Goal: Task Accomplishment & Management: Manage account settings

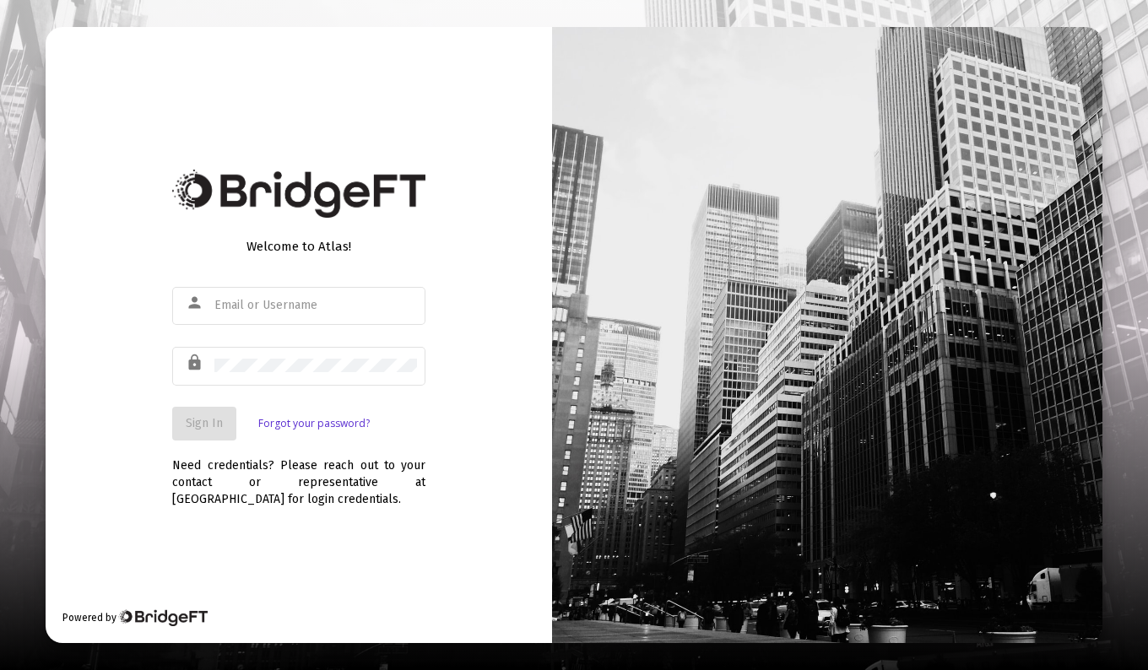
click at [203, 338] on div "person" at bounding box center [298, 314] width 253 height 54
click at [264, 300] on input "text" at bounding box center [315, 306] width 203 height 14
type input "[PERSON_NAME][EMAIL_ADDRESS][DOMAIN_NAME]"
click at [221, 430] on span "Sign In" at bounding box center [204, 423] width 37 height 14
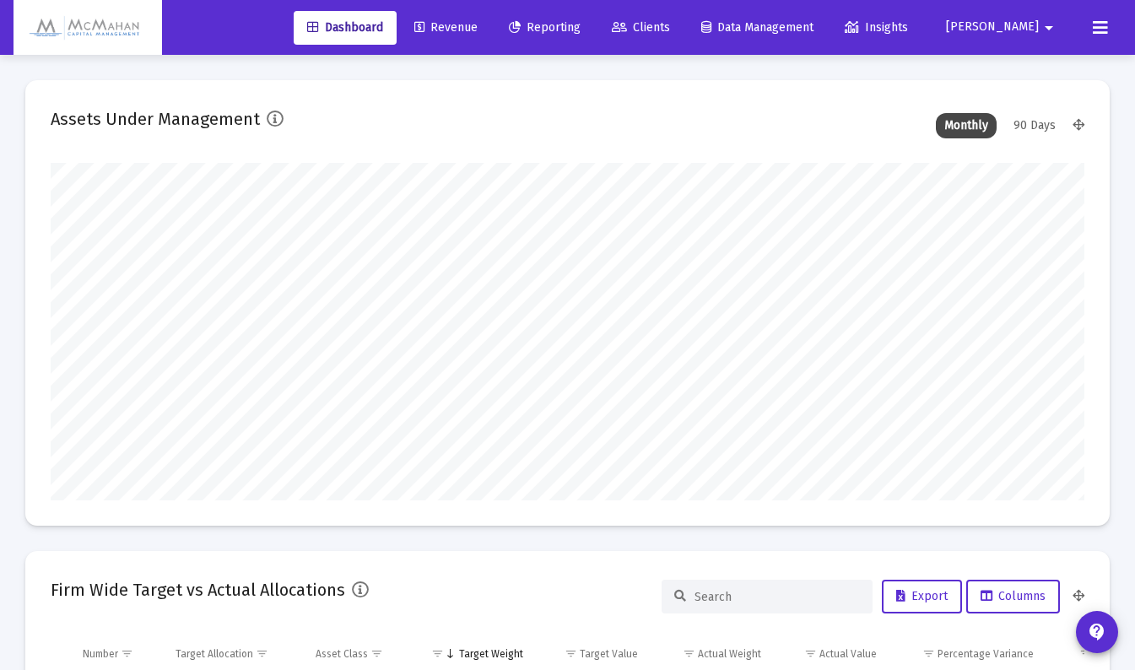
scroll to position [338, 1034]
type input "[DATE]"
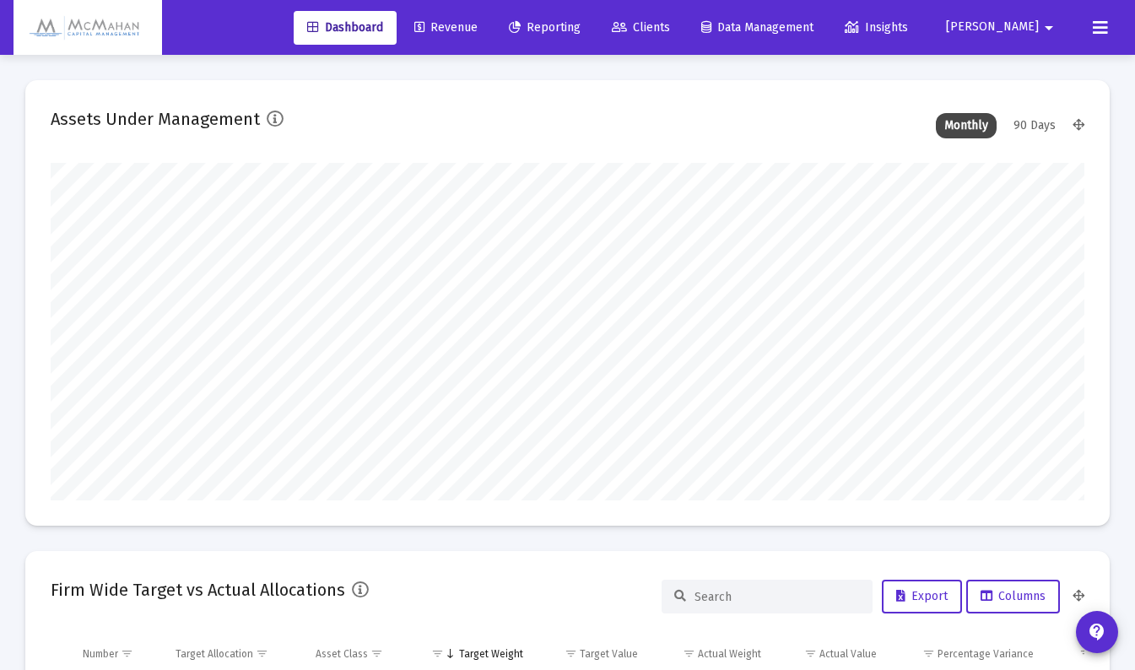
click at [478, 30] on span "Revenue" at bounding box center [445, 27] width 63 height 14
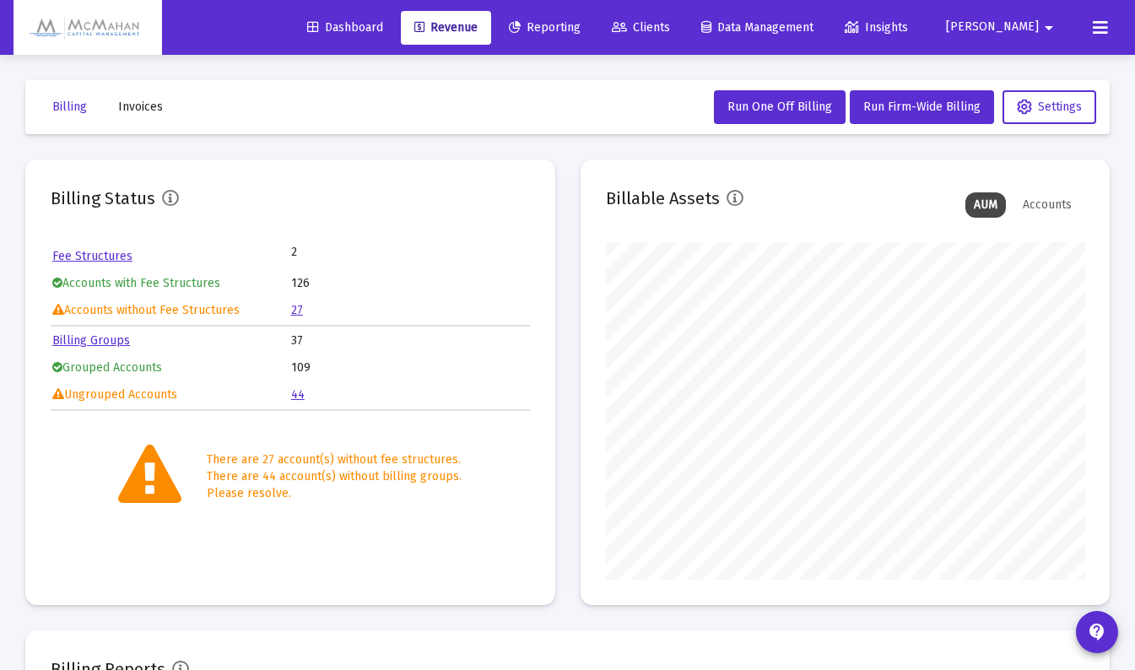
scroll to position [338, 479]
click at [119, 254] on link "Fee Structures" at bounding box center [92, 256] width 80 height 14
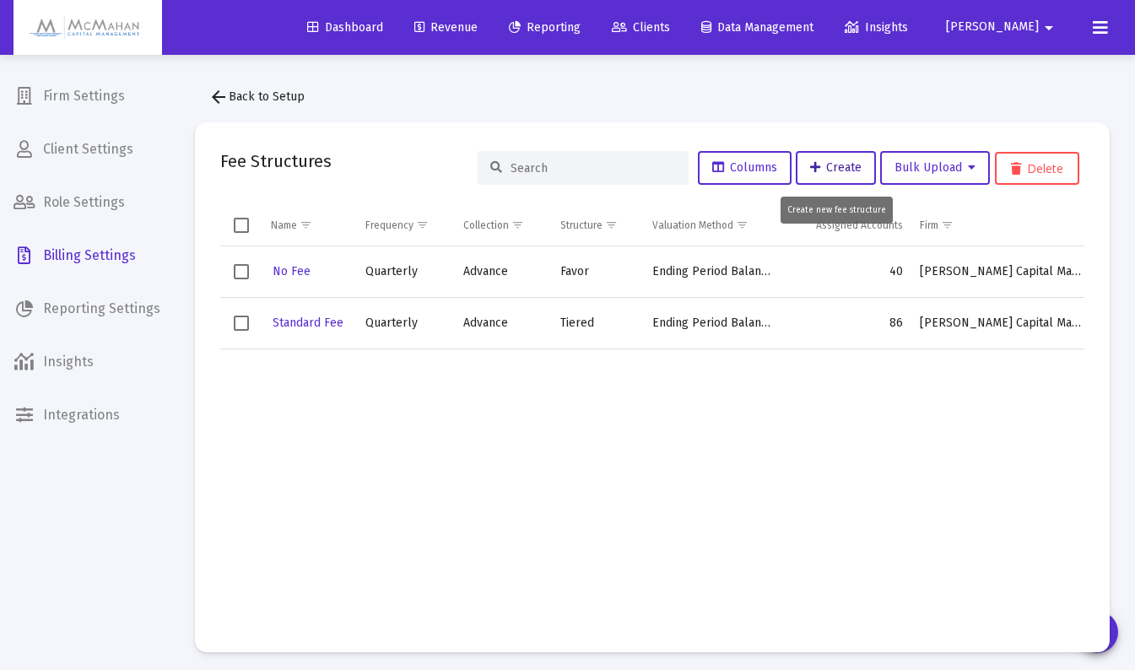
click at [815, 174] on icon at bounding box center [815, 168] width 10 height 12
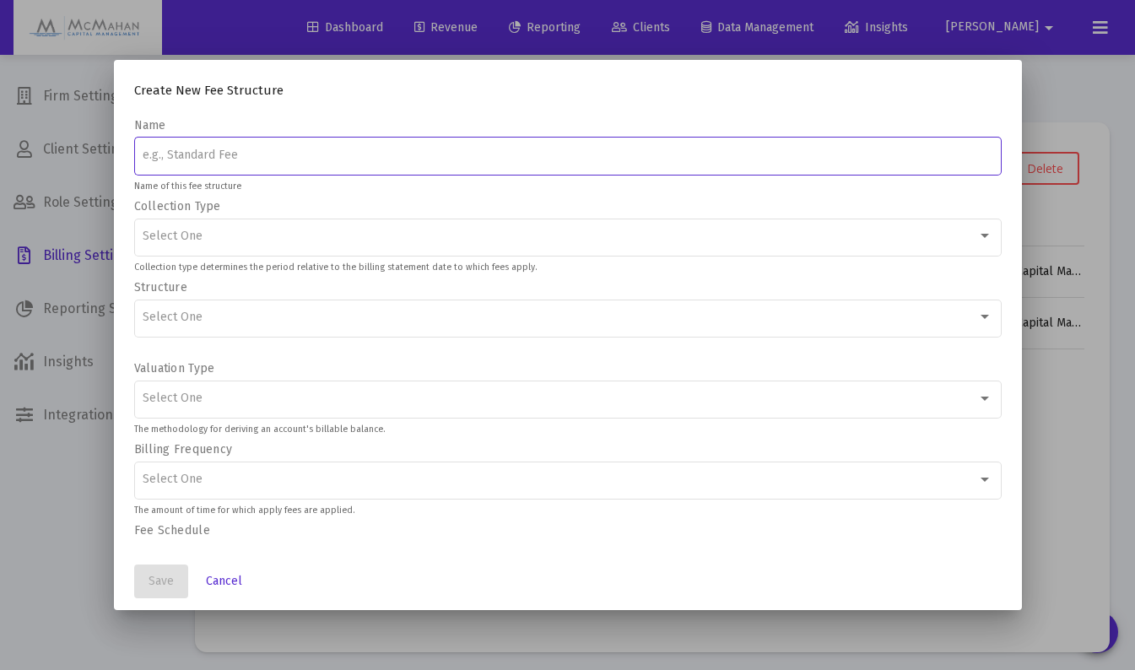
click at [432, 248] on div "Select One" at bounding box center [568, 235] width 850 height 41
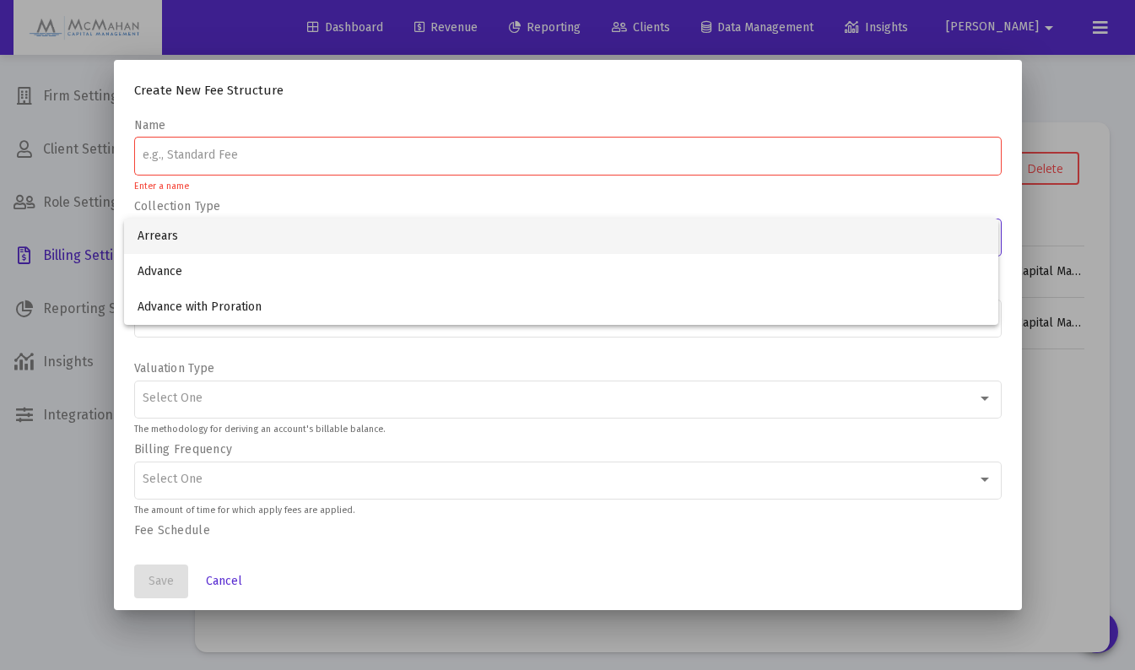
click at [58, 561] on div at bounding box center [567, 335] width 1135 height 670
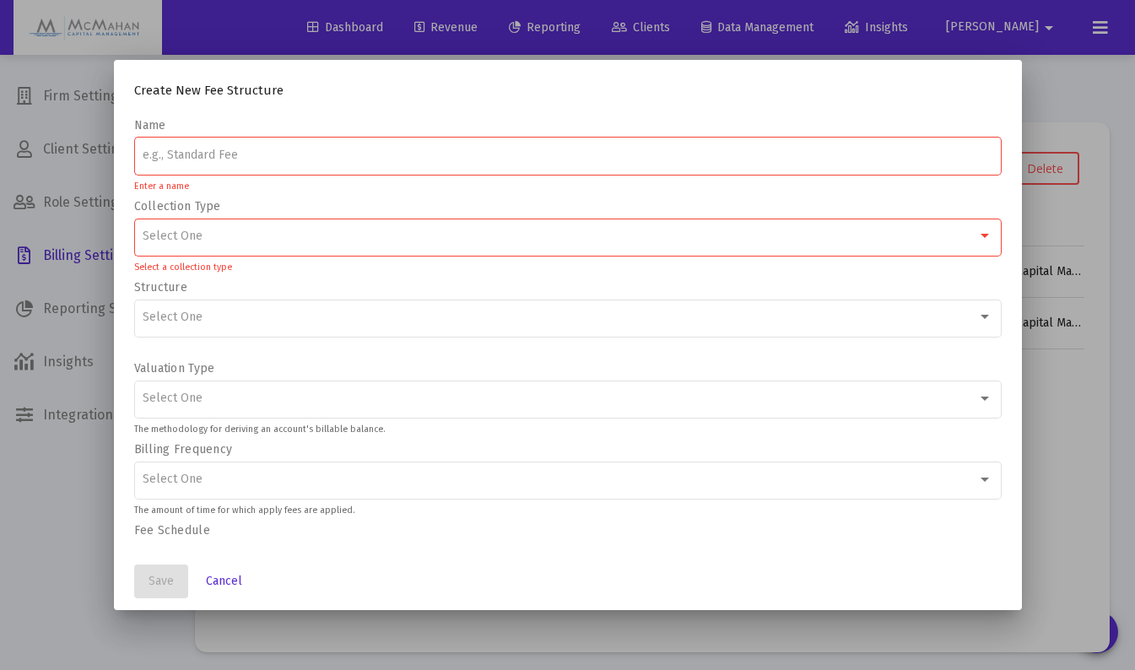
click at [284, 326] on div "Select One" at bounding box center [568, 316] width 850 height 41
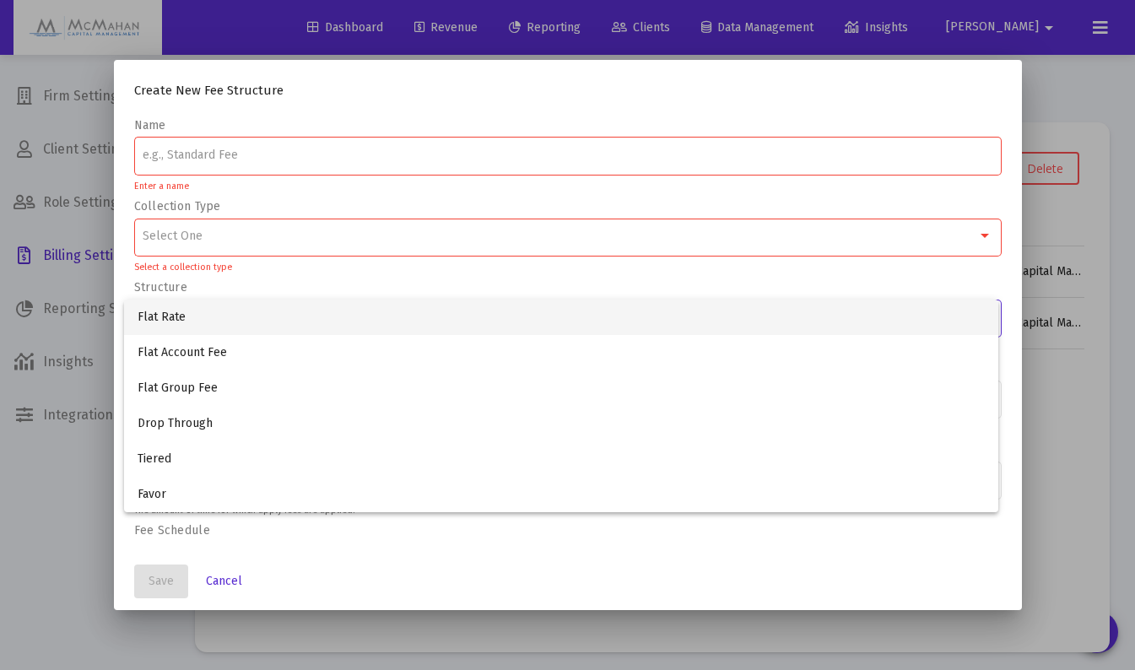
click at [42, 498] on div at bounding box center [567, 335] width 1135 height 670
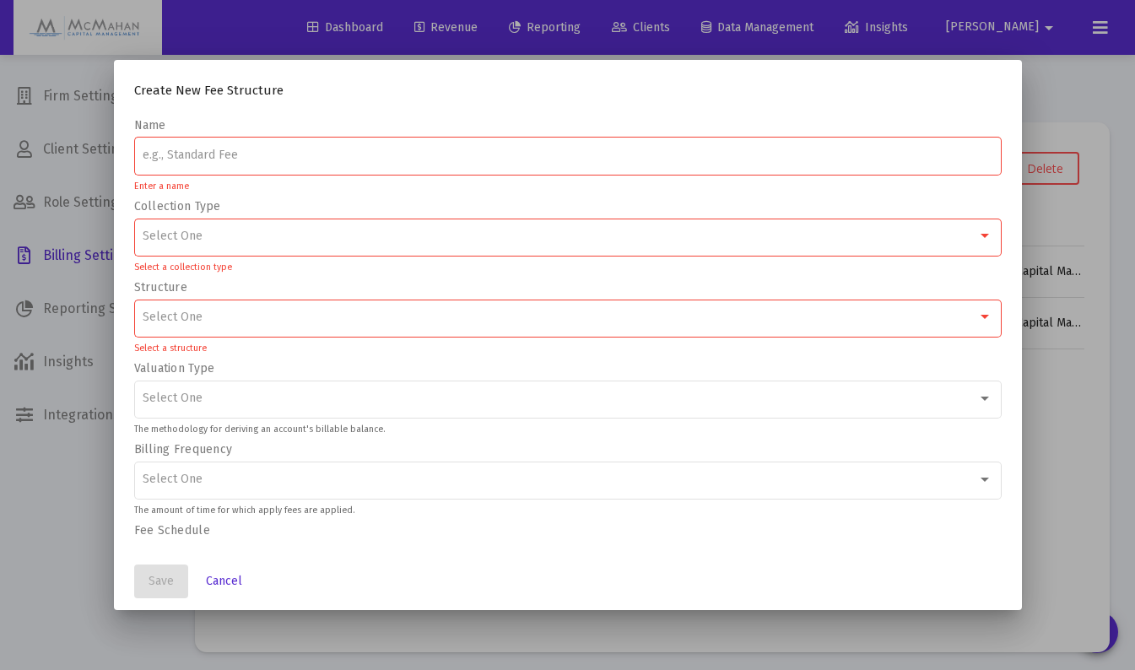
click at [248, 160] on input at bounding box center [568, 156] width 850 height 14
type input "F"
type input "T"
type input "Fixed Income"
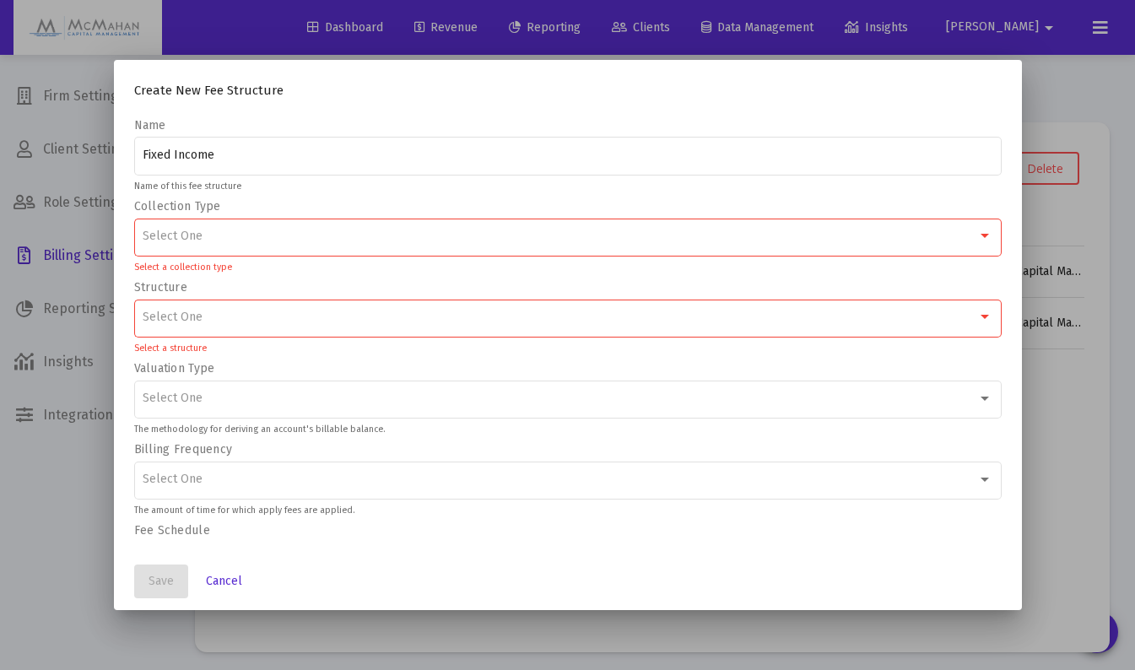
click at [236, 230] on div "Select One" at bounding box center [560, 237] width 835 height 14
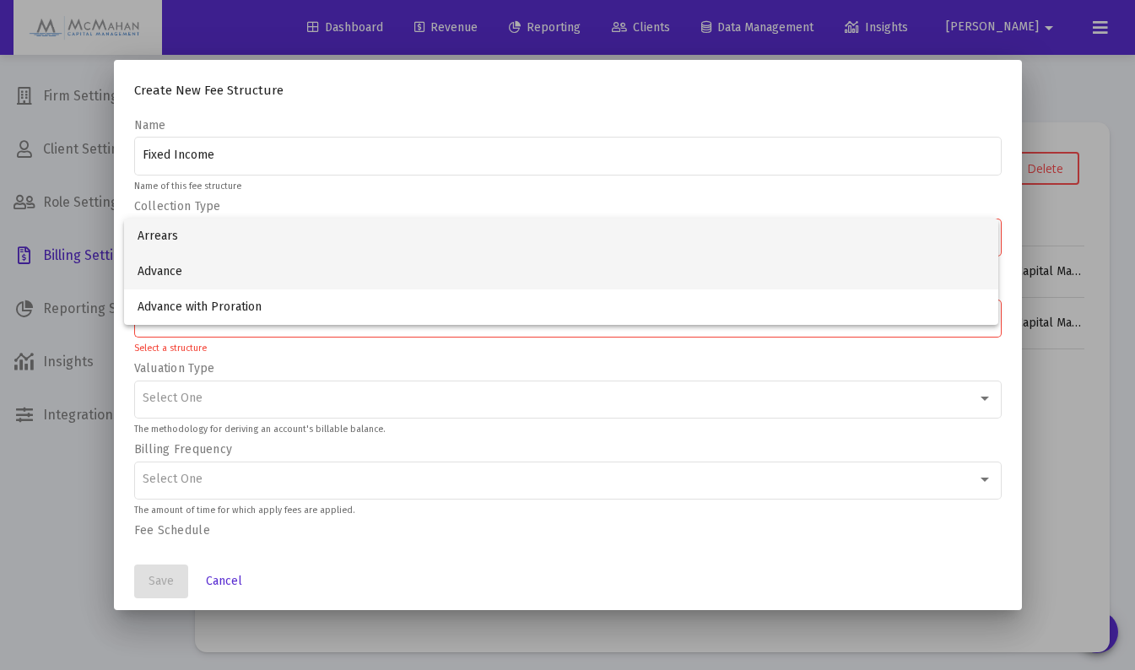
click at [197, 276] on span "Advance" at bounding box center [561, 271] width 847 height 35
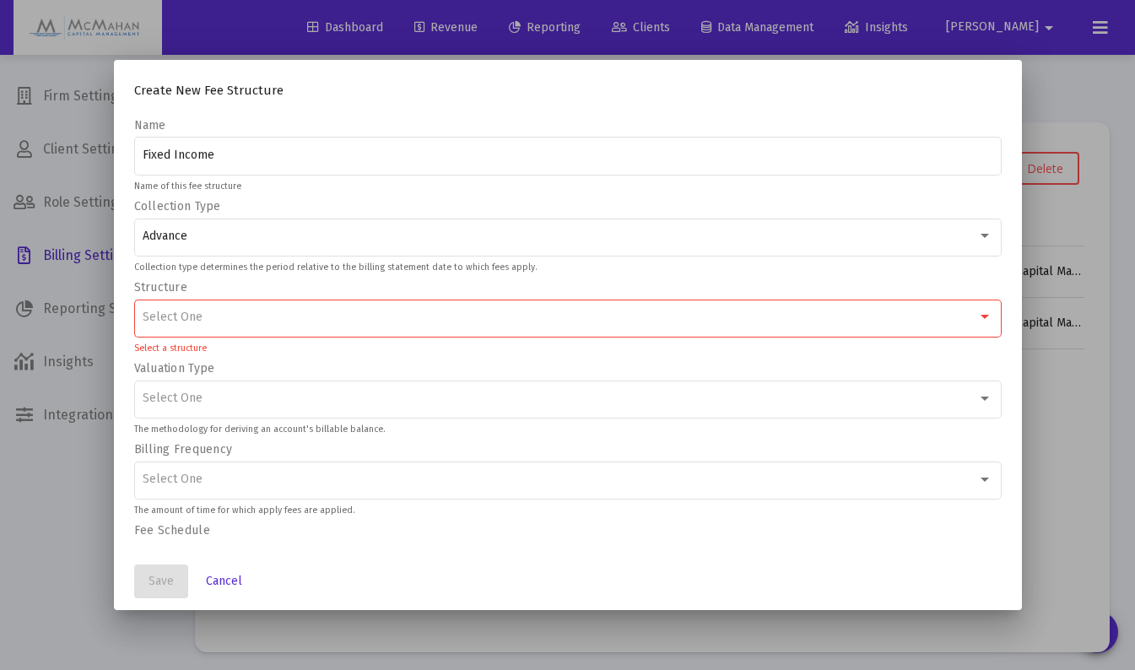
click at [226, 317] on div "Select One" at bounding box center [560, 318] width 835 height 14
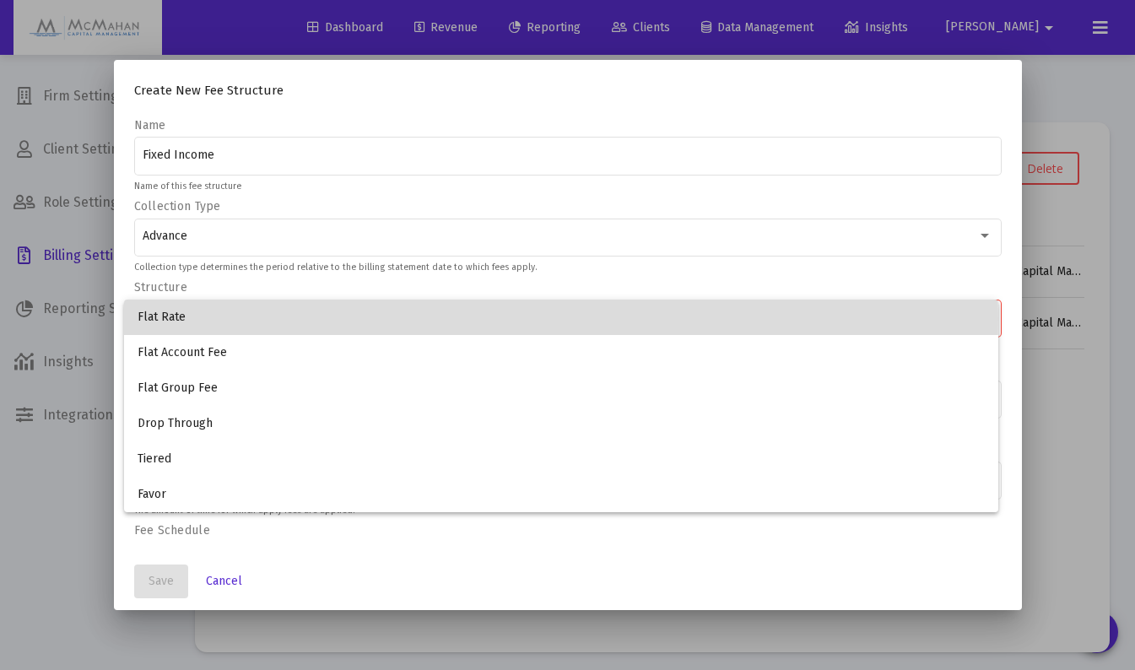
click at [178, 319] on span "Flat Rate" at bounding box center [561, 317] width 847 height 35
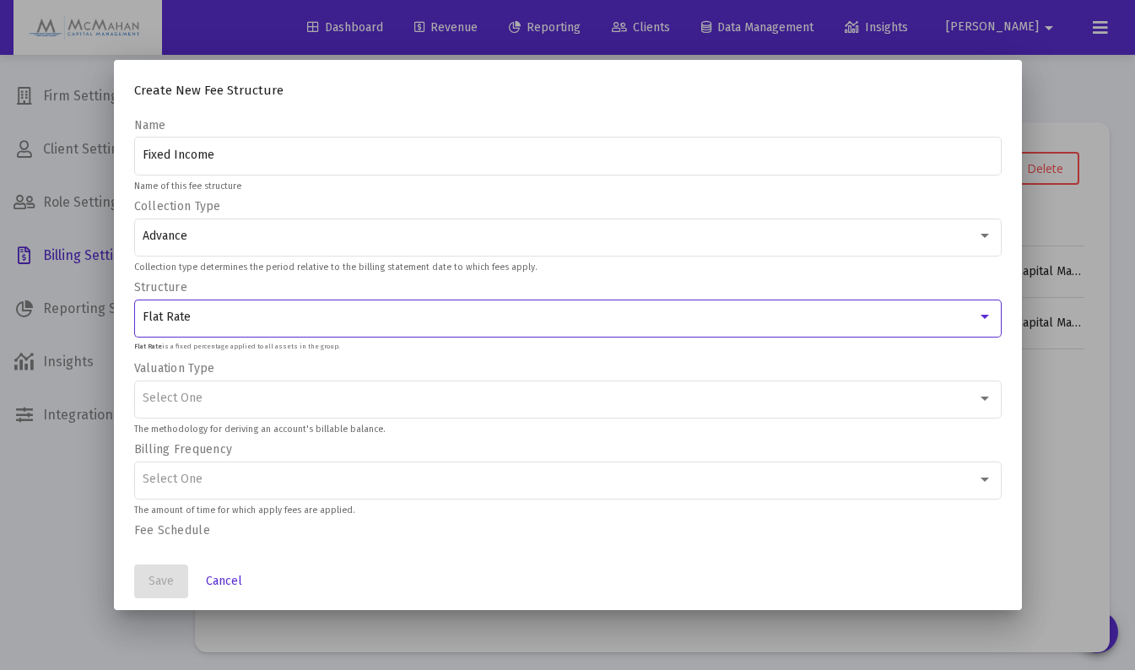
click at [241, 320] on div "Flat Rate" at bounding box center [560, 318] width 835 height 14
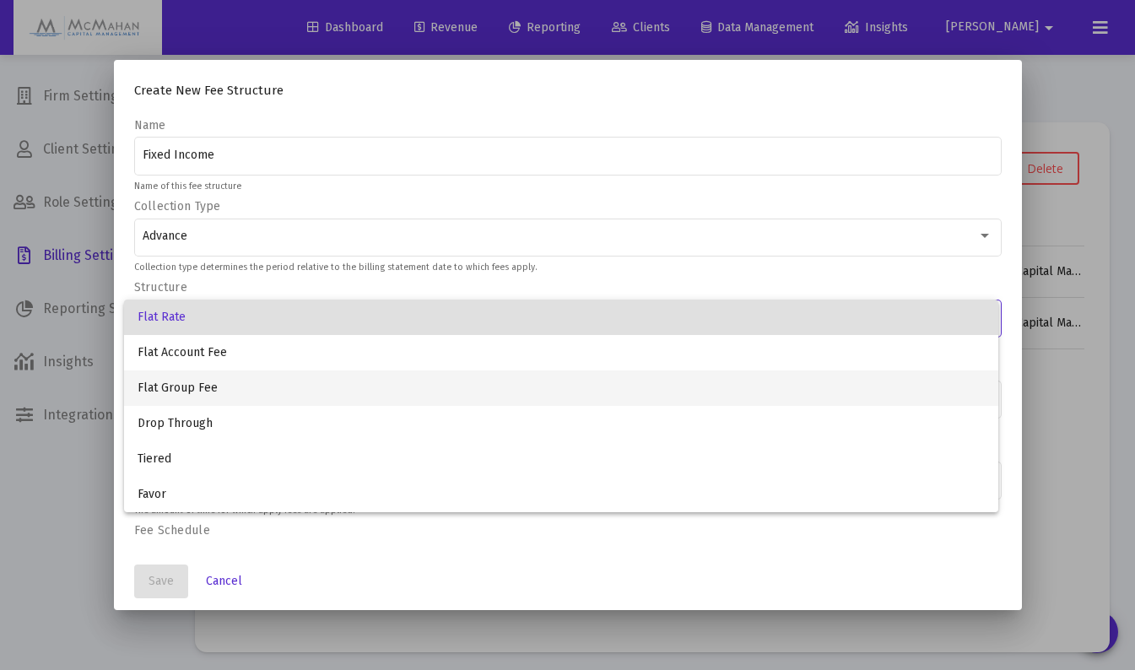
click at [215, 390] on span "Flat Group Fee" at bounding box center [561, 387] width 847 height 35
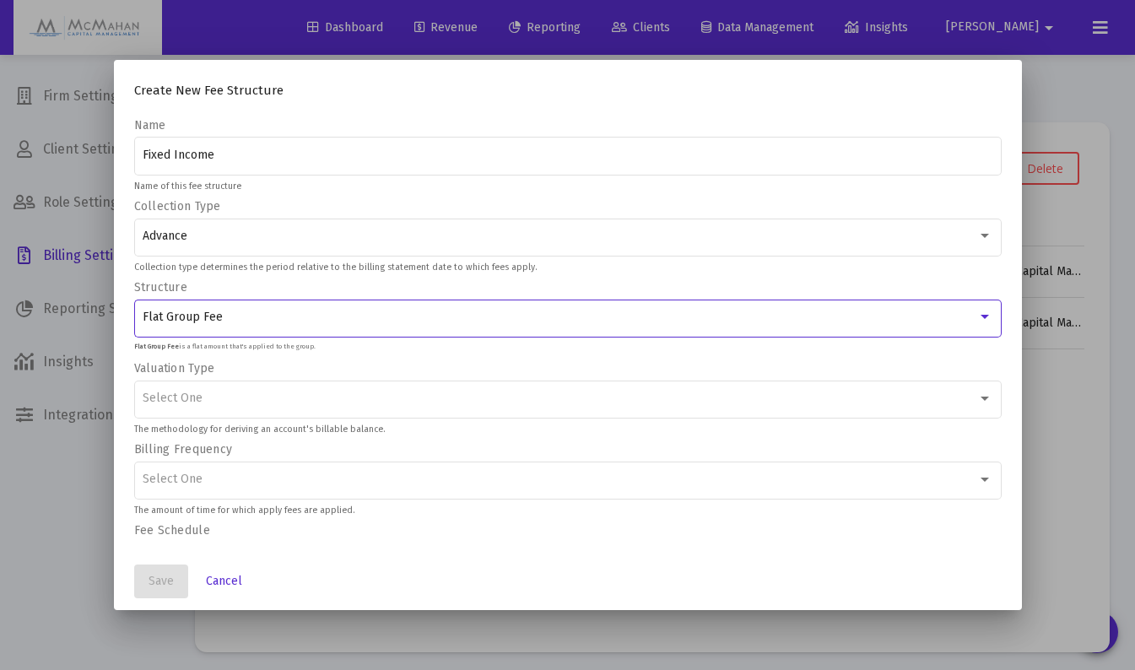
click at [236, 319] on div "Flat Group Fee" at bounding box center [560, 318] width 835 height 14
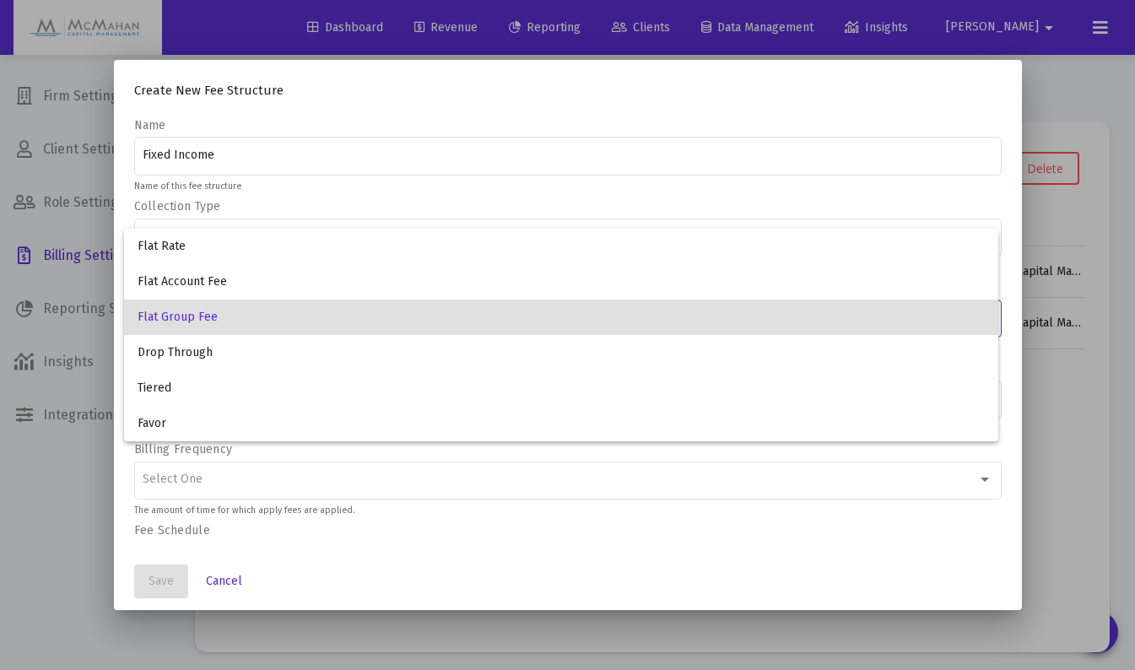
click at [210, 582] on div at bounding box center [567, 335] width 1135 height 670
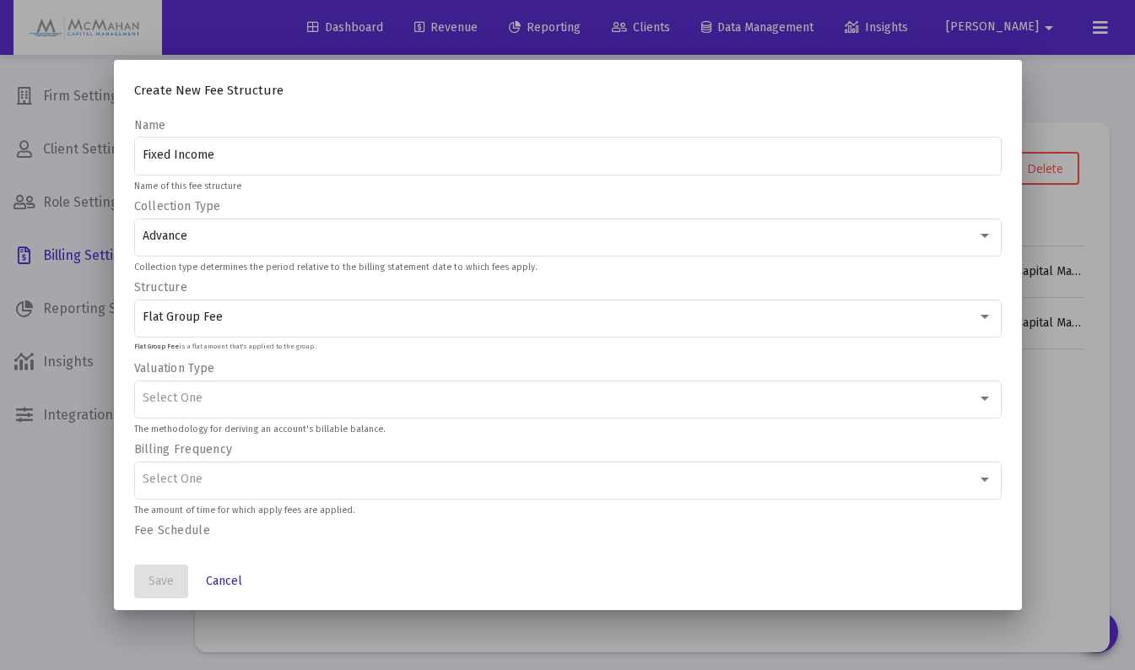
click at [221, 577] on span "Cancel" at bounding box center [224, 581] width 36 height 14
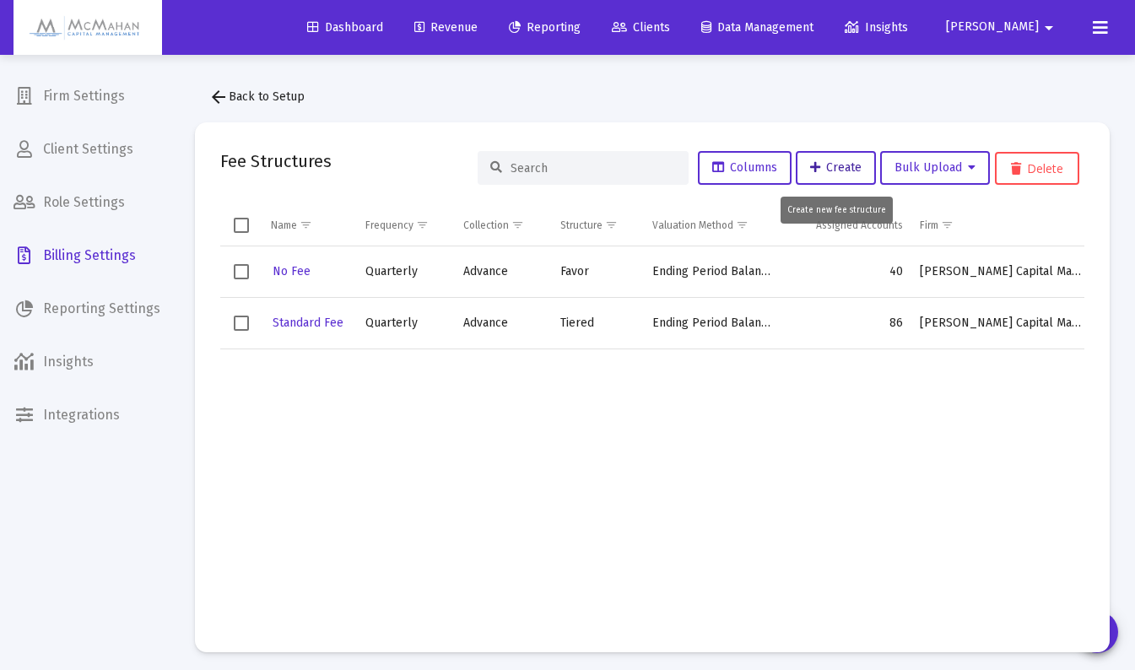
click at [823, 165] on span "Create" at bounding box center [835, 167] width 51 height 14
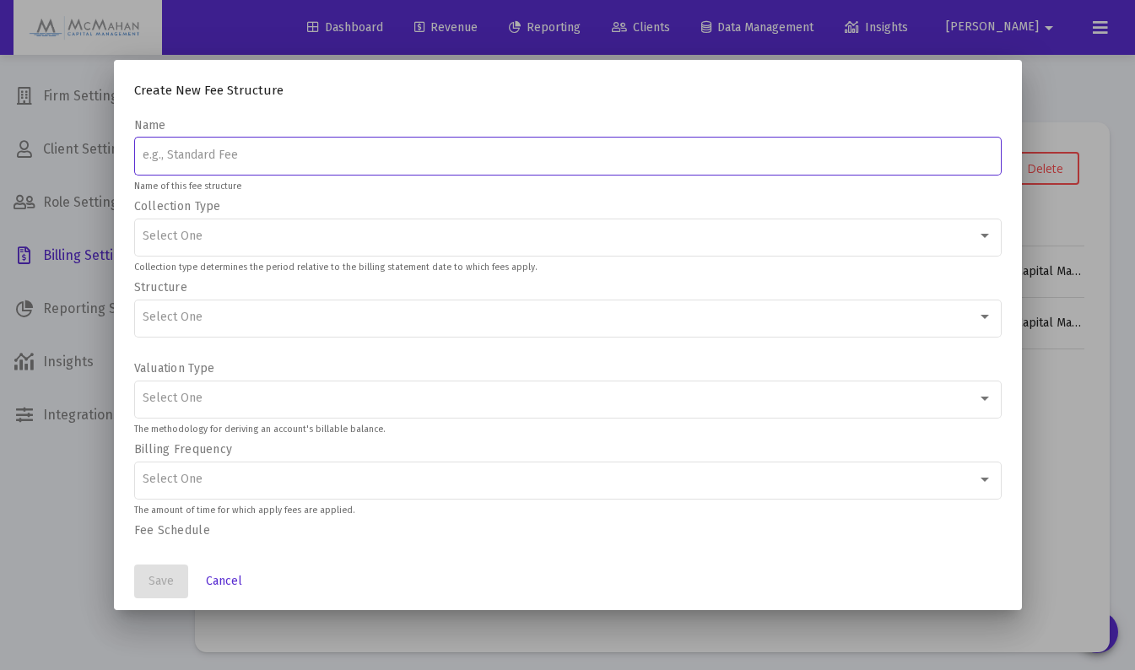
click at [259, 241] on div "Select One" at bounding box center [560, 237] width 835 height 14
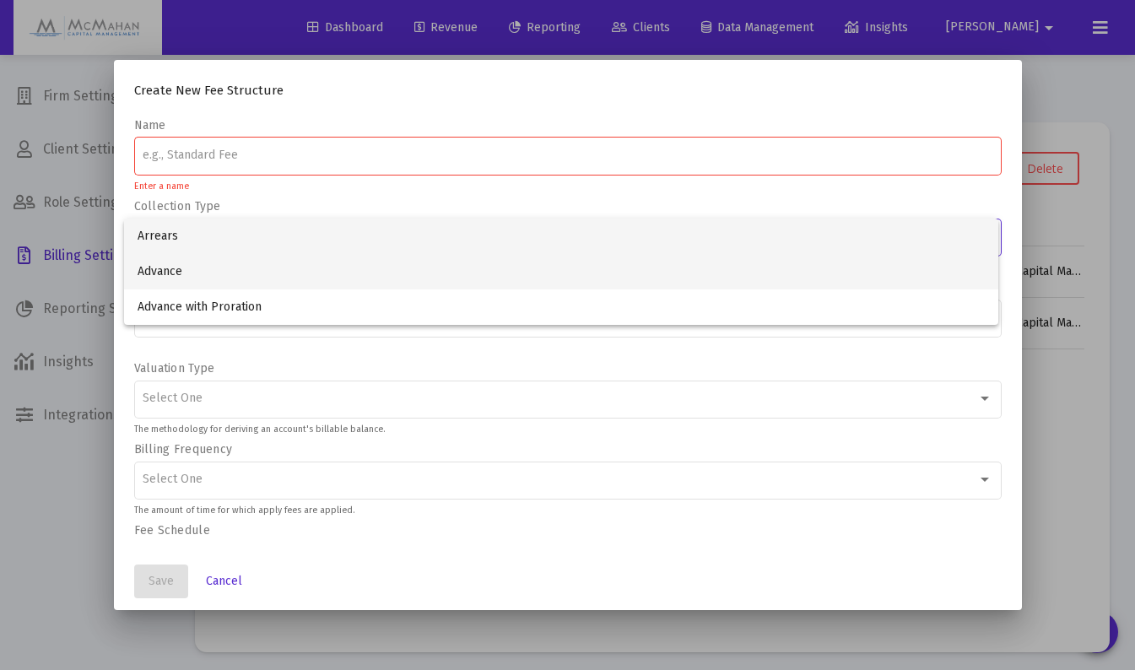
click at [230, 267] on span "Advance" at bounding box center [561, 271] width 847 height 35
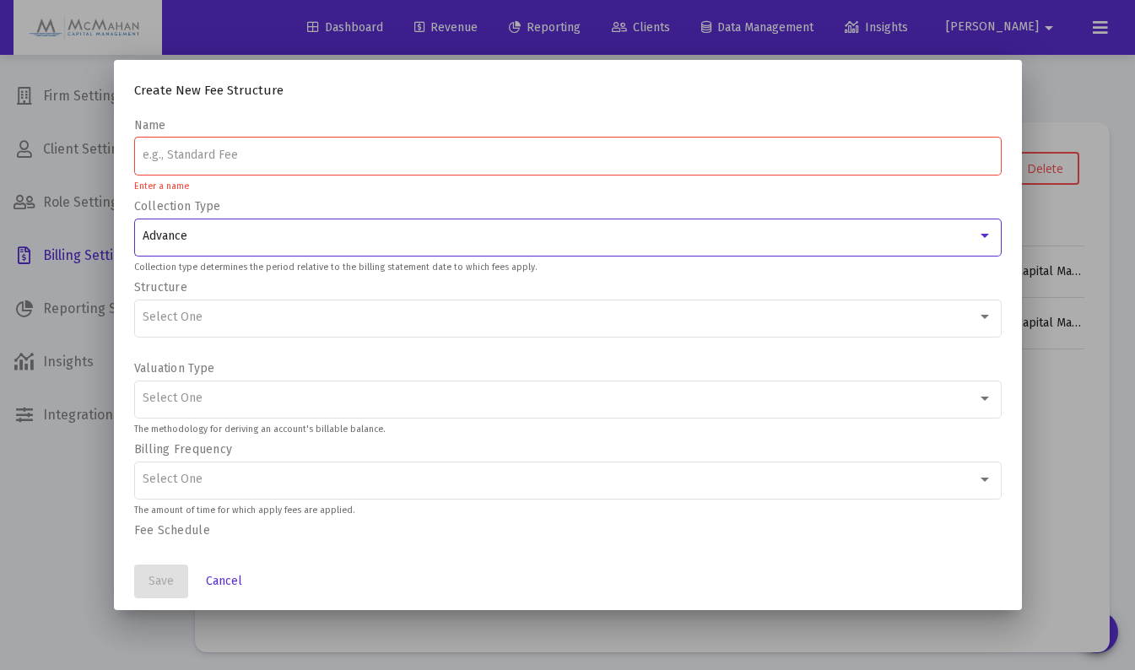
click at [235, 313] on div "Select One" at bounding box center [560, 318] width 835 height 14
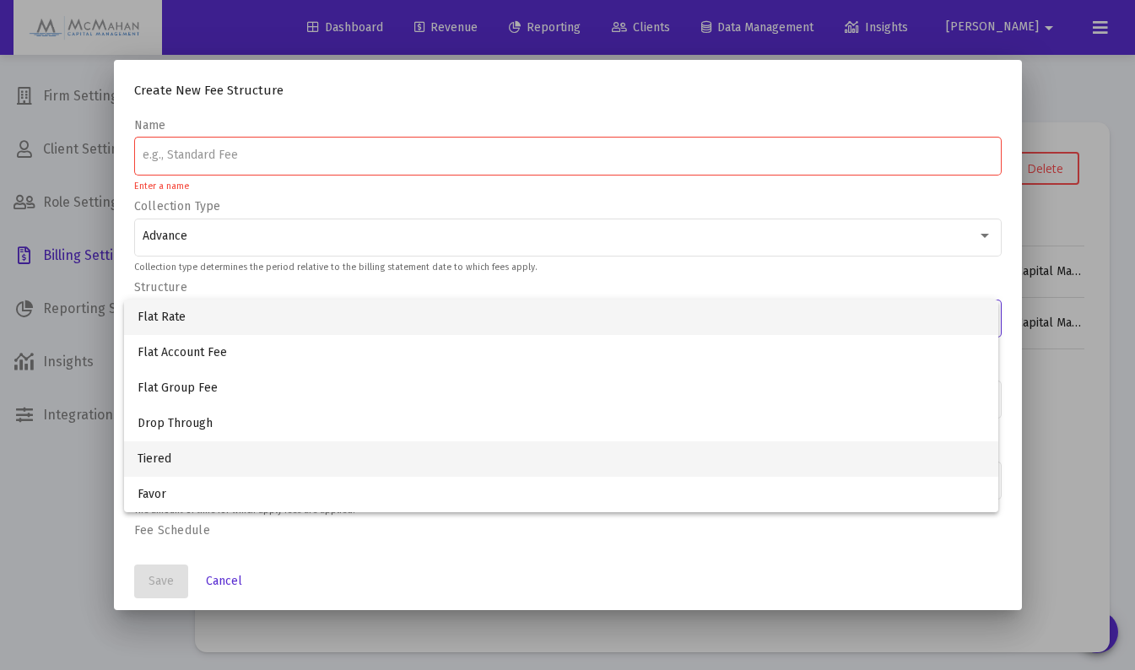
click at [194, 460] on span "Tiered" at bounding box center [561, 458] width 847 height 35
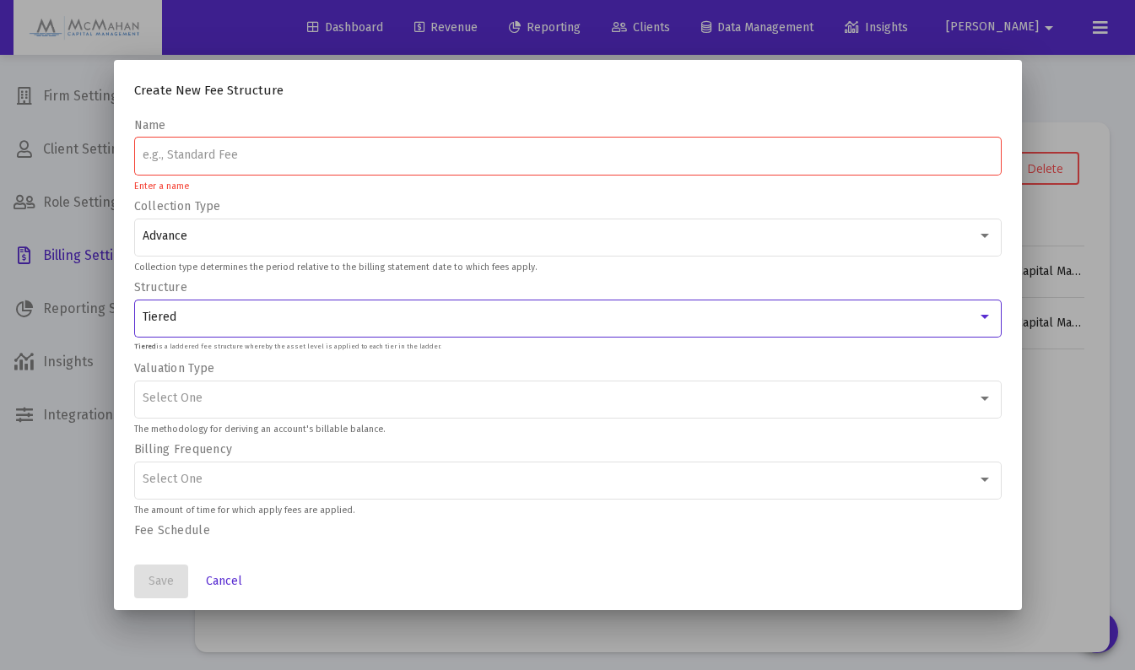
click at [337, 398] on div "Select One" at bounding box center [560, 399] width 835 height 14
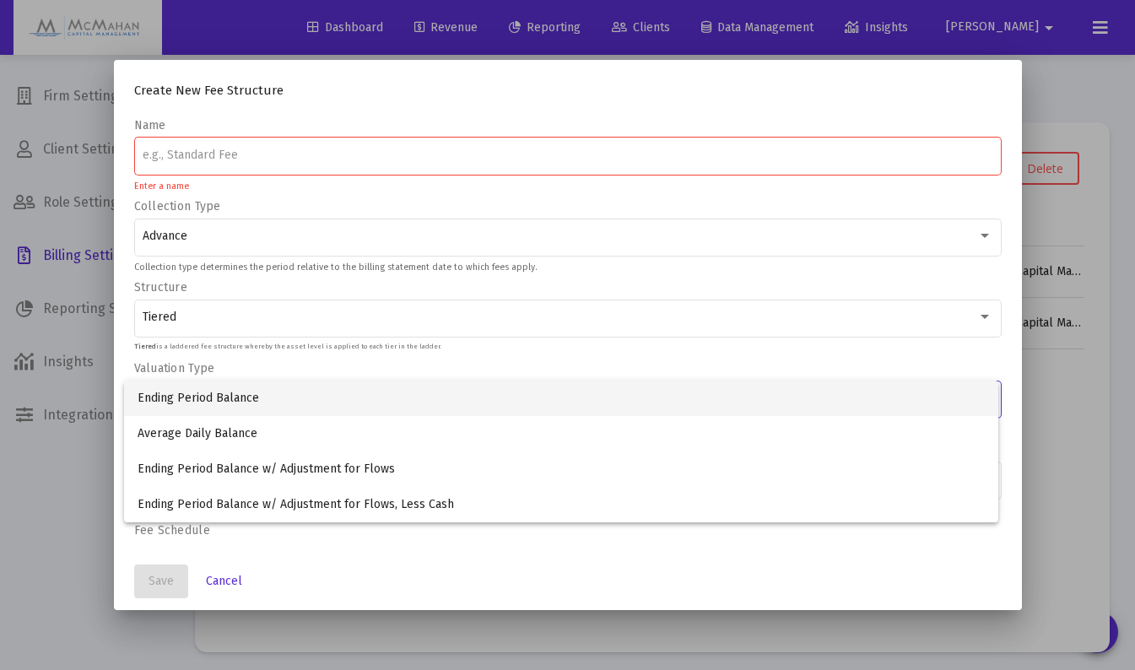
click at [73, 480] on div at bounding box center [567, 335] width 1135 height 670
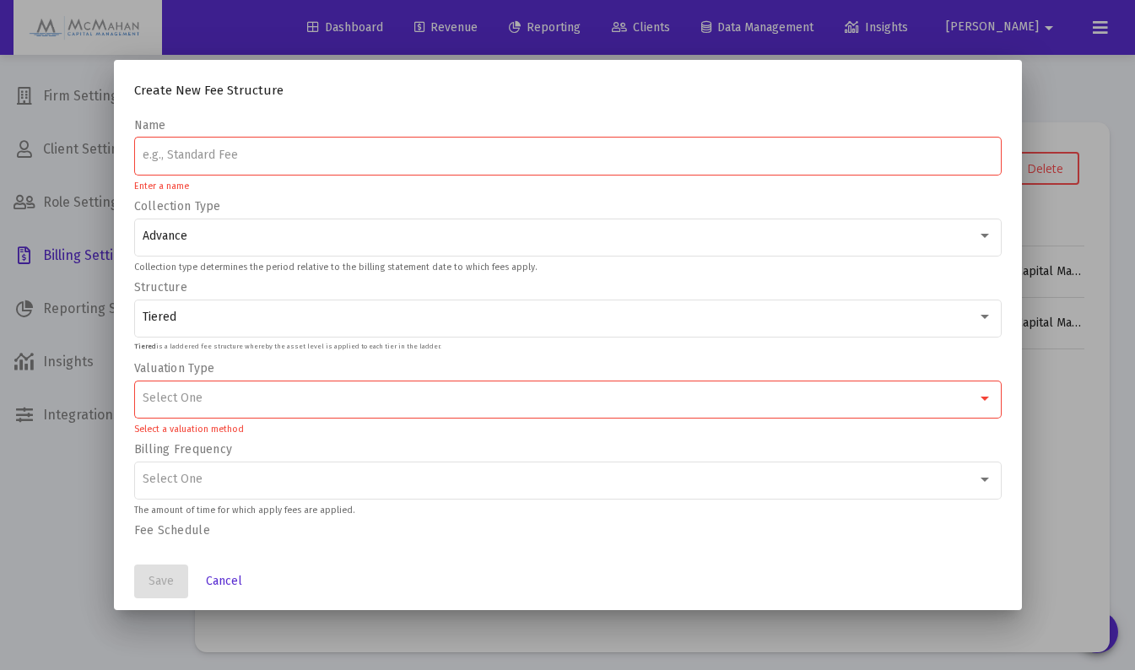
click at [180, 486] on div "Select One" at bounding box center [568, 478] width 850 height 41
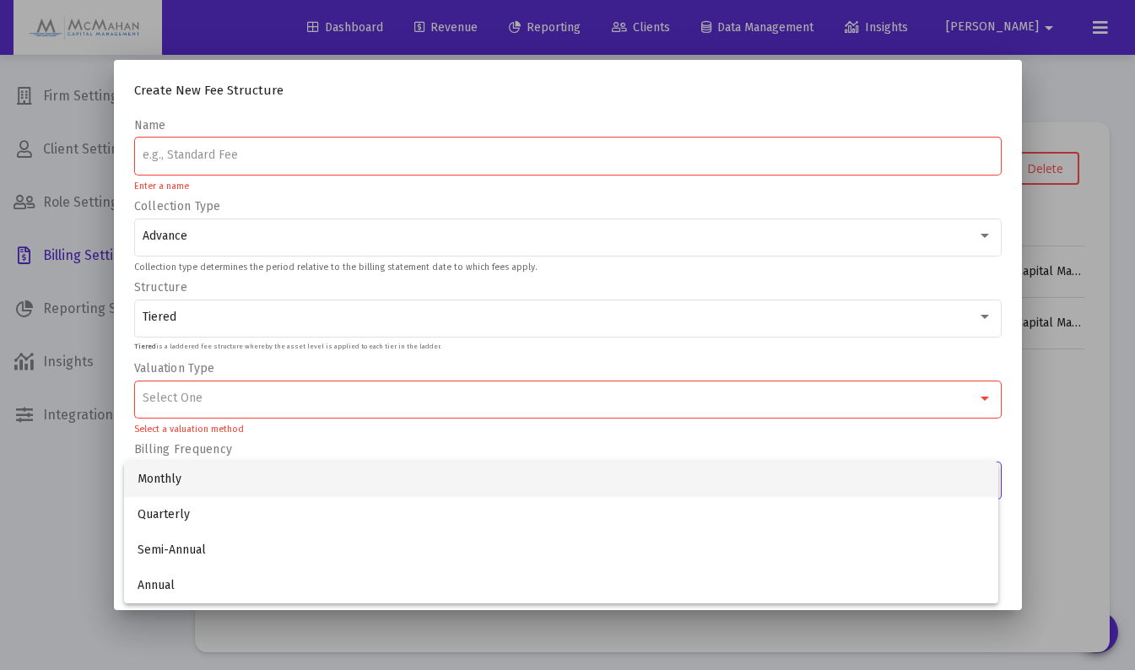
click at [78, 502] on div at bounding box center [567, 335] width 1135 height 670
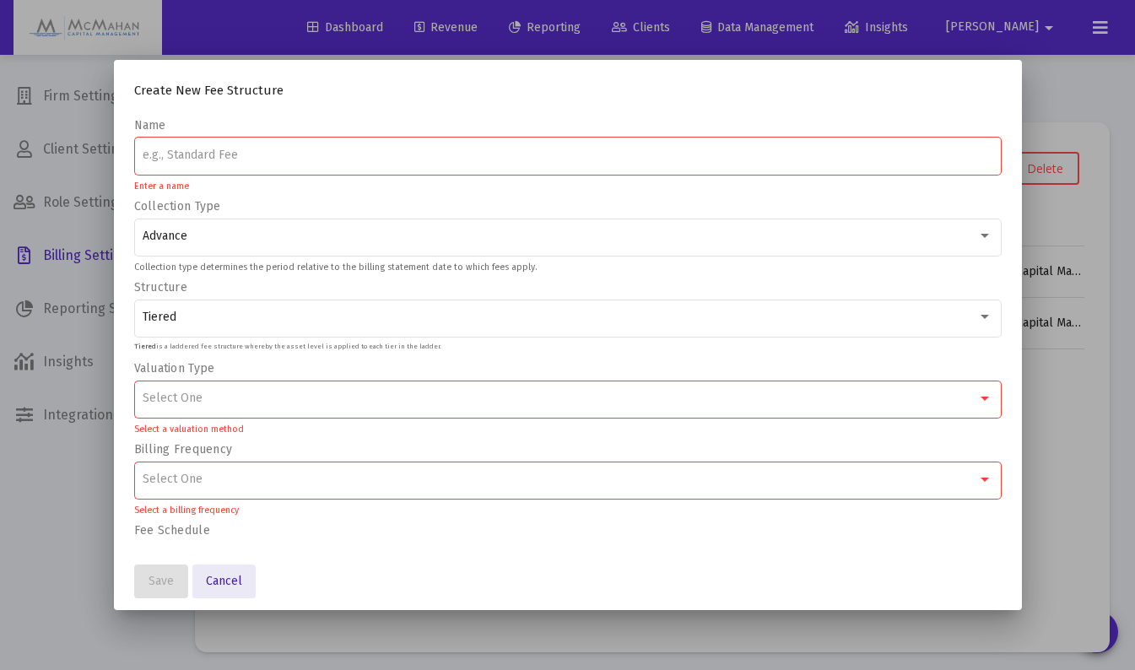
click at [229, 575] on span "Cancel" at bounding box center [224, 581] width 36 height 14
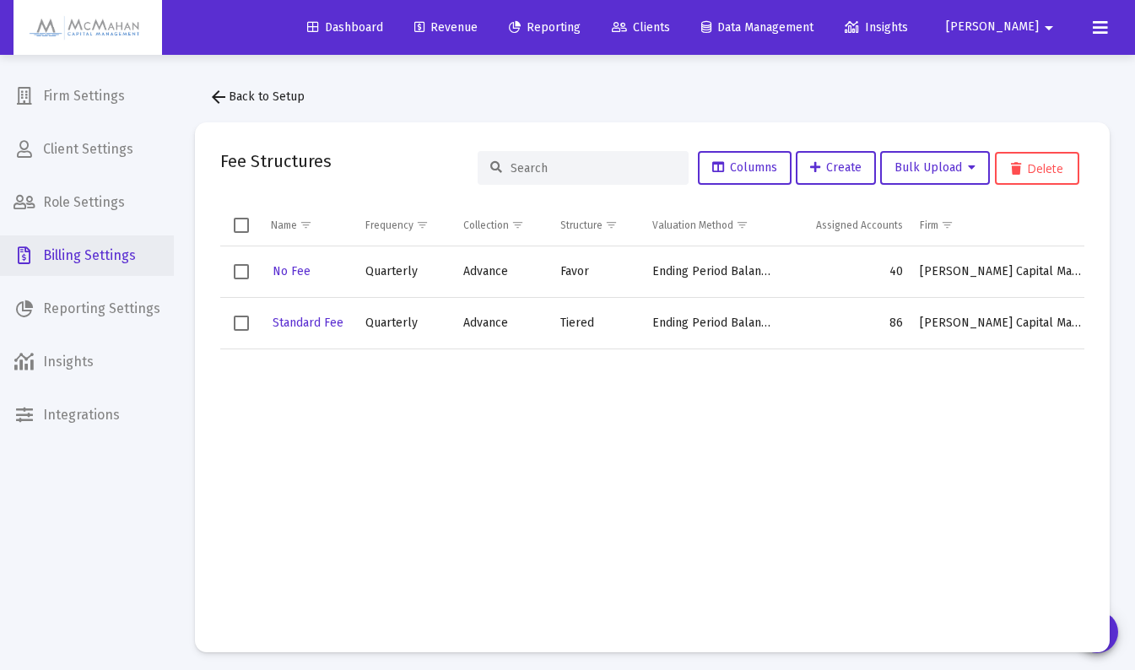
click at [74, 254] on span "Billing Settings" at bounding box center [87, 255] width 174 height 41
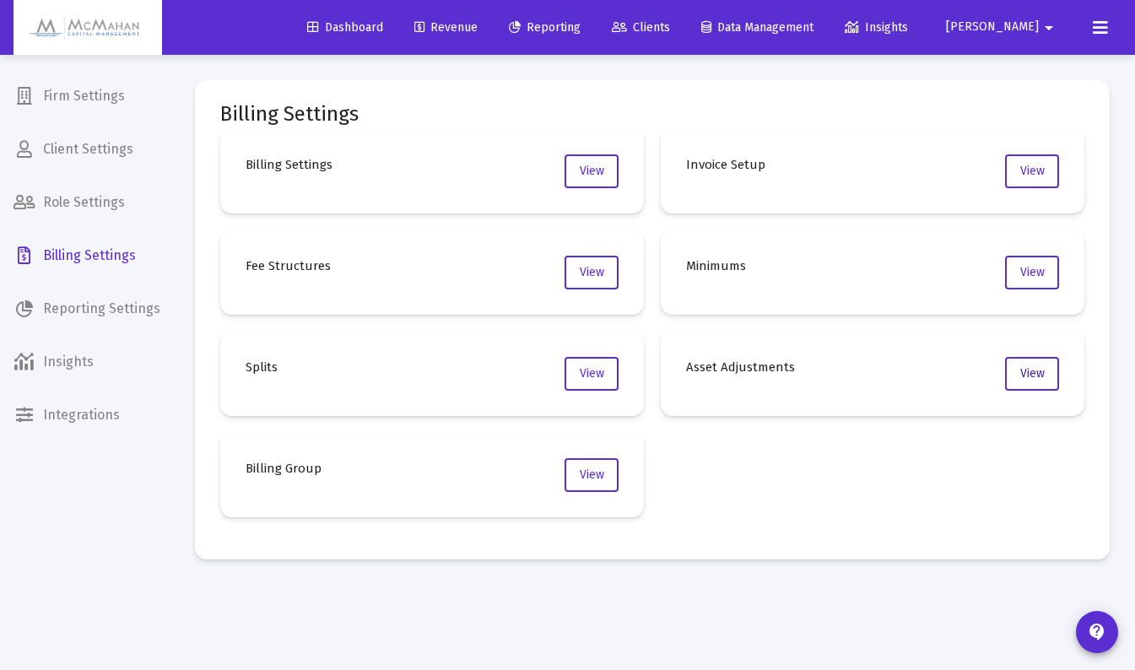
click at [1023, 372] on span "View" at bounding box center [1032, 373] width 24 height 14
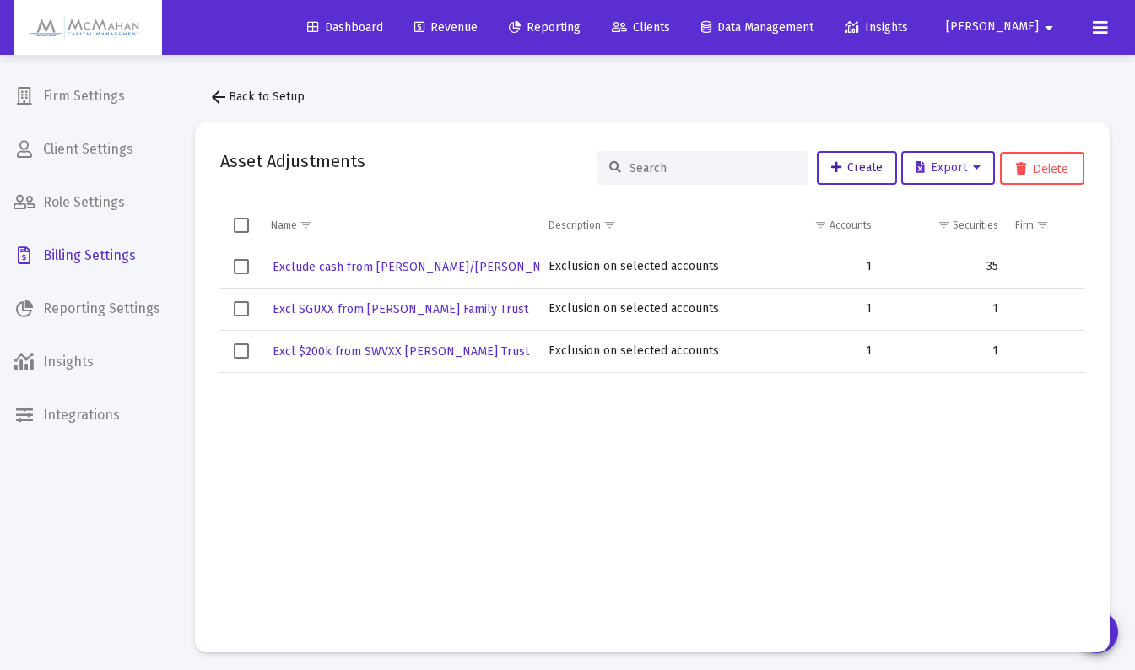
click at [847, 176] on link "Create" at bounding box center [857, 168] width 80 height 34
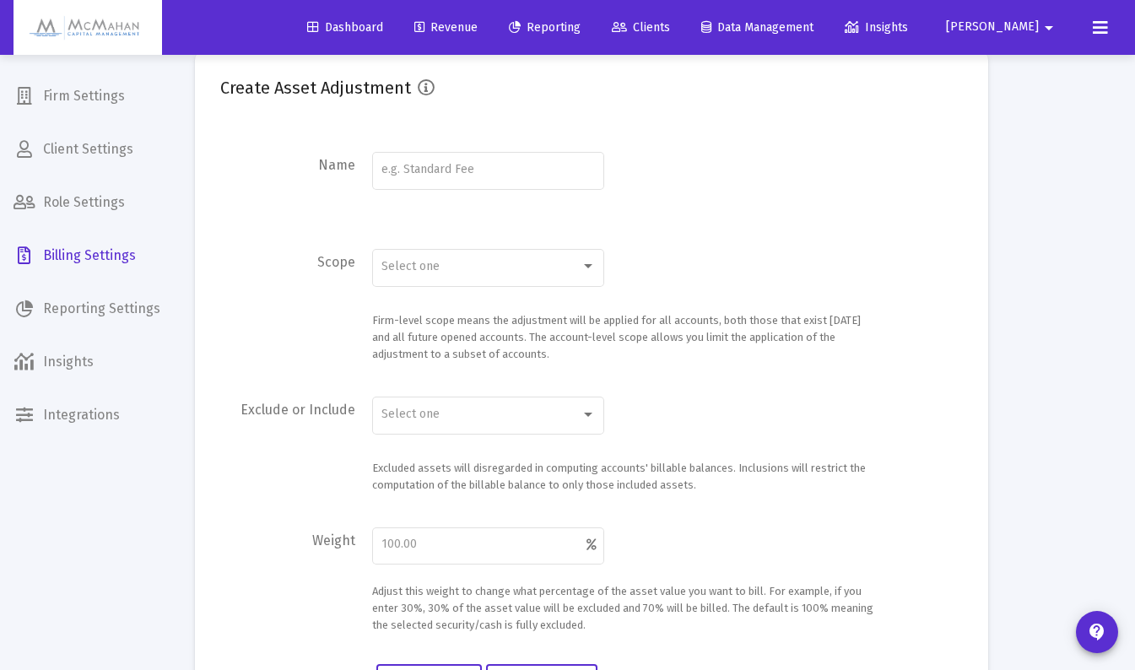
scroll to position [84, 0]
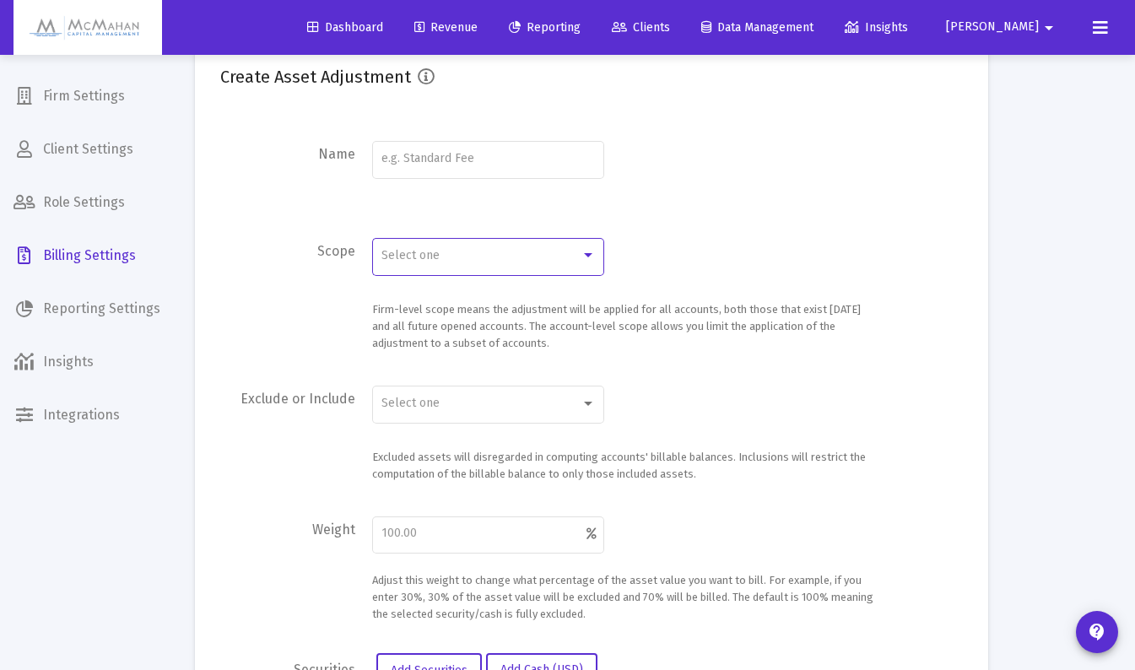
click at [592, 261] on div at bounding box center [588, 256] width 15 height 14
click at [665, 244] on div at bounding box center [567, 335] width 1135 height 670
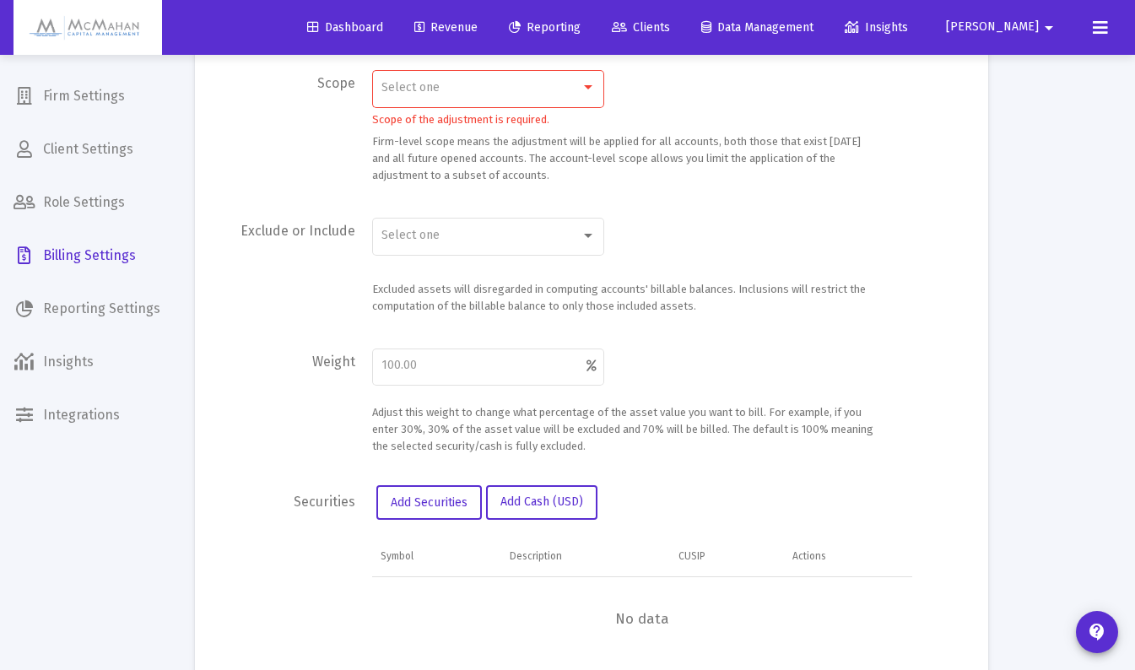
scroll to position [253, 0]
click at [592, 238] on div at bounding box center [588, 235] width 15 height 14
click at [679, 224] on div at bounding box center [567, 335] width 1135 height 670
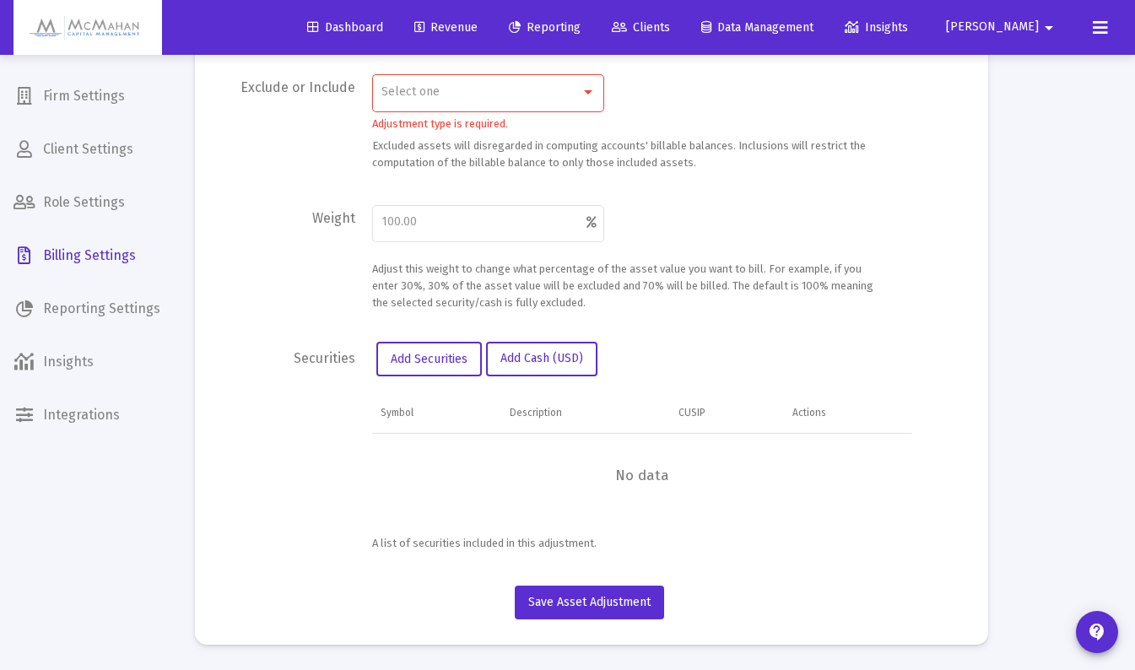
scroll to position [58, 0]
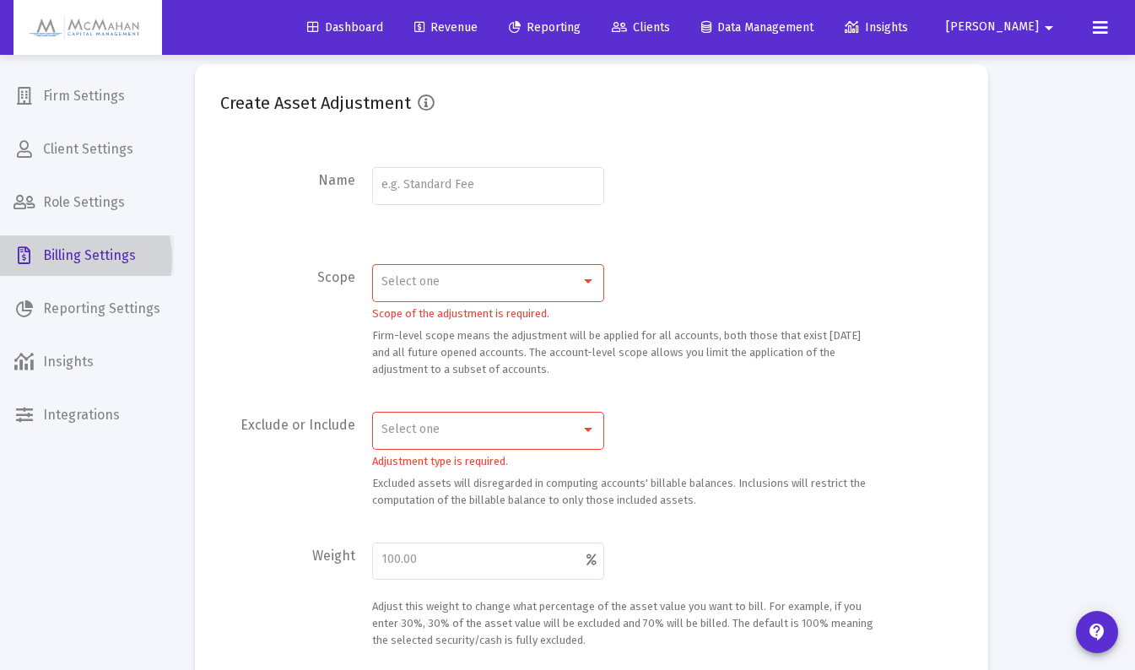
click at [70, 259] on span "Billing Settings" at bounding box center [87, 255] width 174 height 41
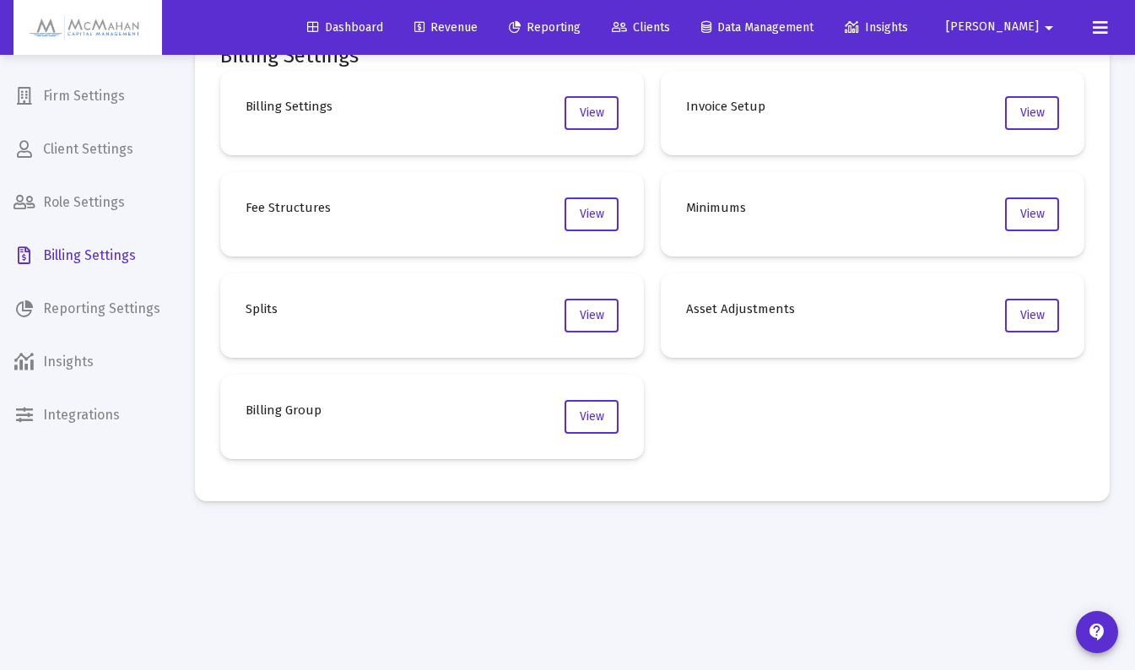
click at [478, 29] on span "Revenue" at bounding box center [445, 27] width 63 height 14
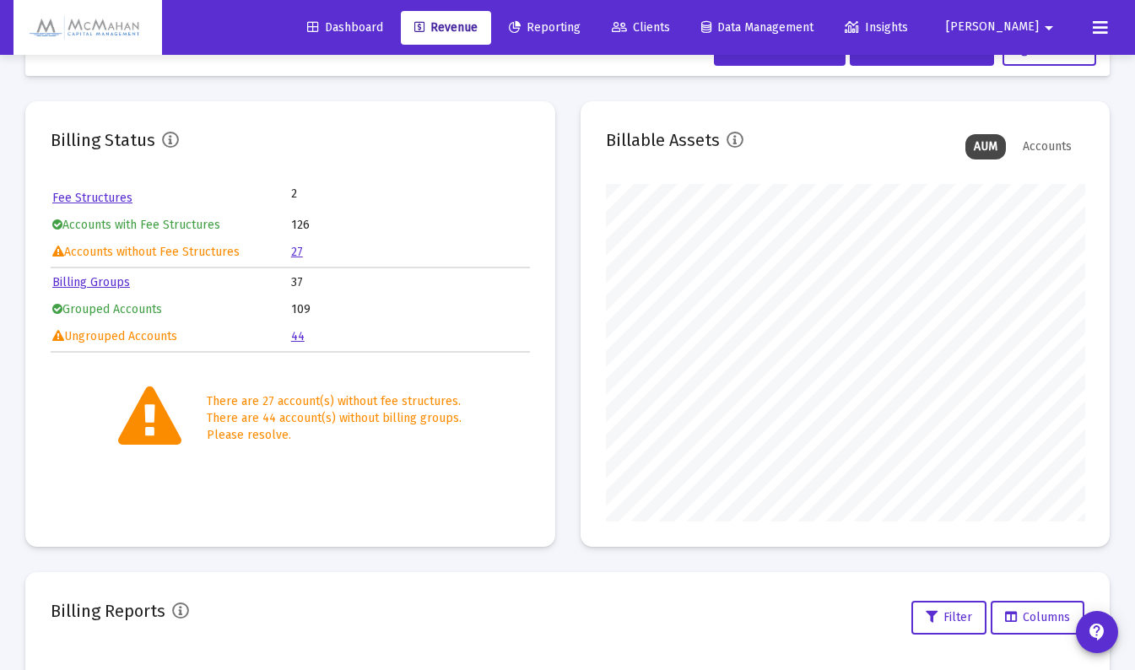
scroll to position [338, 479]
click at [104, 200] on link "Fee Structures" at bounding box center [92, 198] width 80 height 14
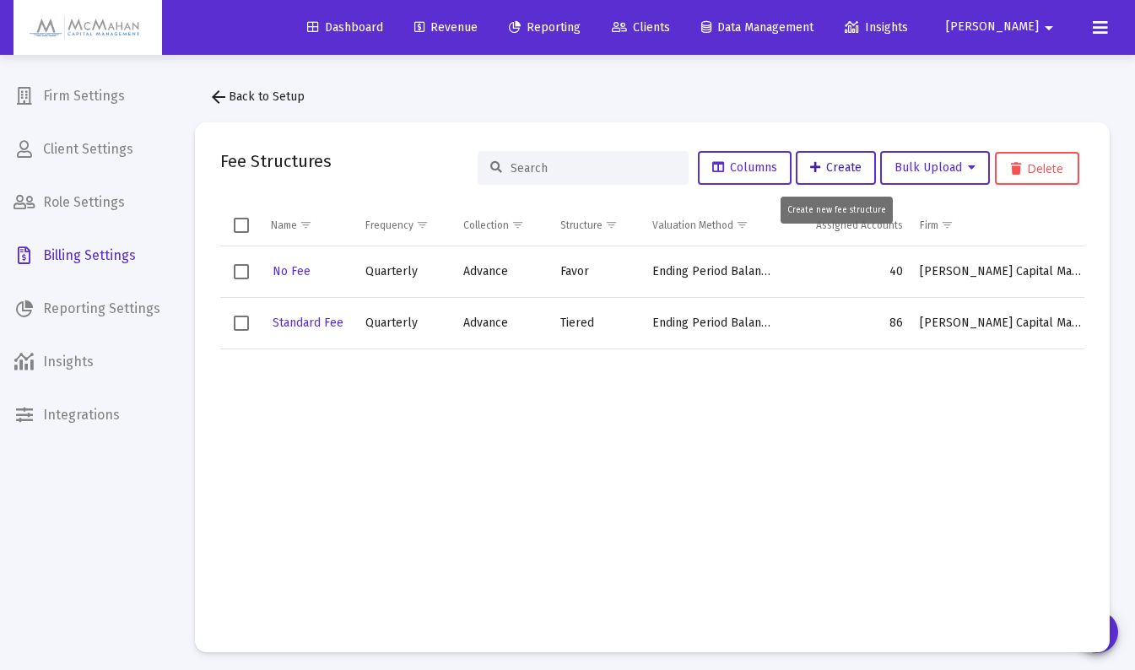
click at [828, 174] on span "Create" at bounding box center [835, 167] width 51 height 14
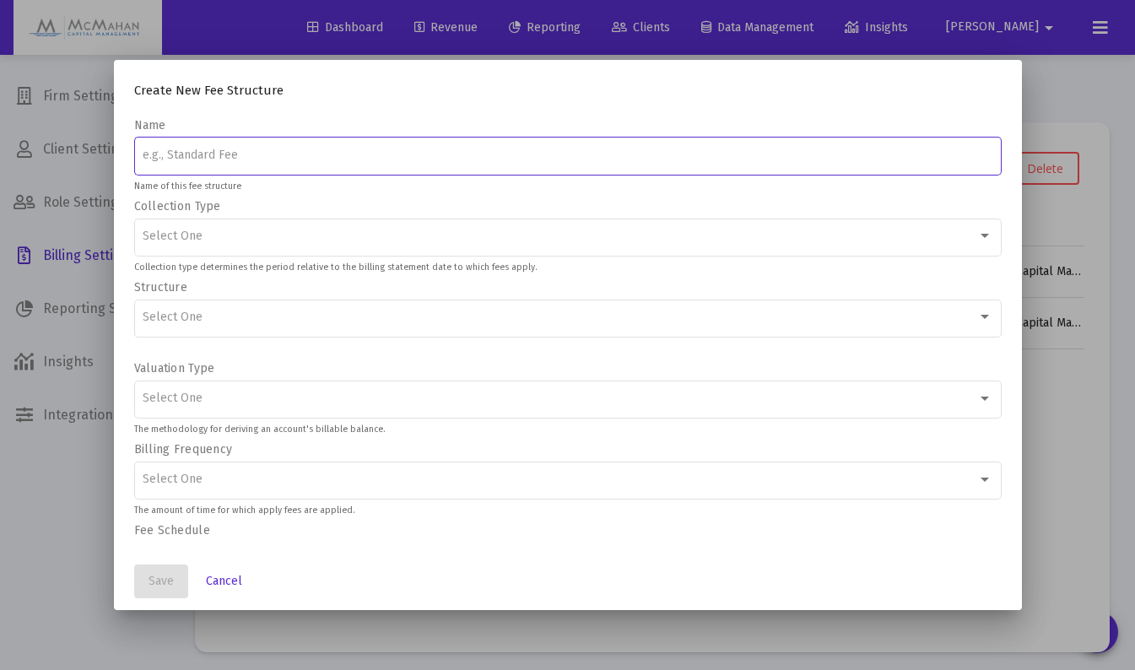
click at [273, 233] on div "Select One" at bounding box center [560, 237] width 835 height 14
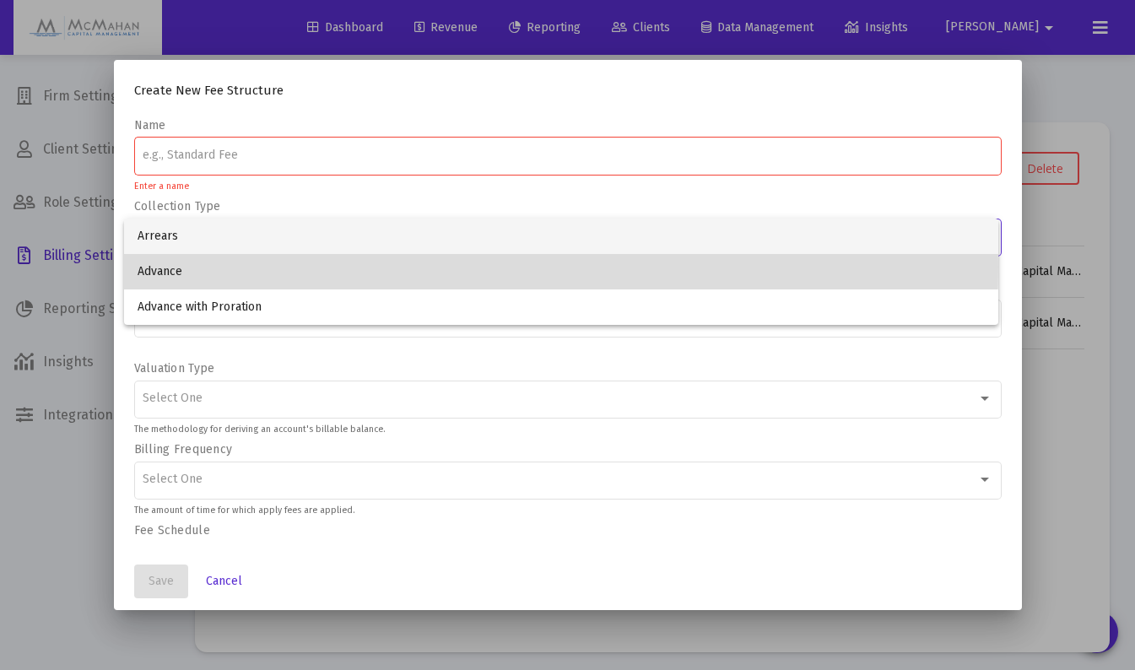
click at [224, 267] on span "Advance" at bounding box center [561, 271] width 847 height 35
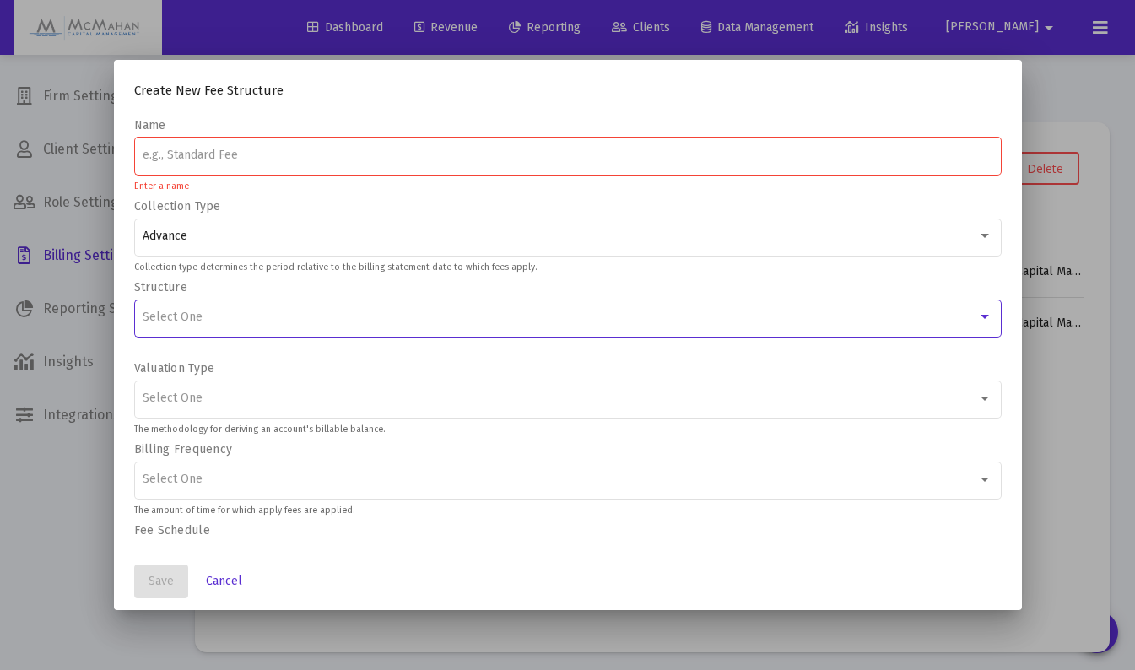
click at [224, 320] on div "Select One" at bounding box center [560, 318] width 835 height 14
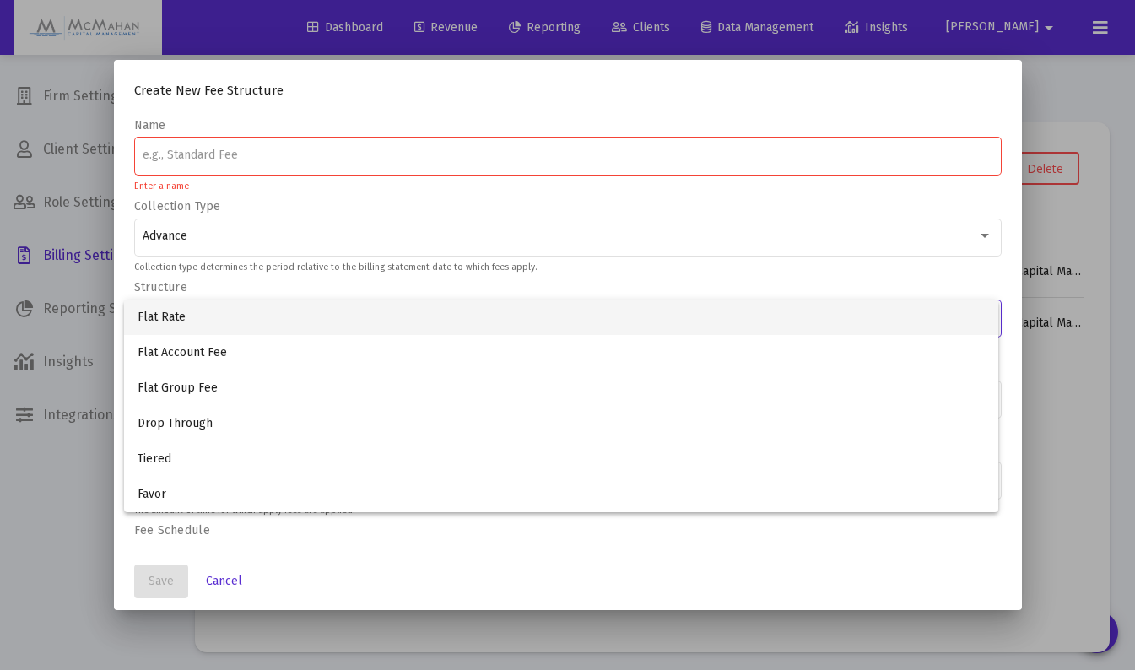
click at [203, 319] on span "Flat Rate" at bounding box center [561, 317] width 847 height 35
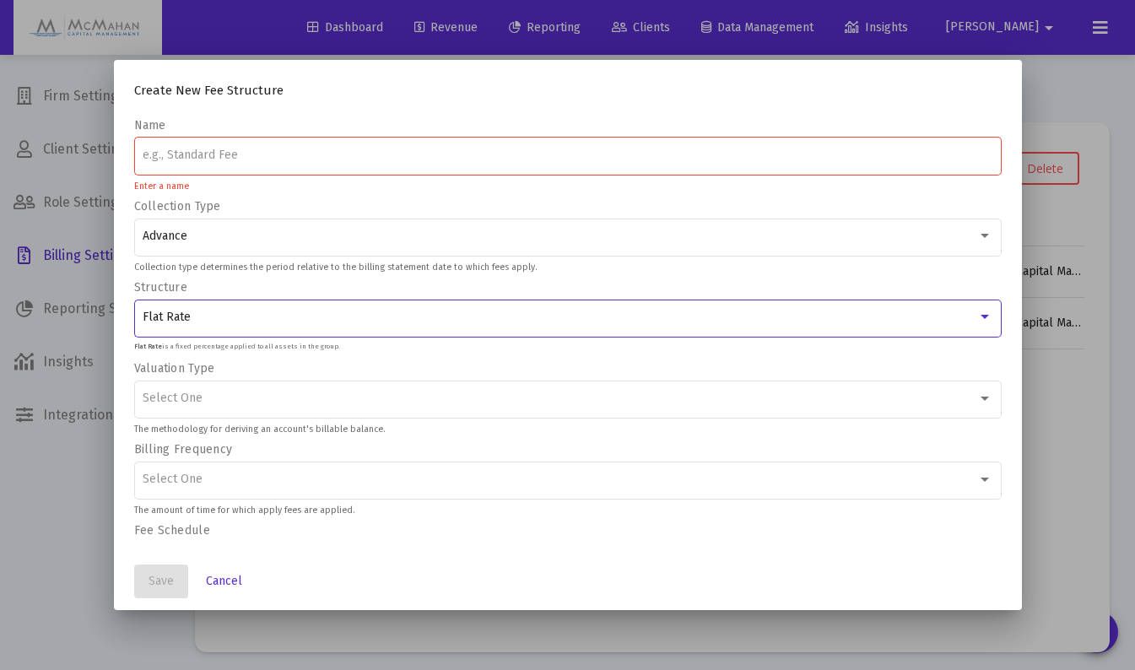
click at [208, 322] on div "Flat Rate" at bounding box center [560, 318] width 835 height 14
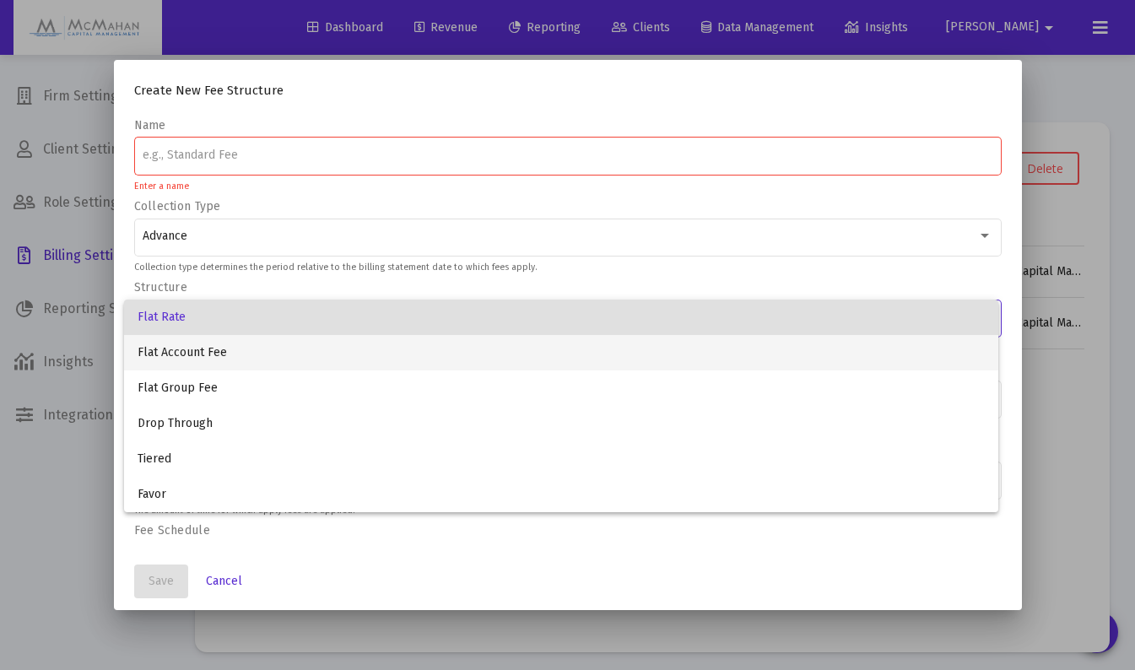
click at [192, 354] on span "Flat Account Fee" at bounding box center [561, 352] width 847 height 35
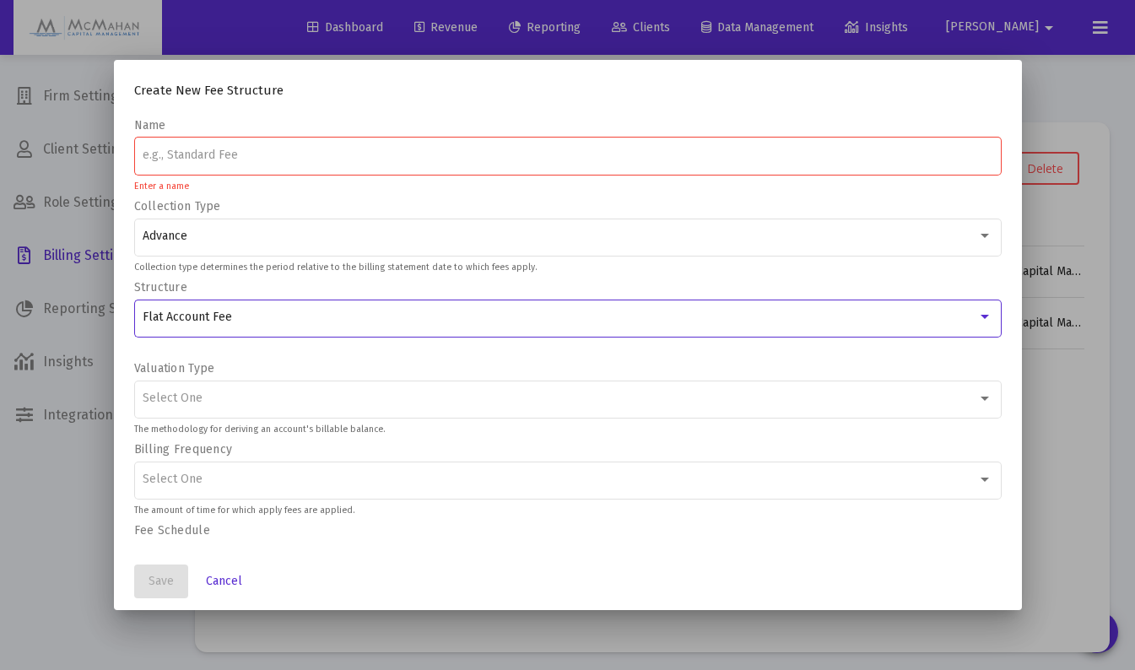
click at [246, 397] on div "Select One" at bounding box center [560, 399] width 835 height 14
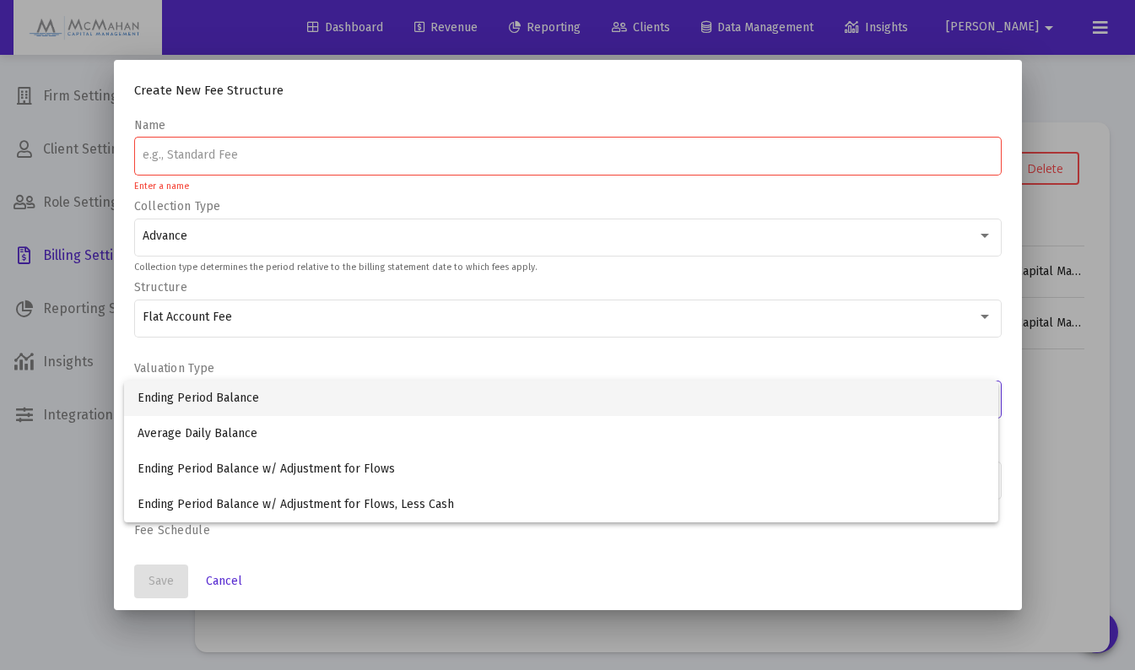
click at [199, 403] on span "Ending Period Balance" at bounding box center [561, 398] width 847 height 35
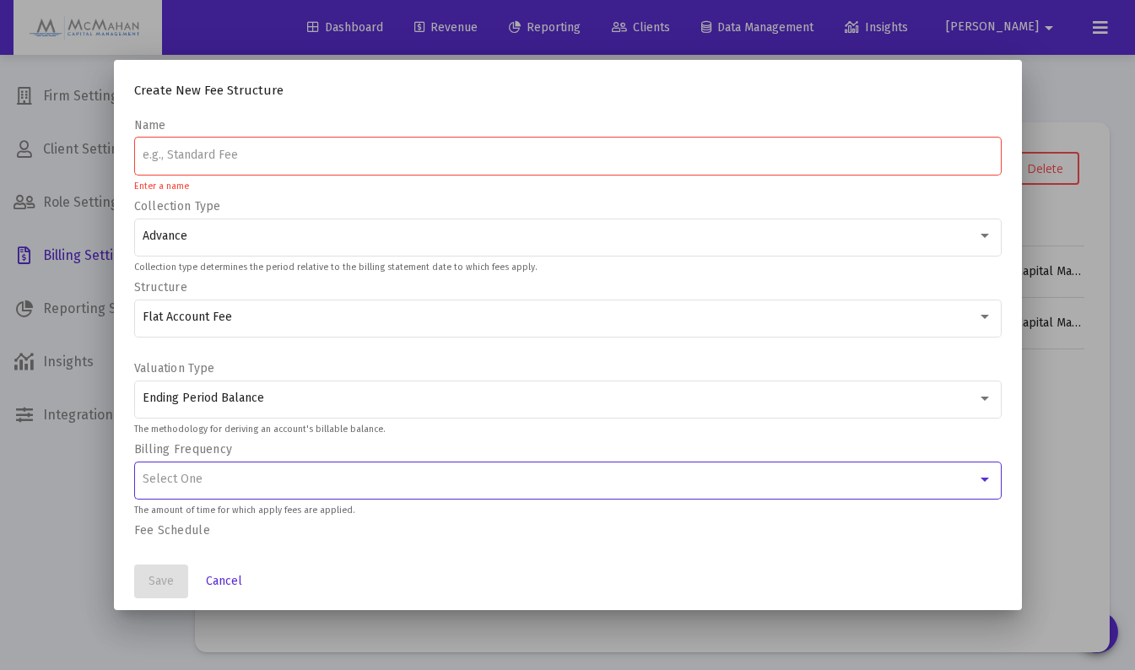
click at [176, 479] on span "Select One" at bounding box center [173, 479] width 60 height 14
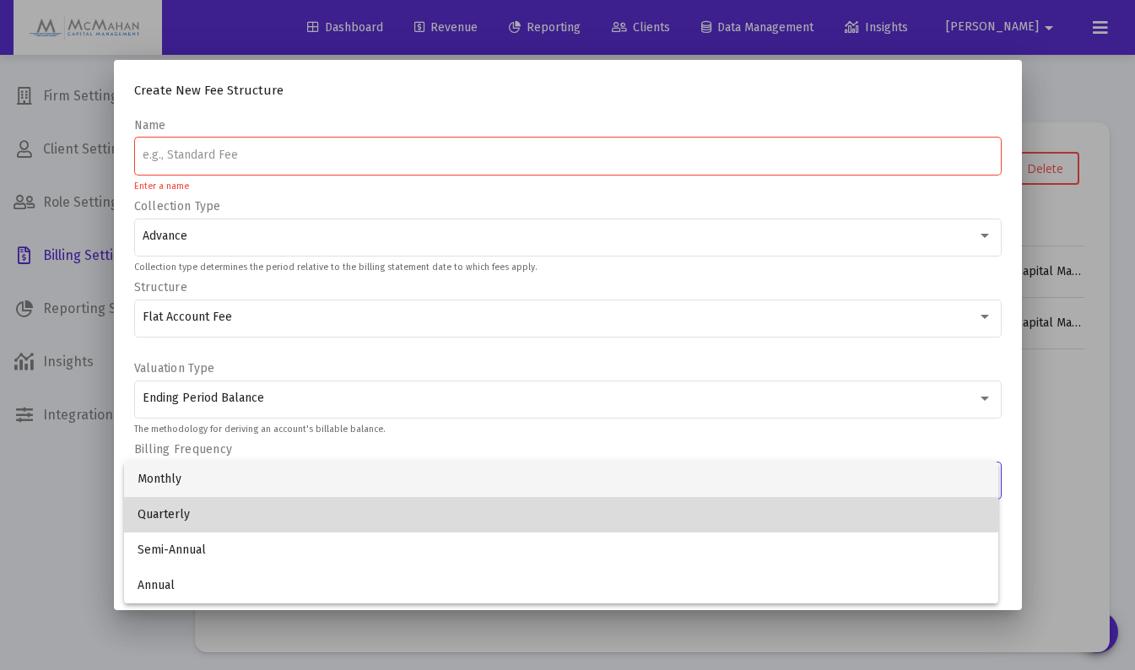
click at [171, 514] on span "Quarterly" at bounding box center [561, 514] width 847 height 35
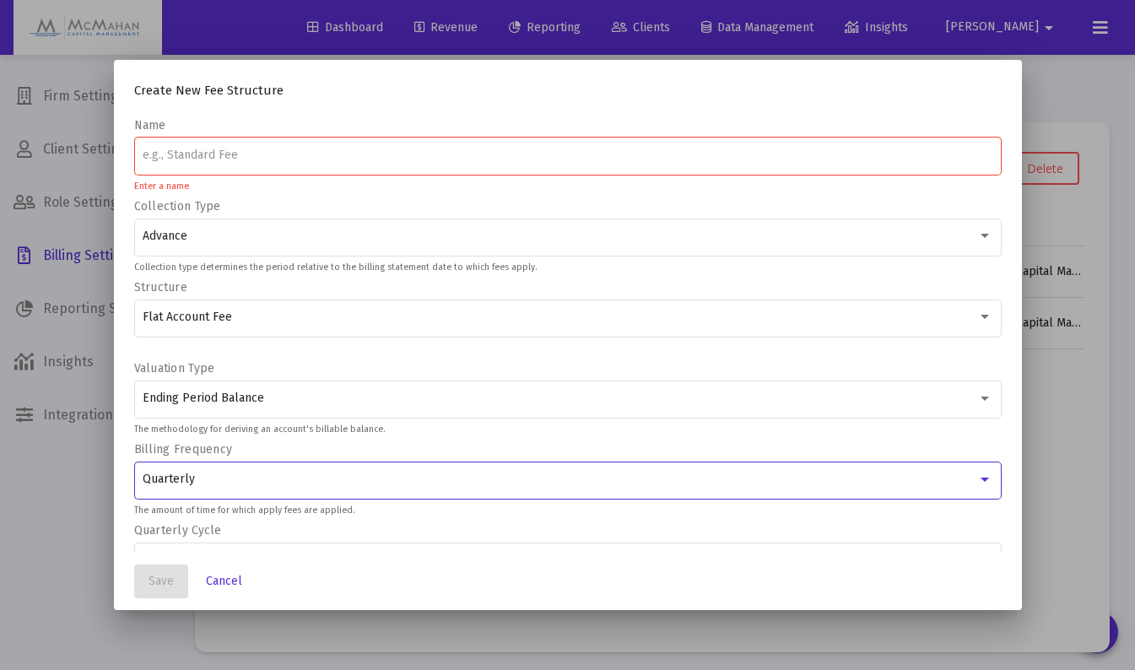
click at [253, 321] on div "Flat Account Fee" at bounding box center [560, 318] width 835 height 14
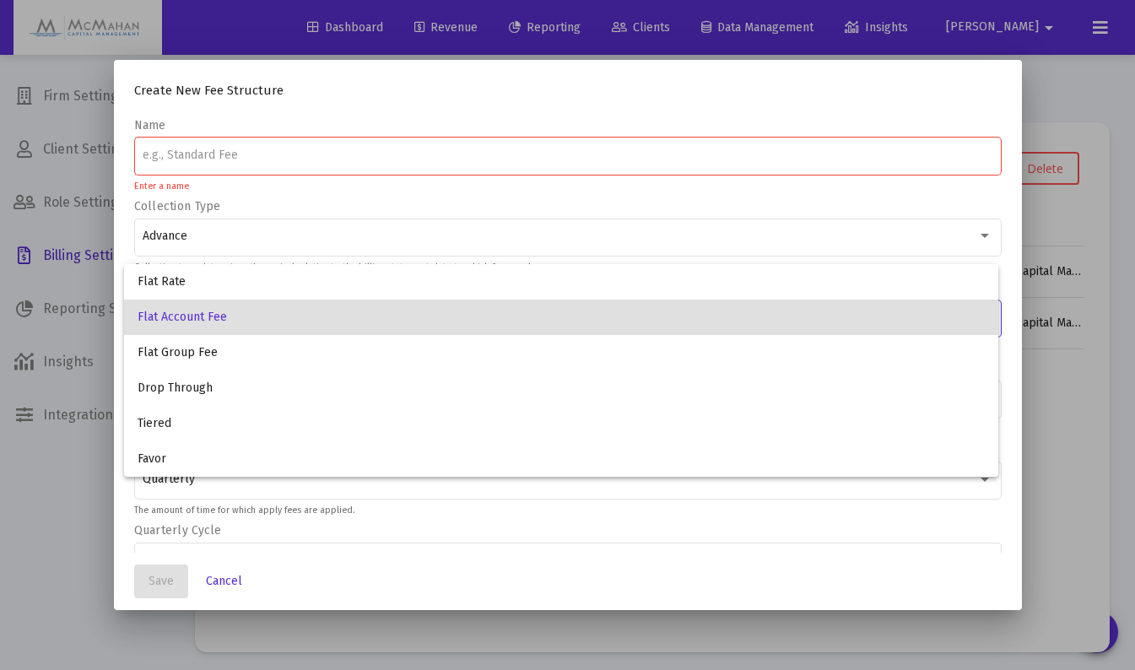
click at [42, 511] on div at bounding box center [567, 335] width 1135 height 670
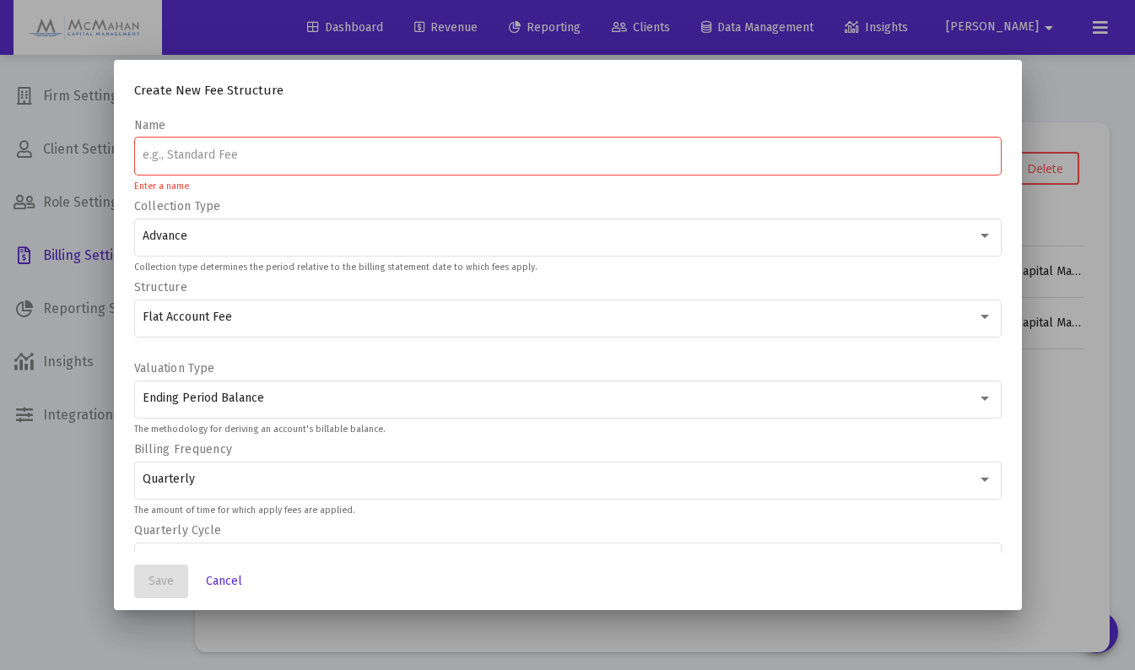
click at [198, 324] on div "Flat Account Fee" at bounding box center [568, 316] width 850 height 41
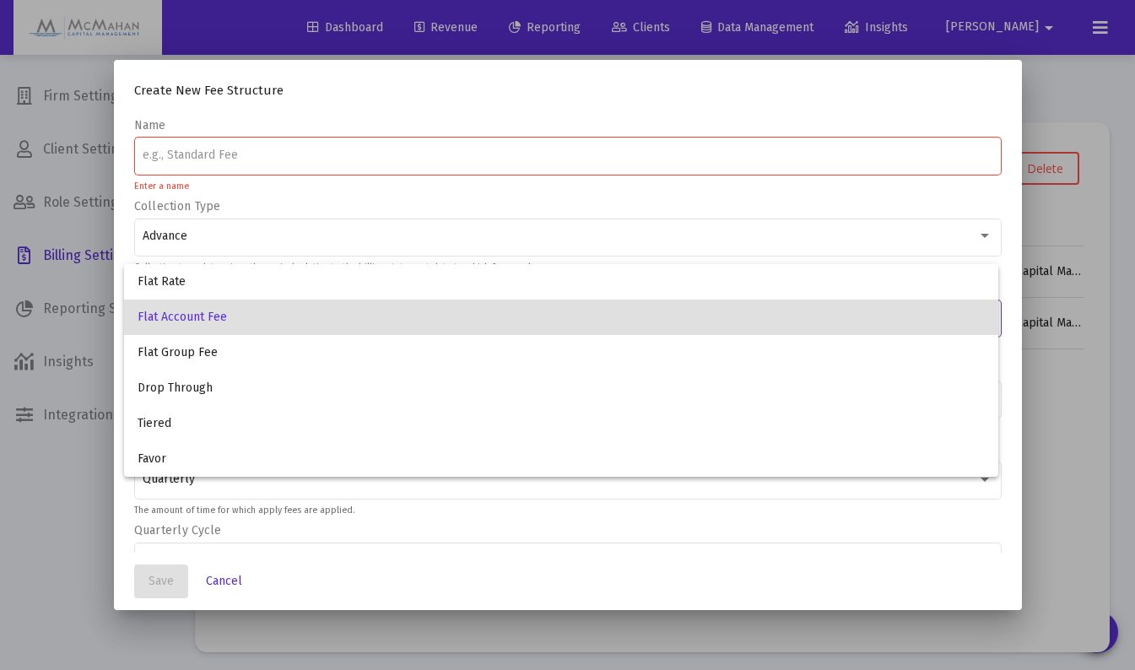
click at [46, 479] on div at bounding box center [567, 335] width 1135 height 670
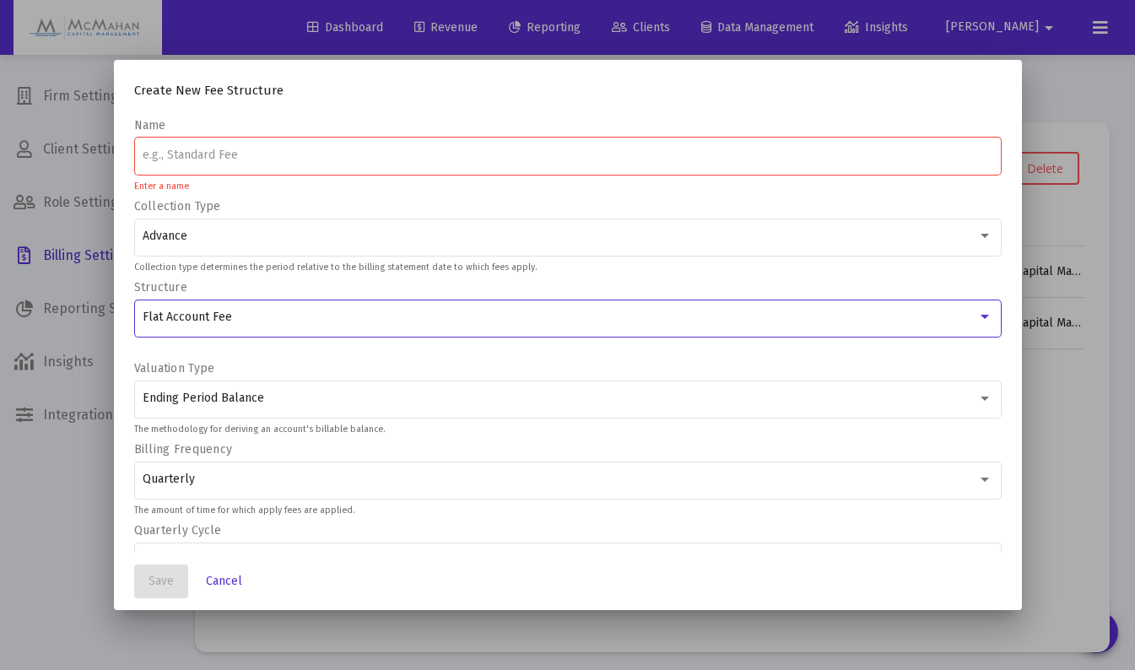
click at [213, 322] on span "Flat Account Fee" at bounding box center [187, 317] width 89 height 14
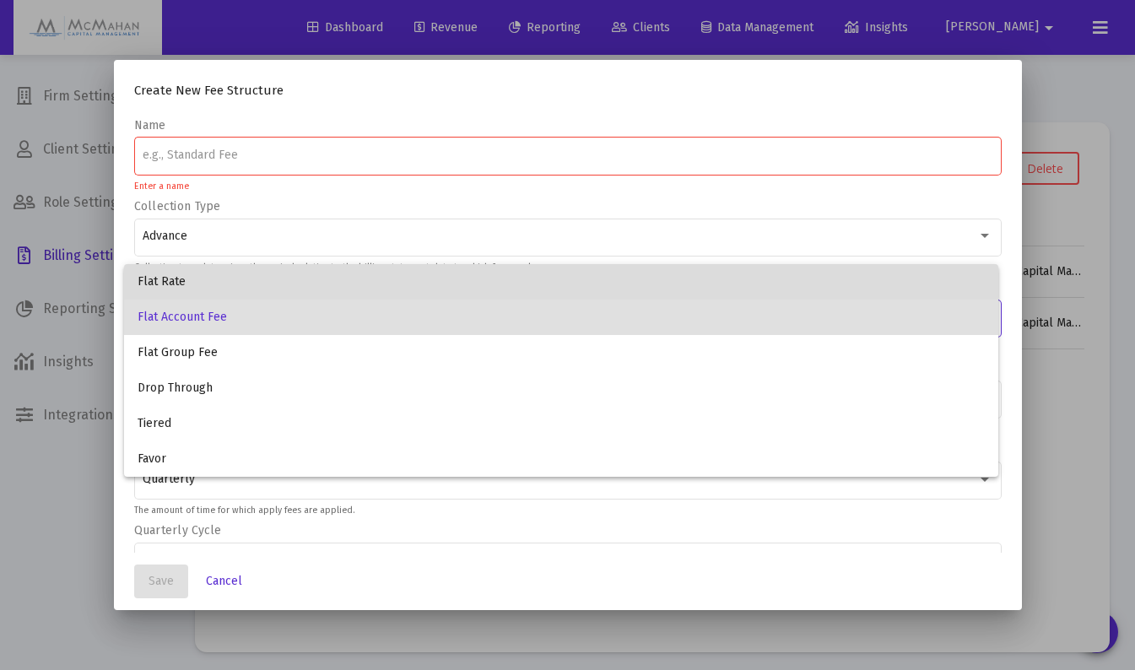
click at [221, 290] on span "Flat Rate" at bounding box center [561, 281] width 847 height 35
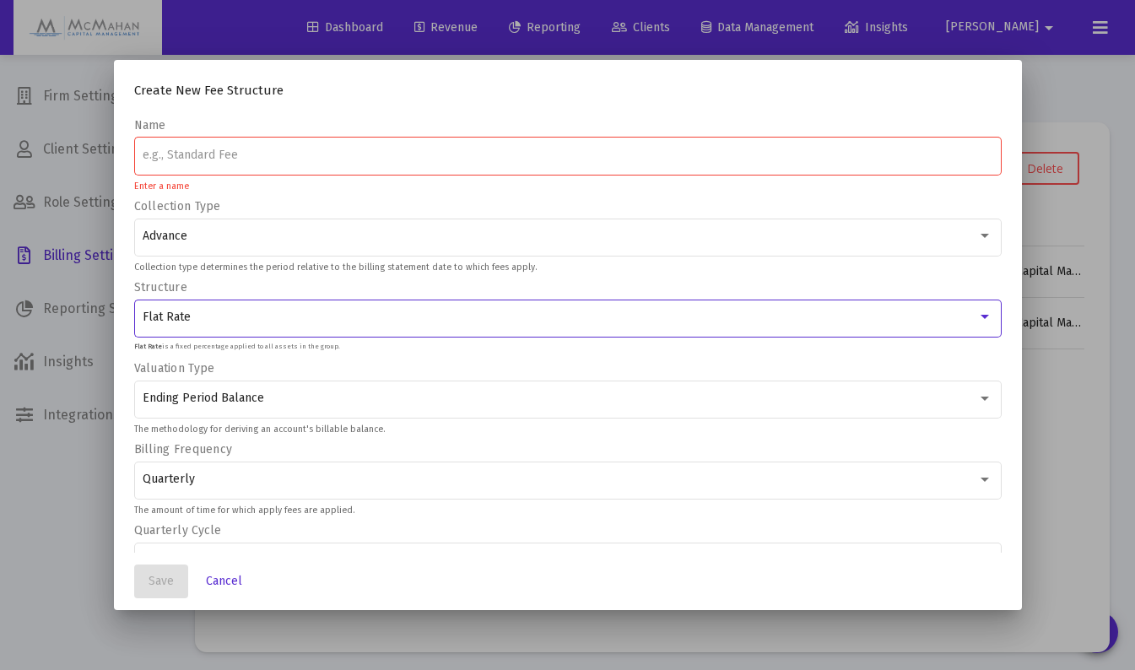
click at [248, 316] on div "Flat Rate" at bounding box center [560, 318] width 835 height 14
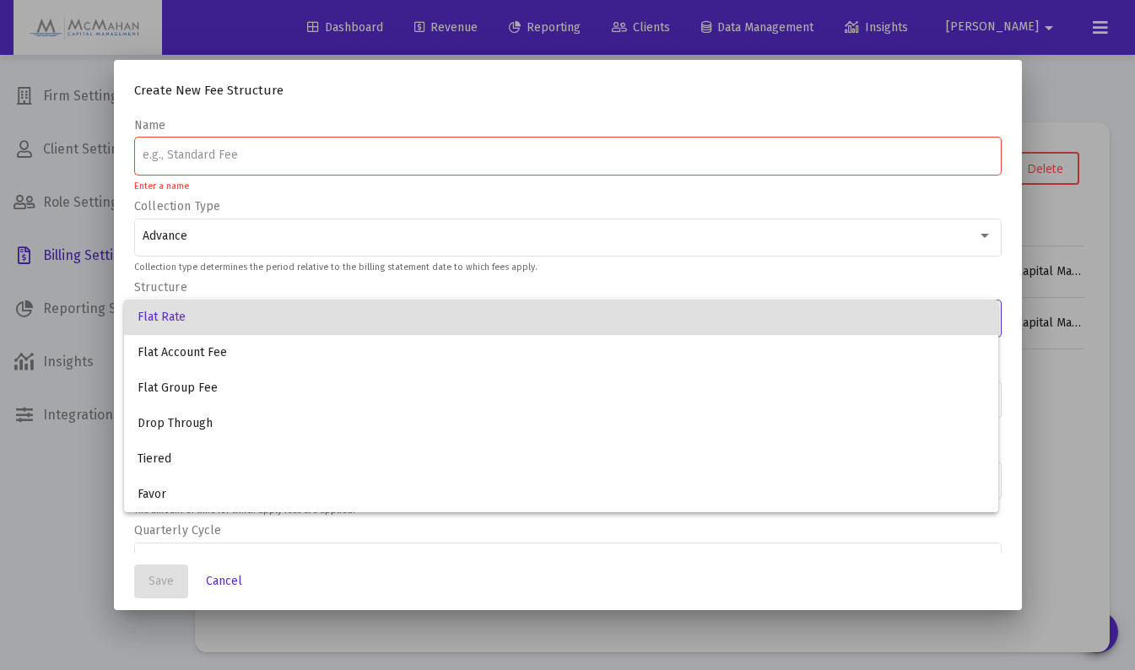
click at [210, 584] on div at bounding box center [567, 335] width 1135 height 670
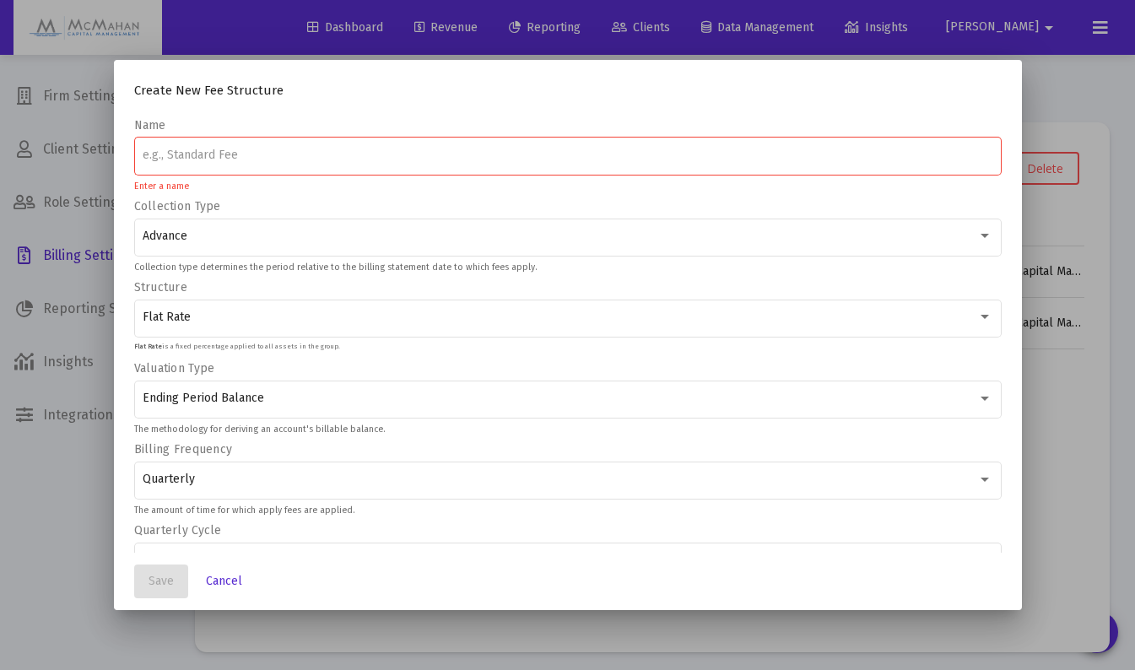
click at [40, 593] on div at bounding box center [567, 335] width 1135 height 670
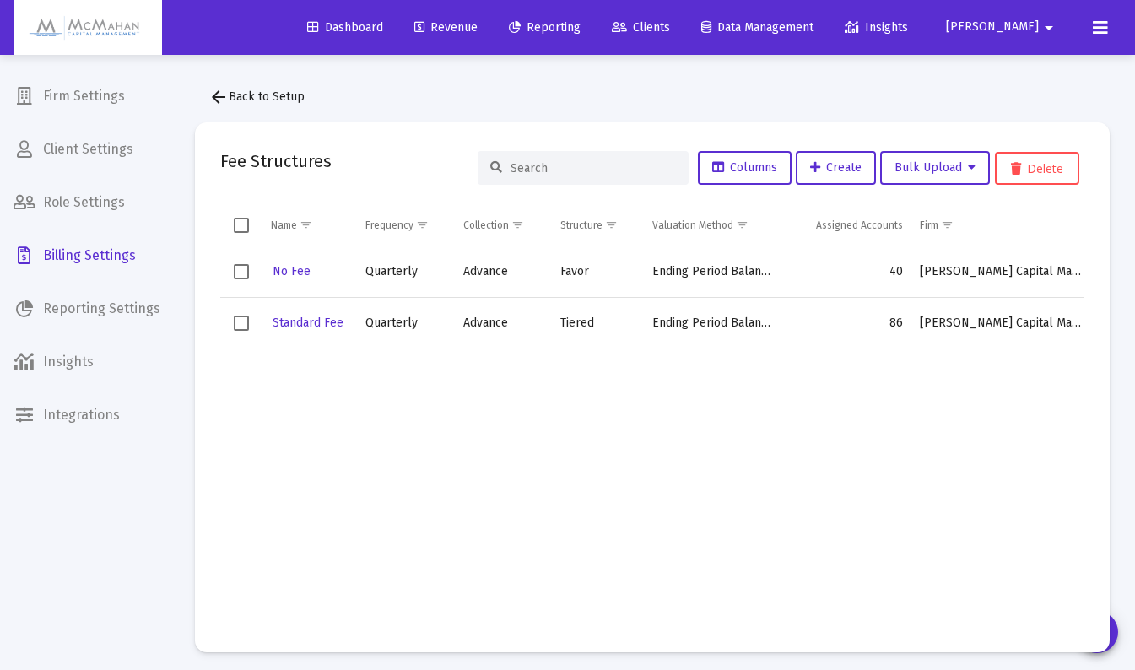
click at [478, 27] on span "Revenue" at bounding box center [445, 27] width 63 height 14
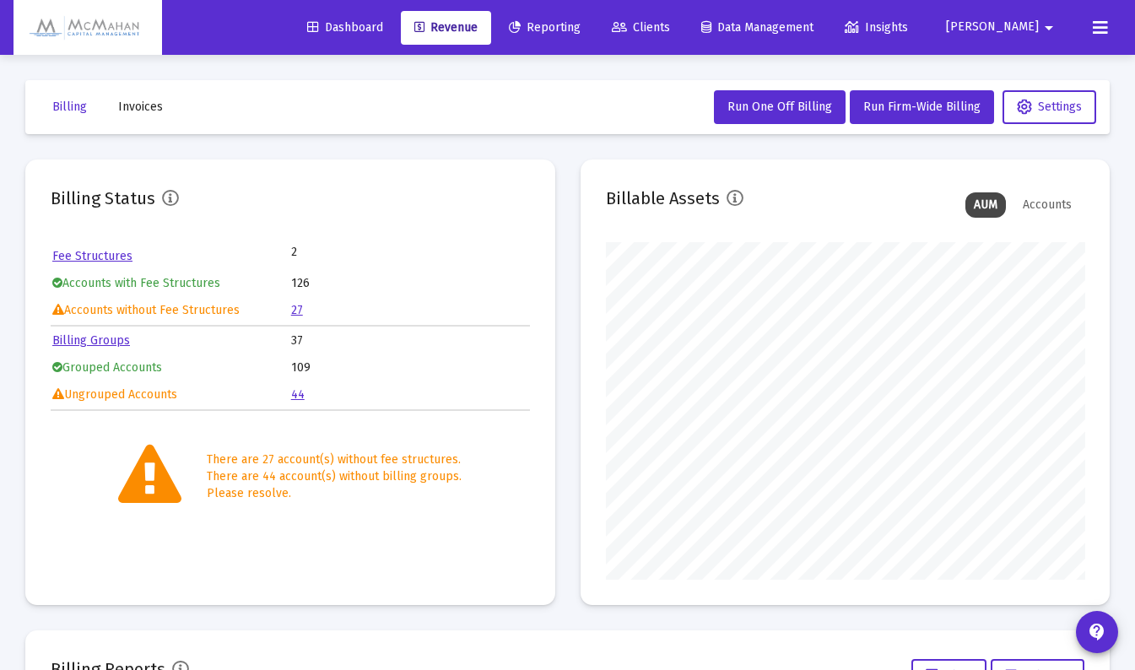
scroll to position [338, 479]
click at [101, 257] on link "Fee Structures" at bounding box center [92, 256] width 80 height 14
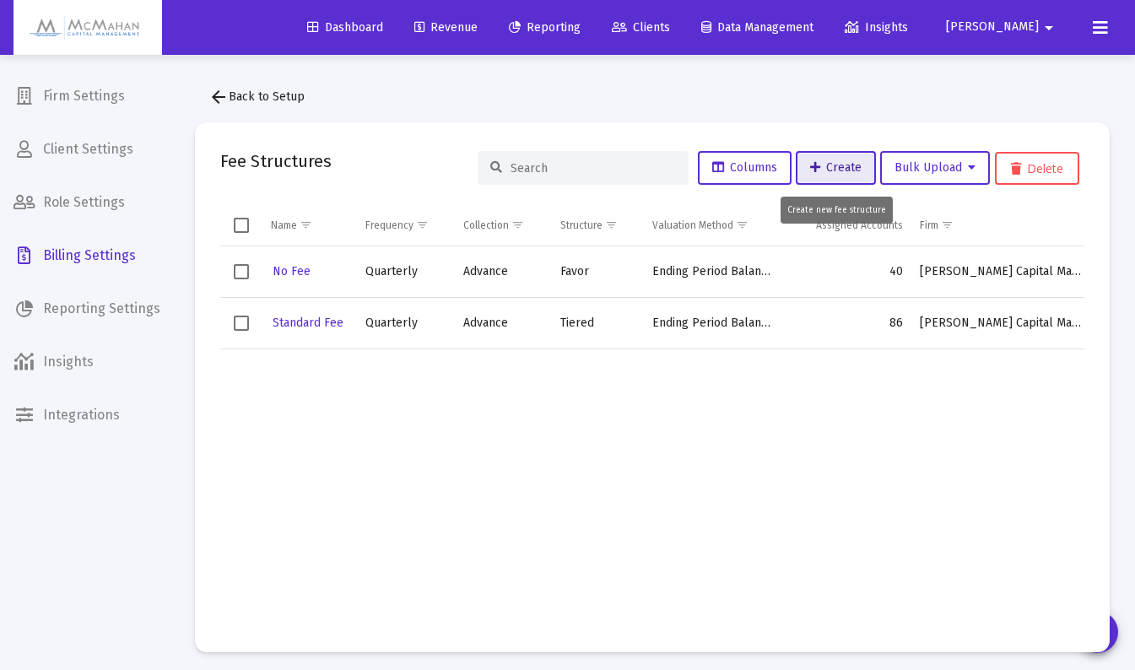
click at [818, 170] on span "Create" at bounding box center [835, 167] width 51 height 14
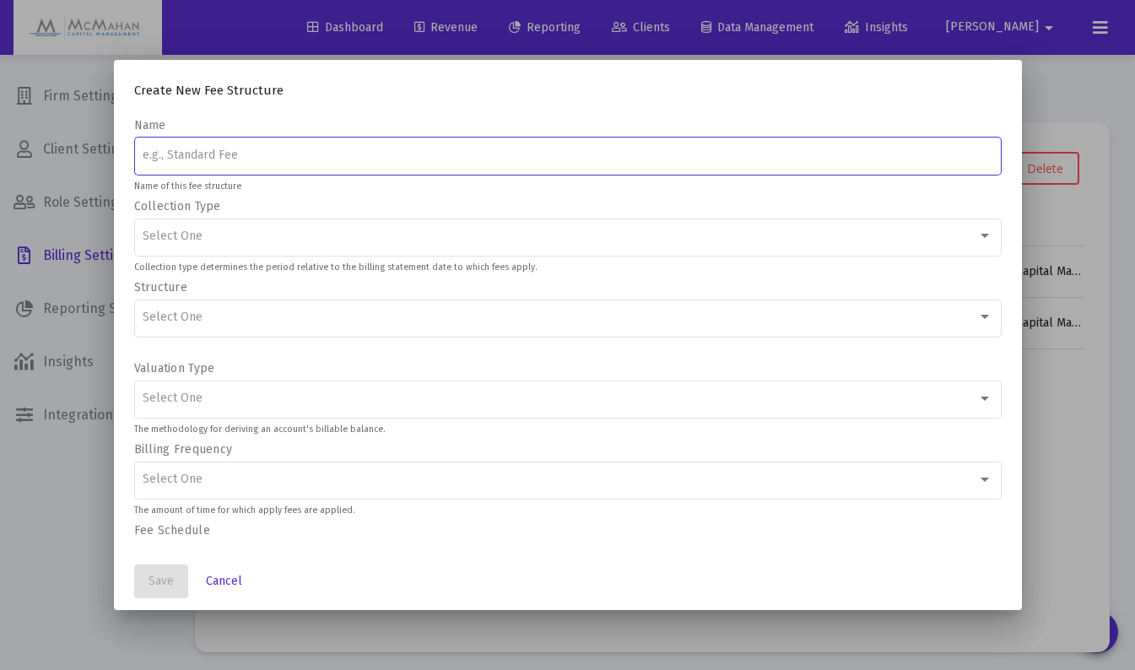
type input "F"
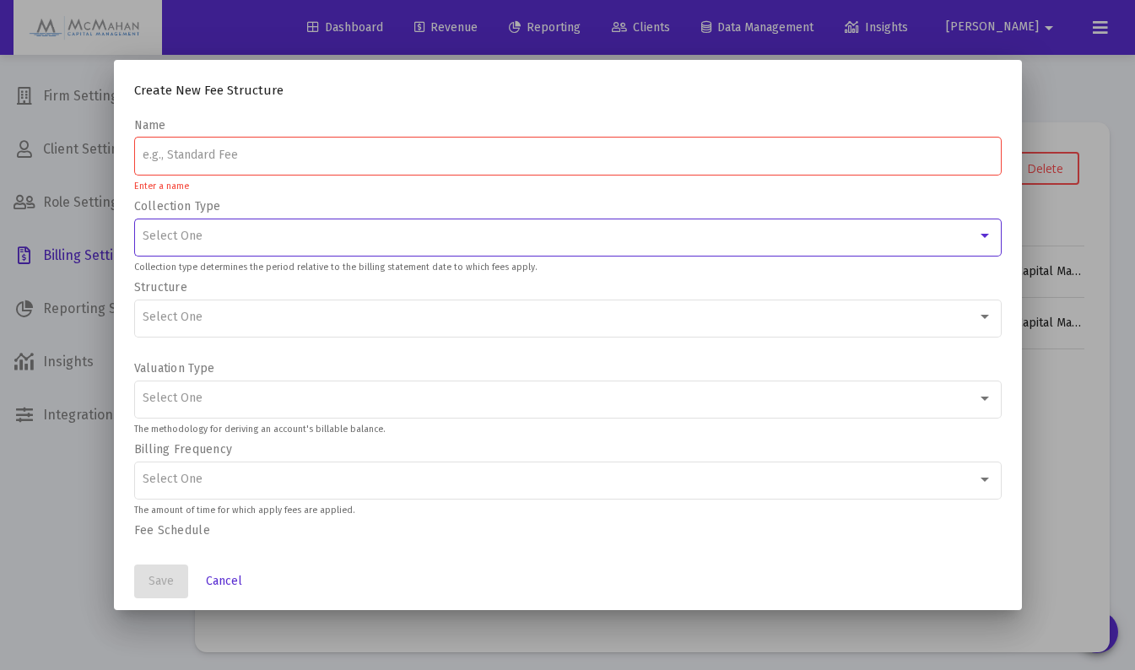
click at [240, 242] on div "Select One" at bounding box center [560, 237] width 835 height 14
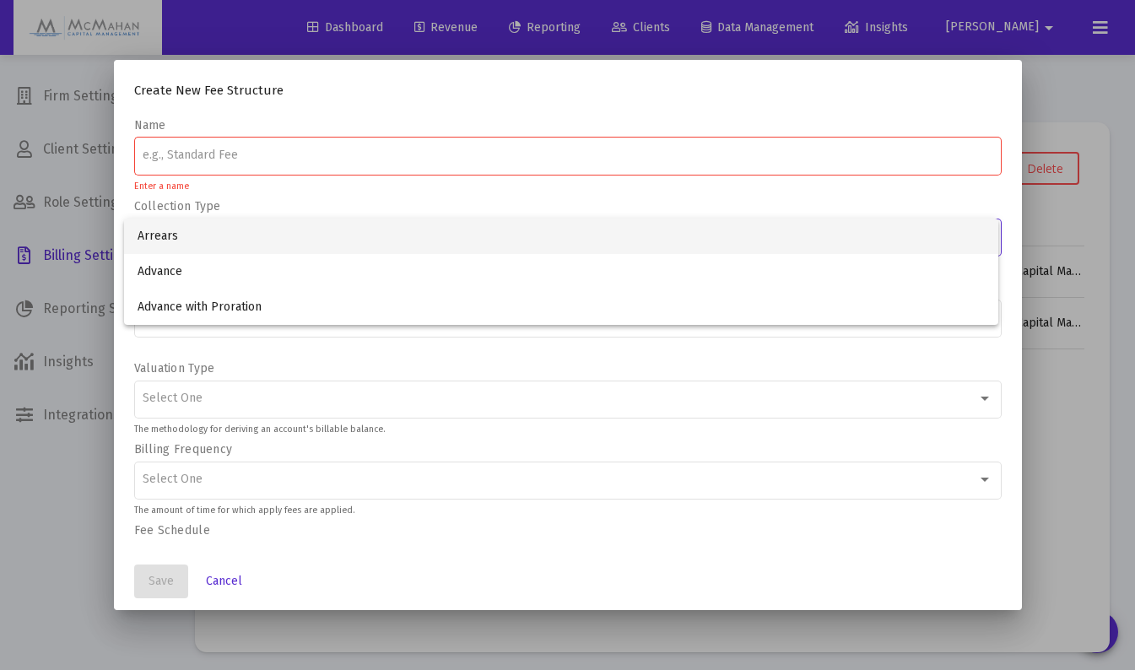
click at [29, 510] on div at bounding box center [567, 335] width 1135 height 670
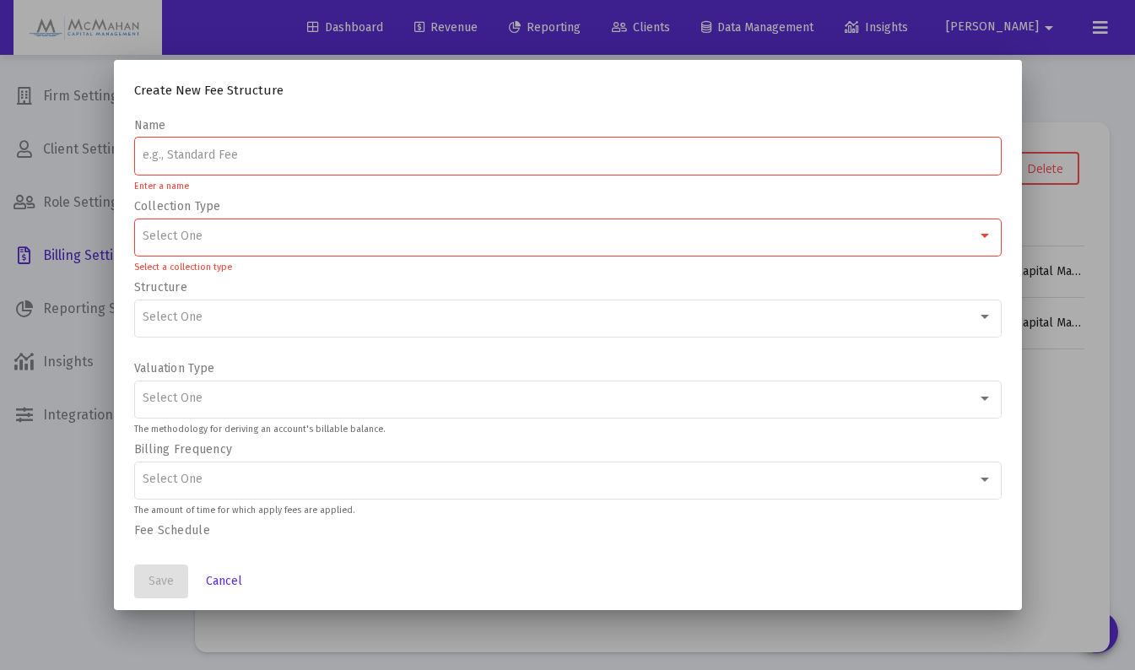
click at [213, 318] on div "Select One" at bounding box center [560, 318] width 835 height 14
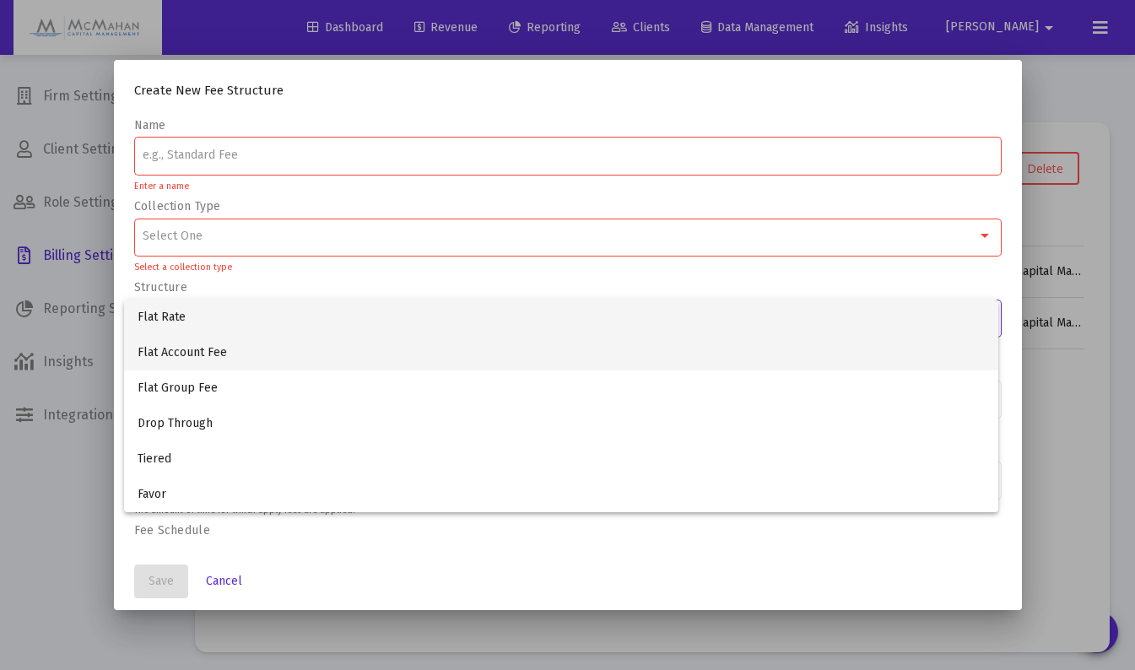
click at [191, 359] on span "Flat Account Fee" at bounding box center [561, 352] width 847 height 35
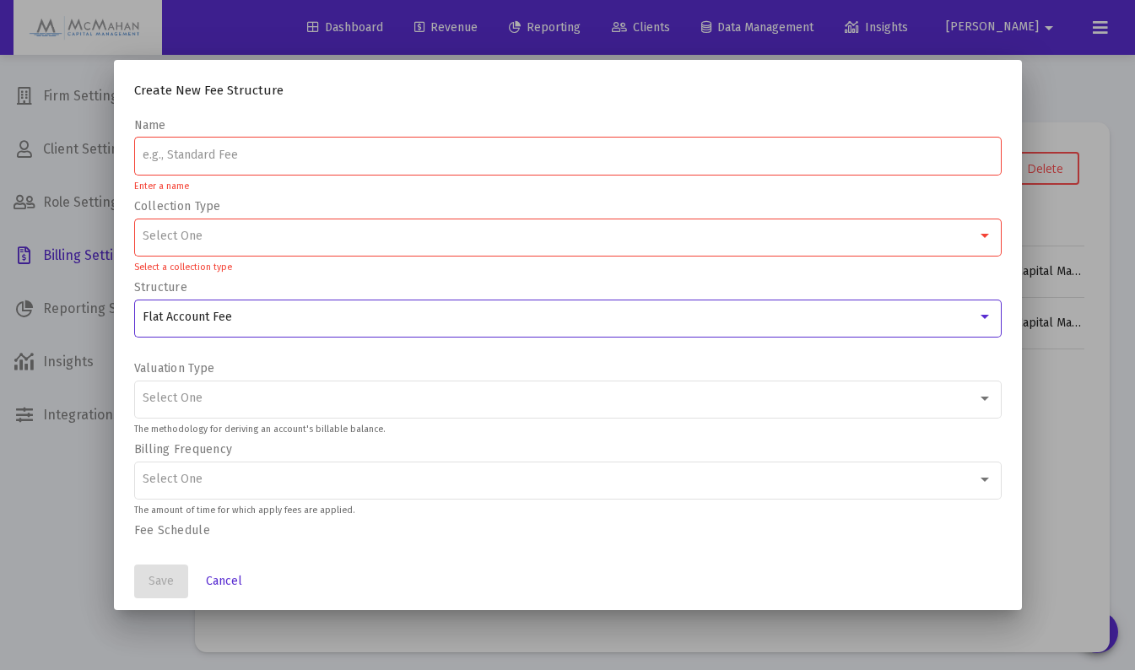
click at [200, 319] on span "Flat Account Fee" at bounding box center [187, 317] width 89 height 14
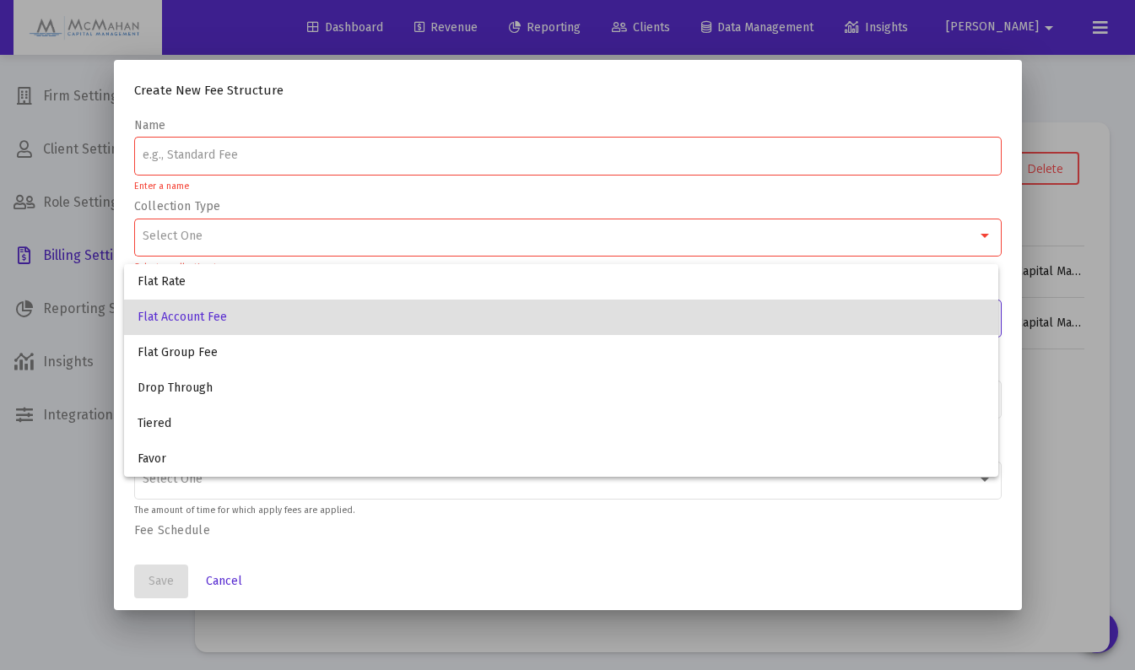
click at [26, 502] on div at bounding box center [567, 335] width 1135 height 670
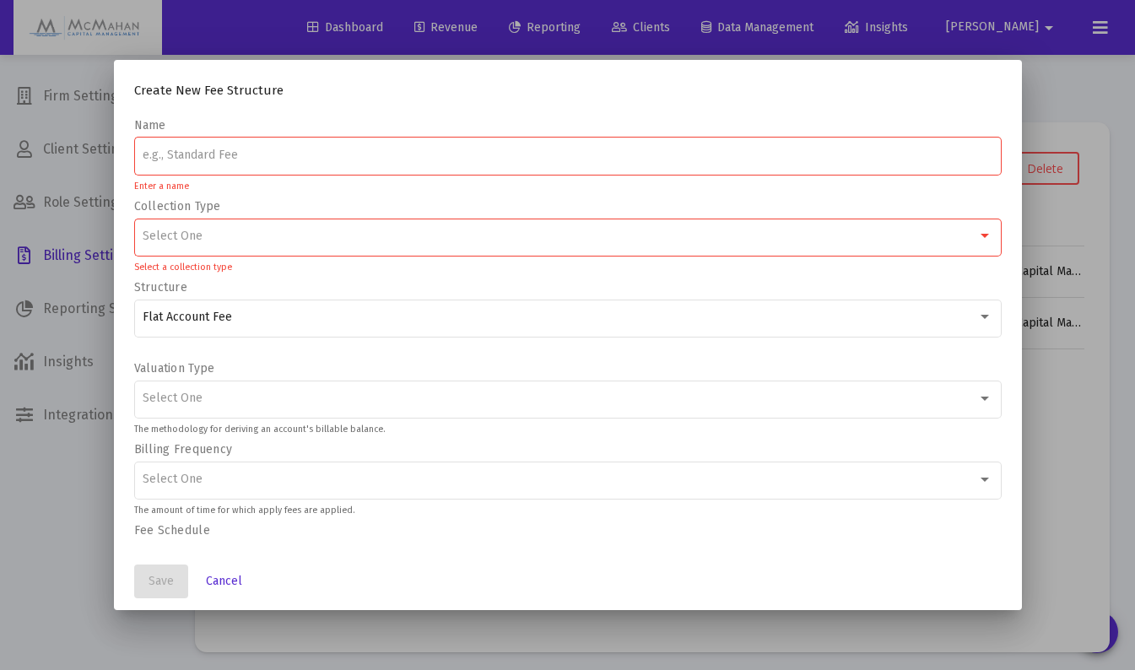
click at [977, 231] on div at bounding box center [984, 237] width 15 height 14
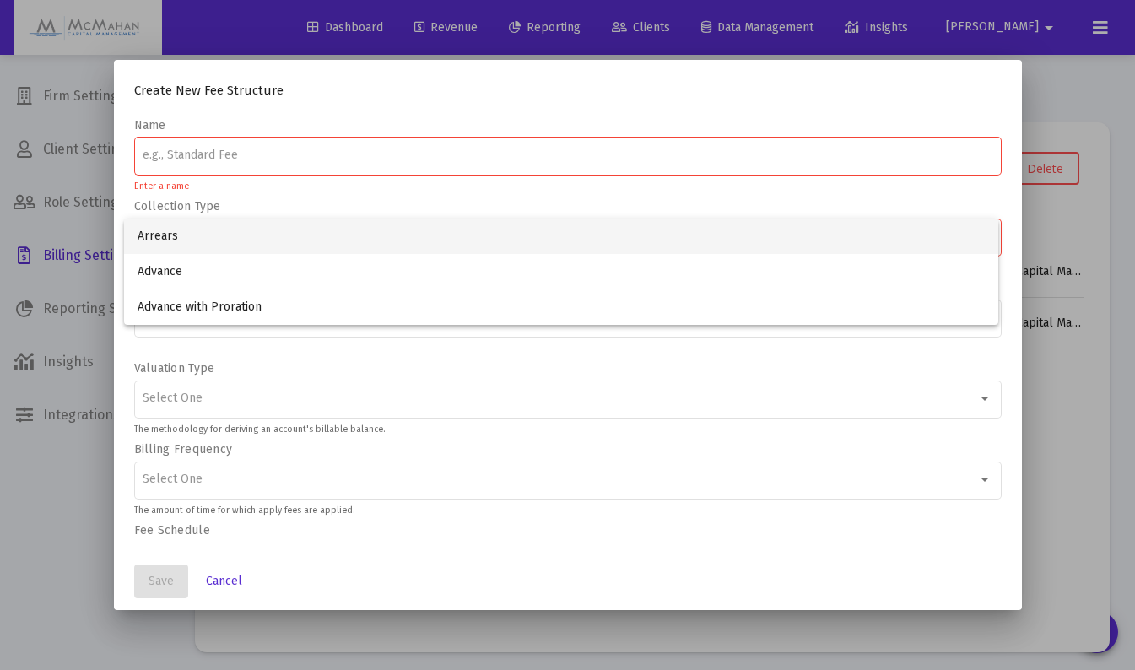
click at [67, 562] on div at bounding box center [567, 335] width 1135 height 670
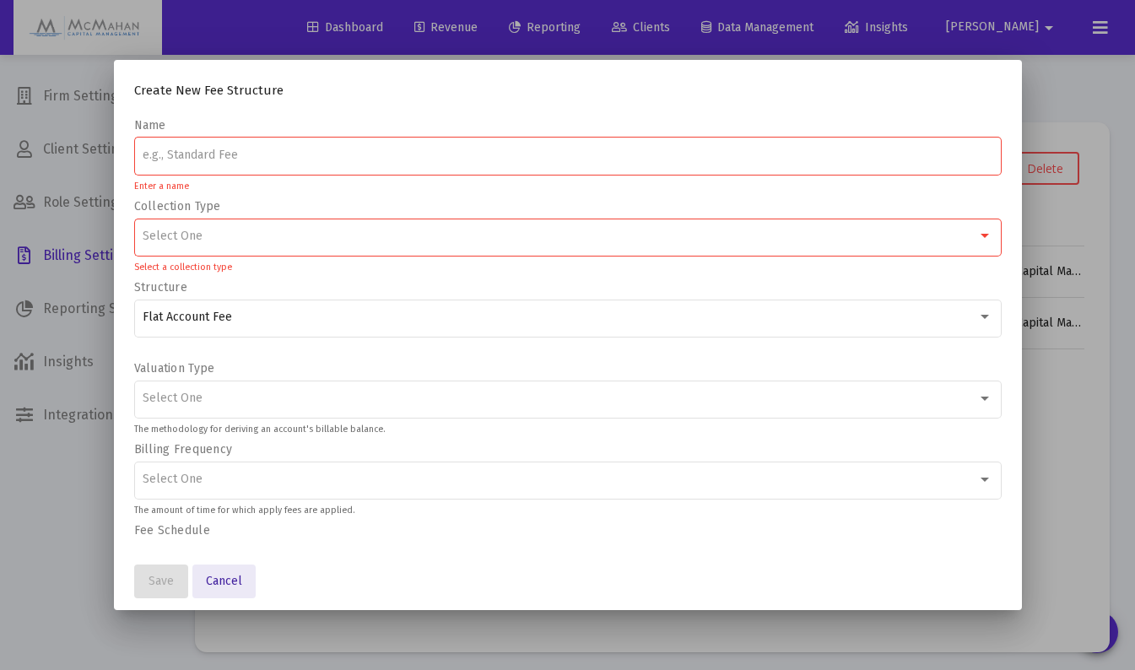
click at [223, 584] on span "Cancel" at bounding box center [224, 581] width 36 height 14
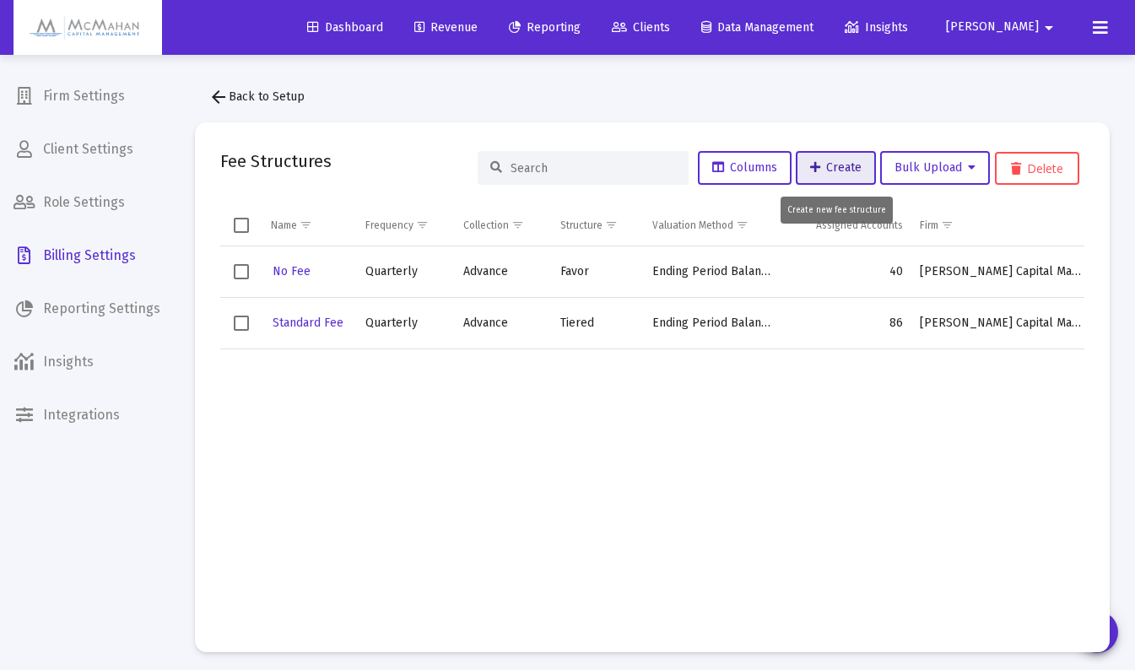
click at [828, 173] on span "Create" at bounding box center [835, 167] width 51 height 14
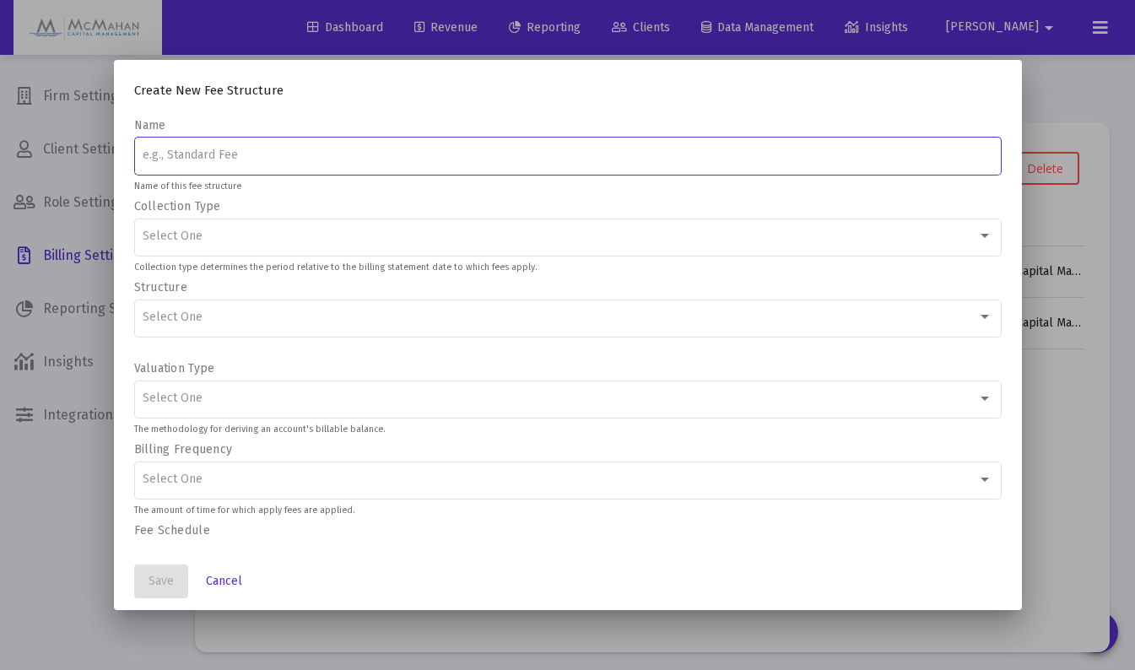
click at [224, 320] on div "Select One" at bounding box center [560, 318] width 835 height 14
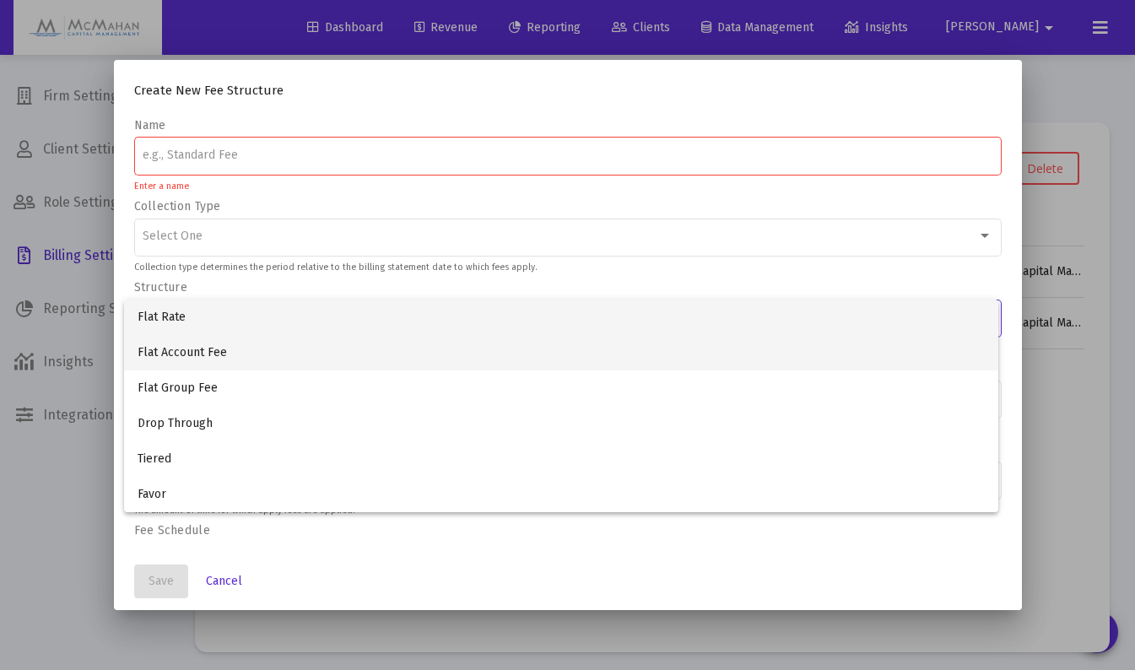
click at [211, 354] on span "Flat Account Fee" at bounding box center [561, 352] width 847 height 35
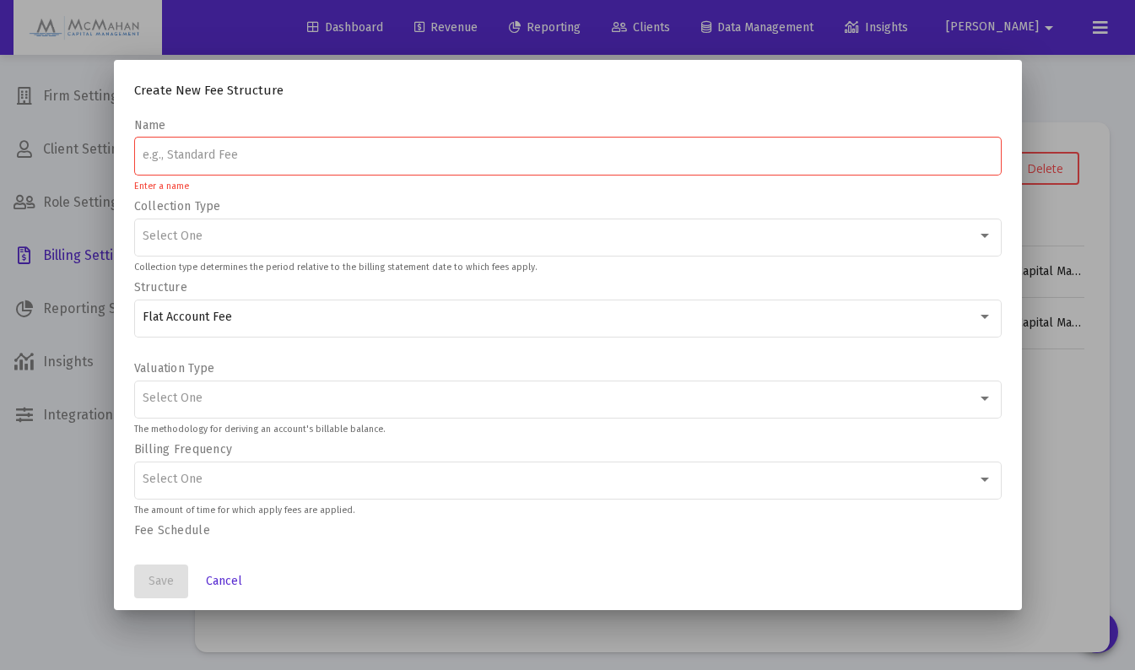
click at [306, 406] on div "Select One" at bounding box center [568, 397] width 850 height 41
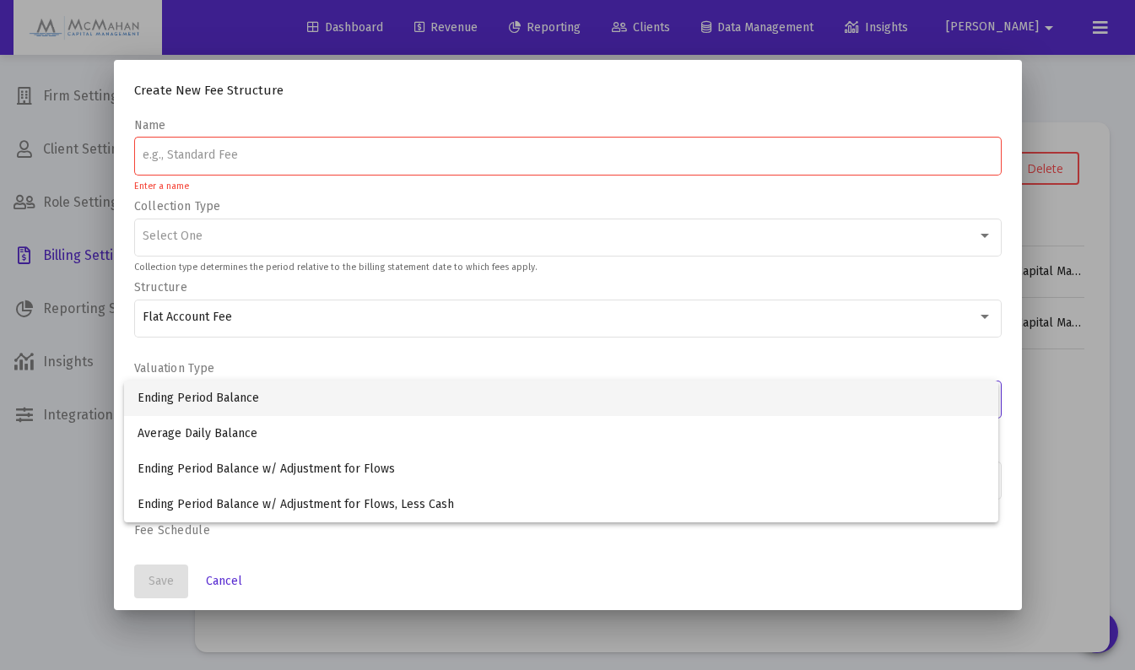
click at [296, 363] on div at bounding box center [567, 335] width 1135 height 670
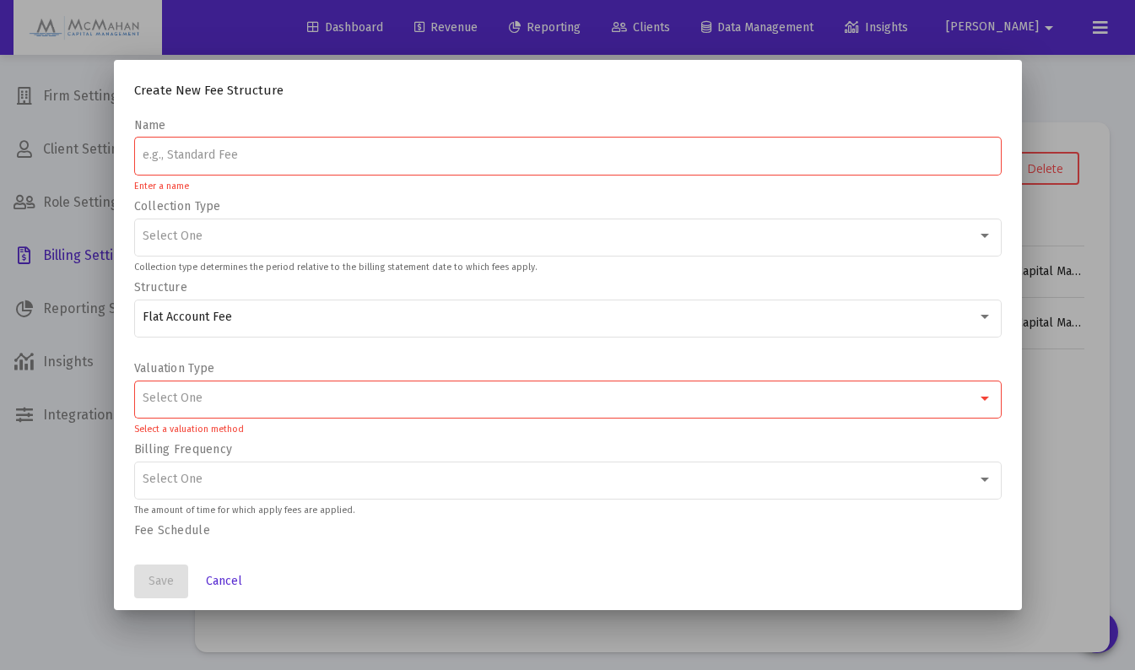
click at [291, 323] on div "Flat Account Fee" at bounding box center [560, 318] width 835 height 14
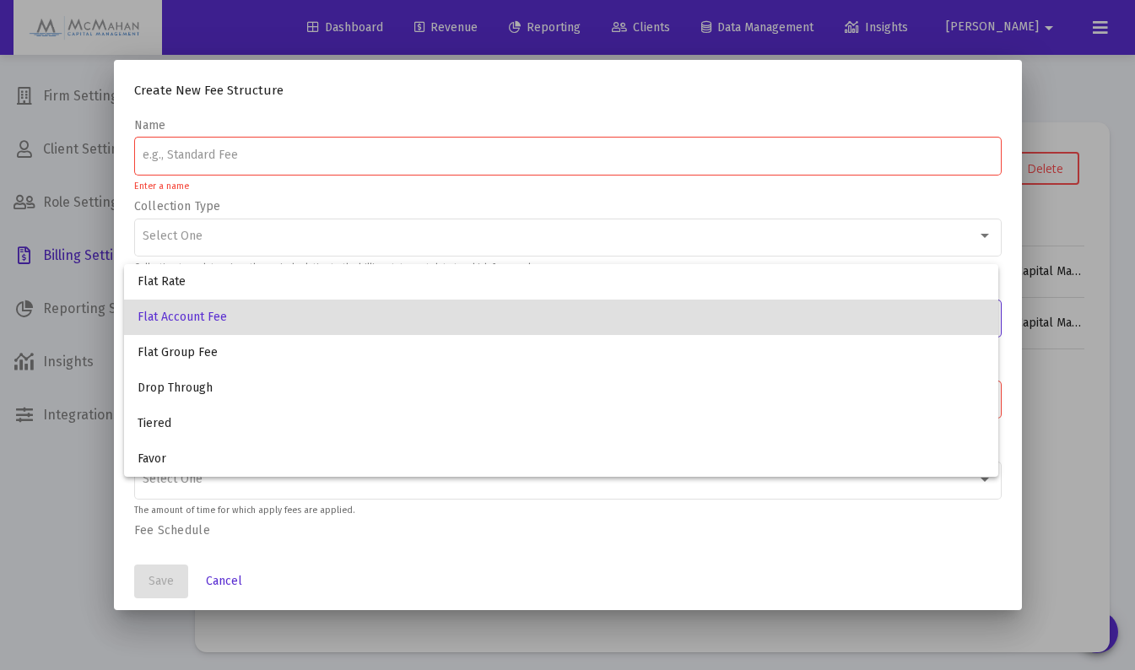
click at [89, 507] on div at bounding box center [567, 335] width 1135 height 670
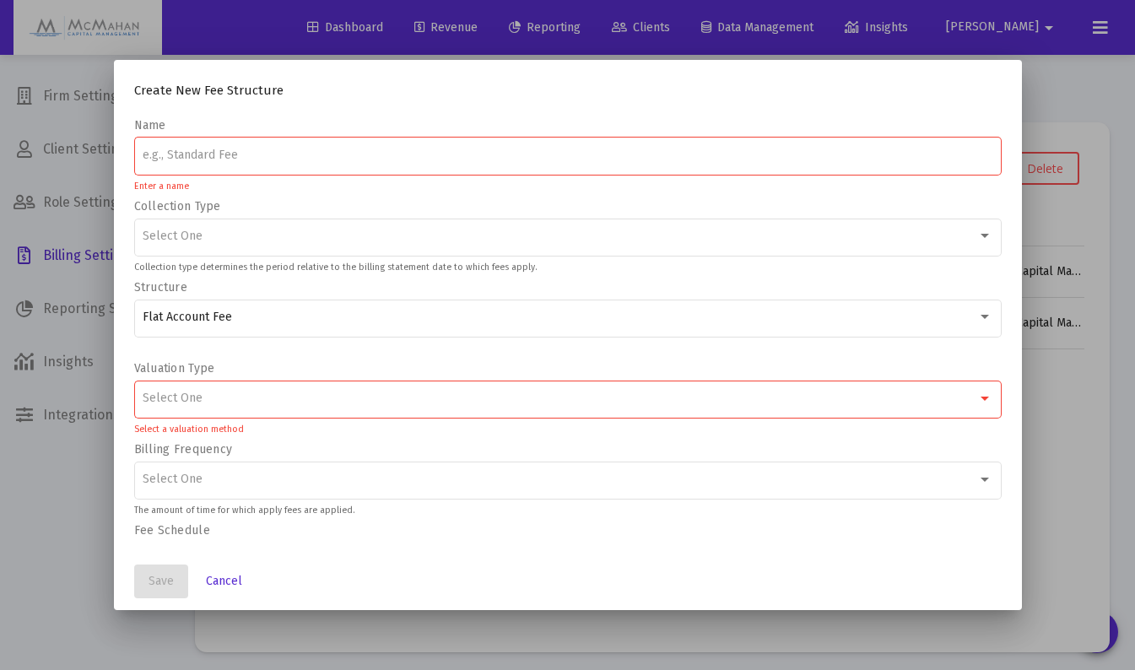
click at [236, 242] on div "Select One" at bounding box center [560, 237] width 835 height 14
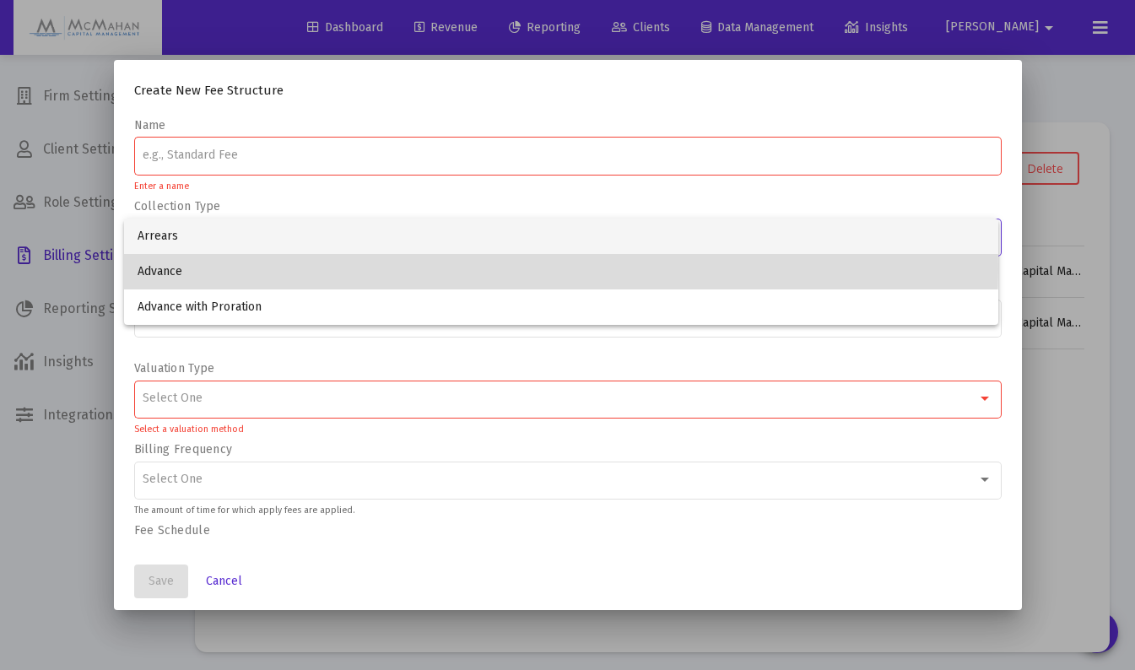
click at [206, 270] on span "Advance" at bounding box center [561, 271] width 847 height 35
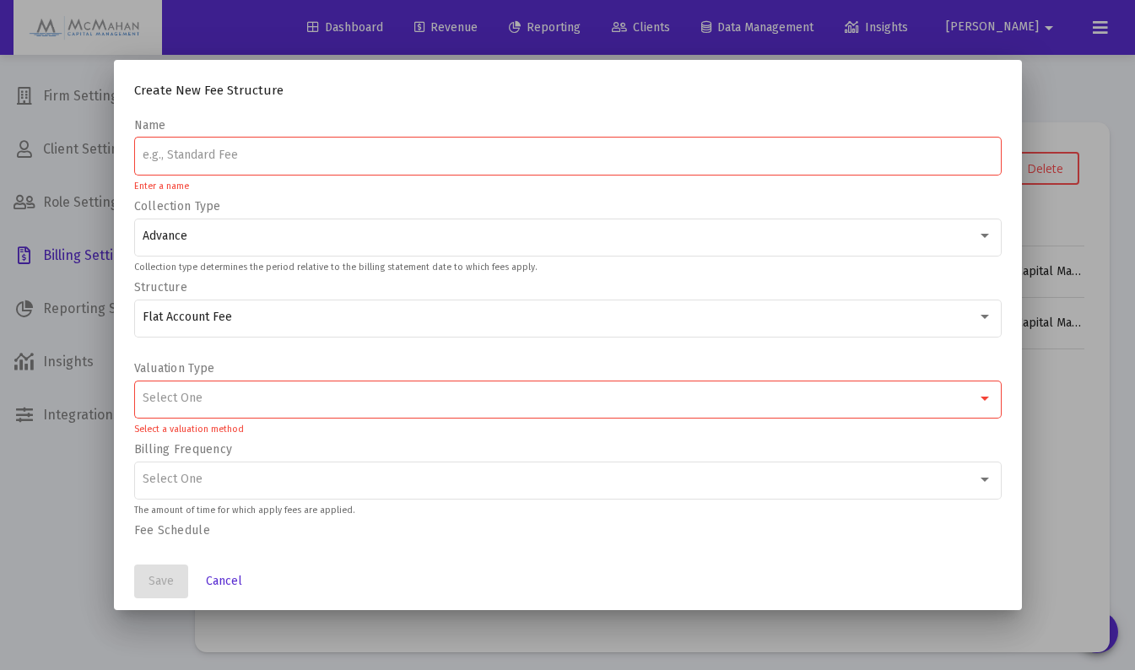
click at [230, 160] on input at bounding box center [568, 156] width 850 height 14
click at [217, 575] on span "Cancel" at bounding box center [224, 581] width 36 height 14
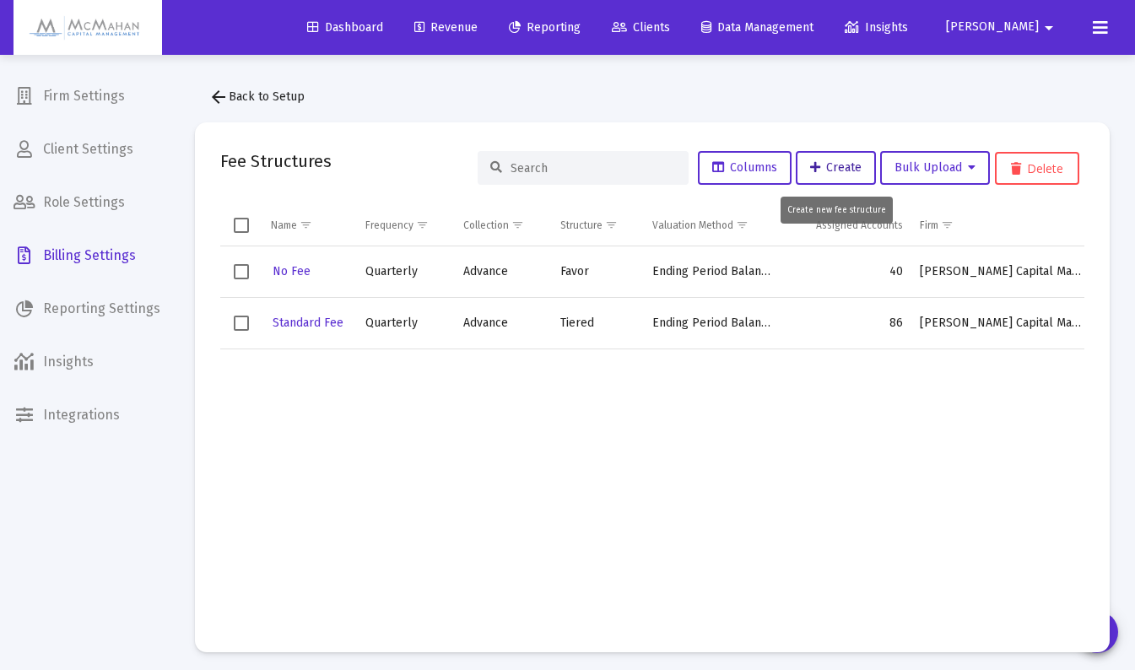
click at [819, 171] on span "Create" at bounding box center [835, 167] width 51 height 14
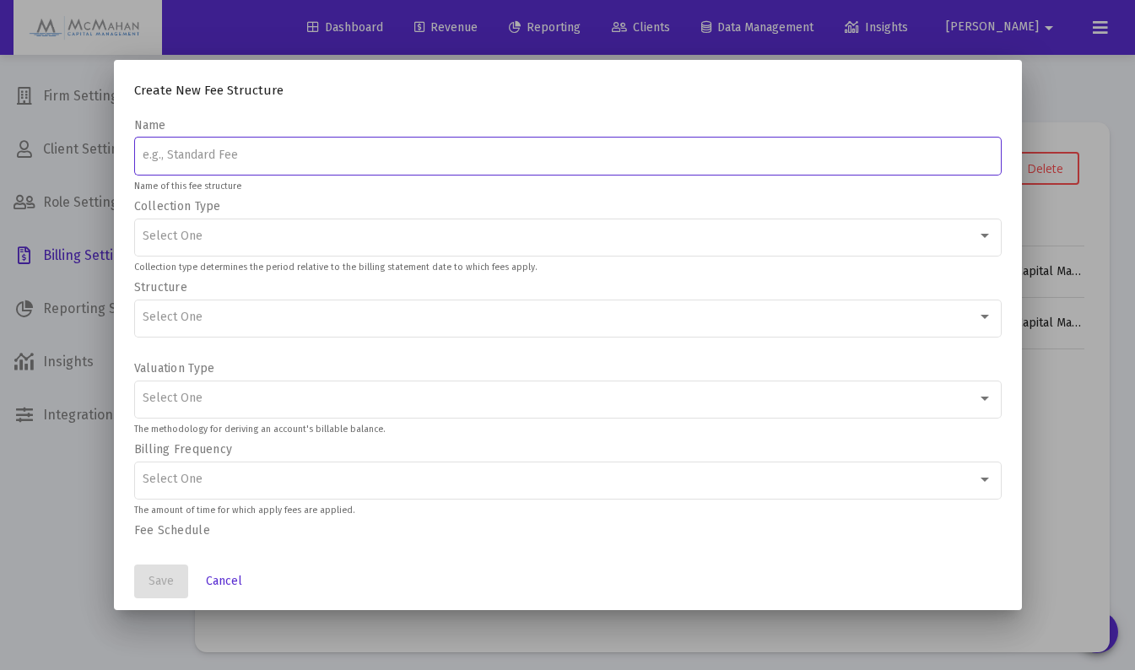
click at [33, 571] on div at bounding box center [567, 335] width 1135 height 670
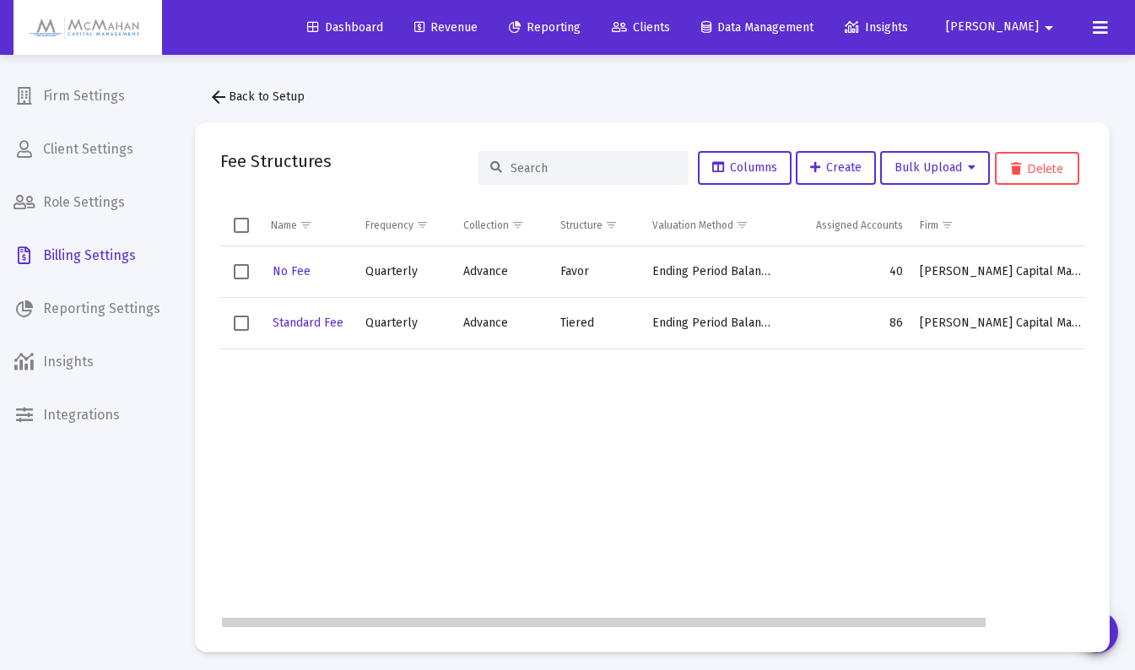
scroll to position [0, 110]
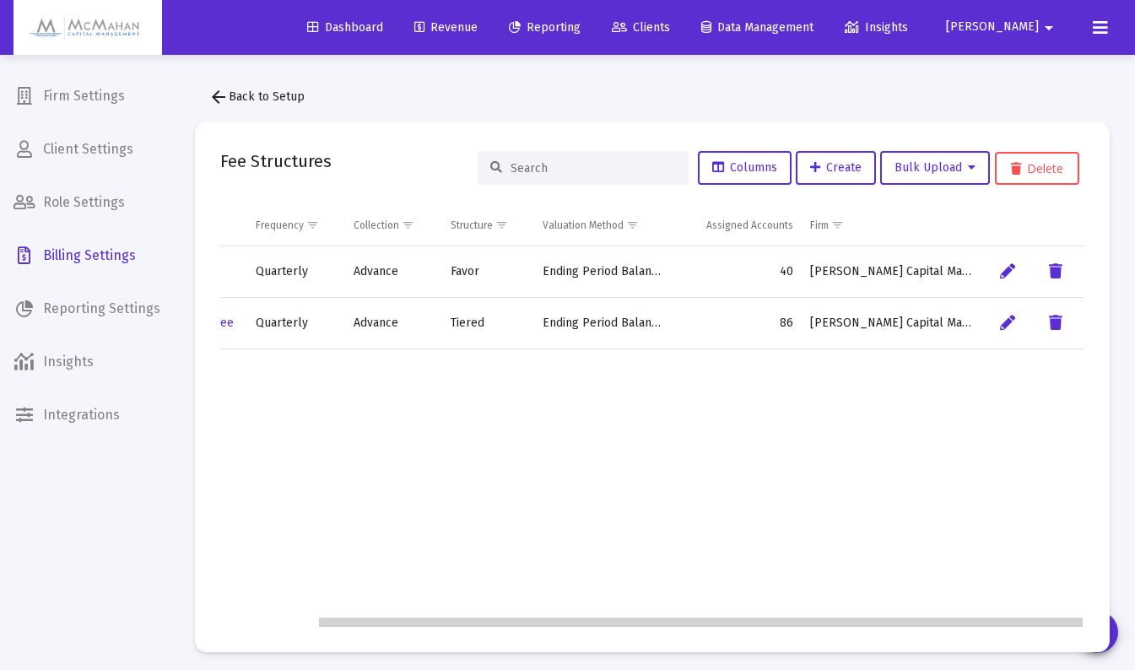
drag, startPoint x: 694, startPoint y: 624, endPoint x: 960, endPoint y: 606, distance: 266.4
click at [960, 606] on body "Dashboard Revenue Reporting Clients Data Management Insights [PERSON_NAME] Inte…" at bounding box center [567, 335] width 1135 height 670
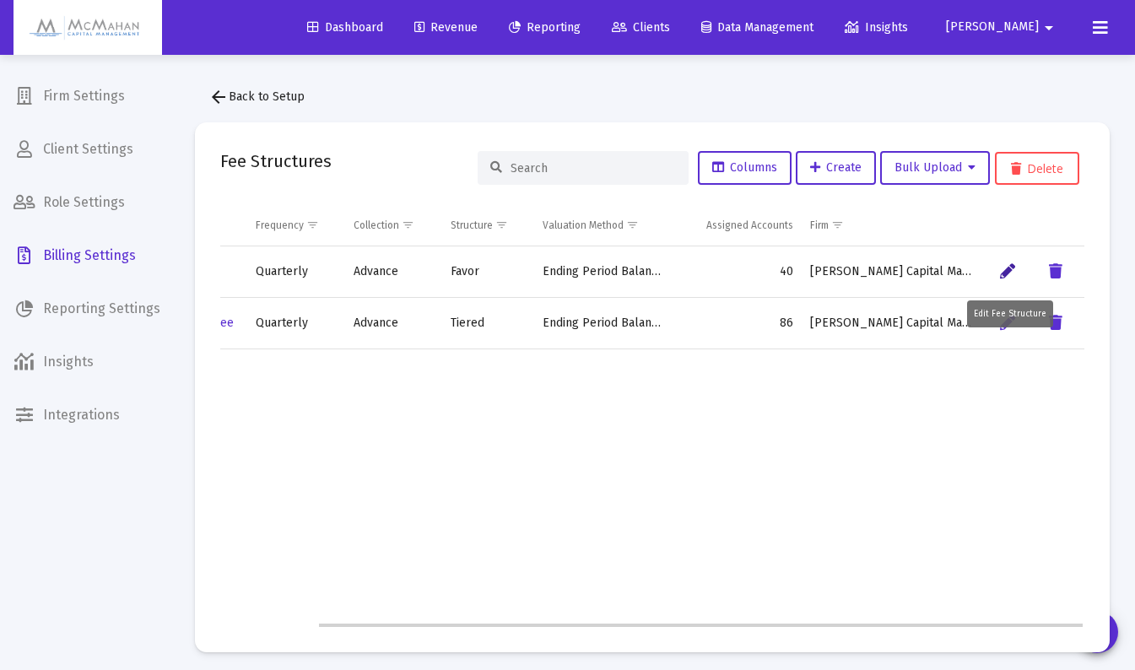
click at [1007, 272] on icon "Data grid" at bounding box center [1007, 272] width 15 height 20
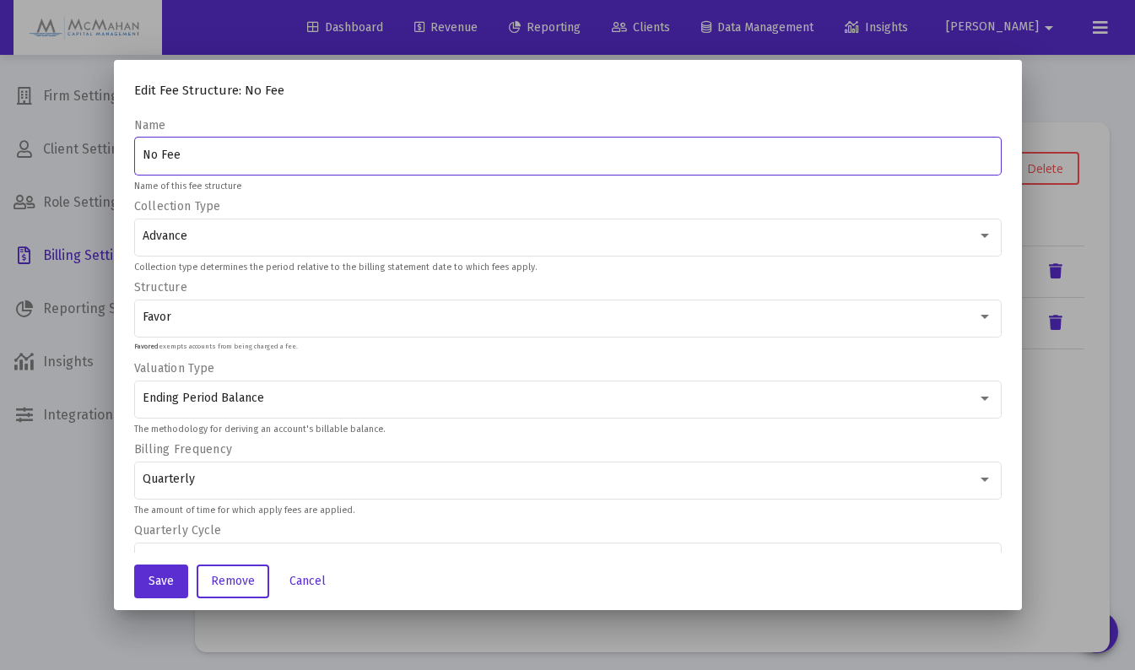
click at [187, 327] on div "Favor" at bounding box center [568, 316] width 850 height 41
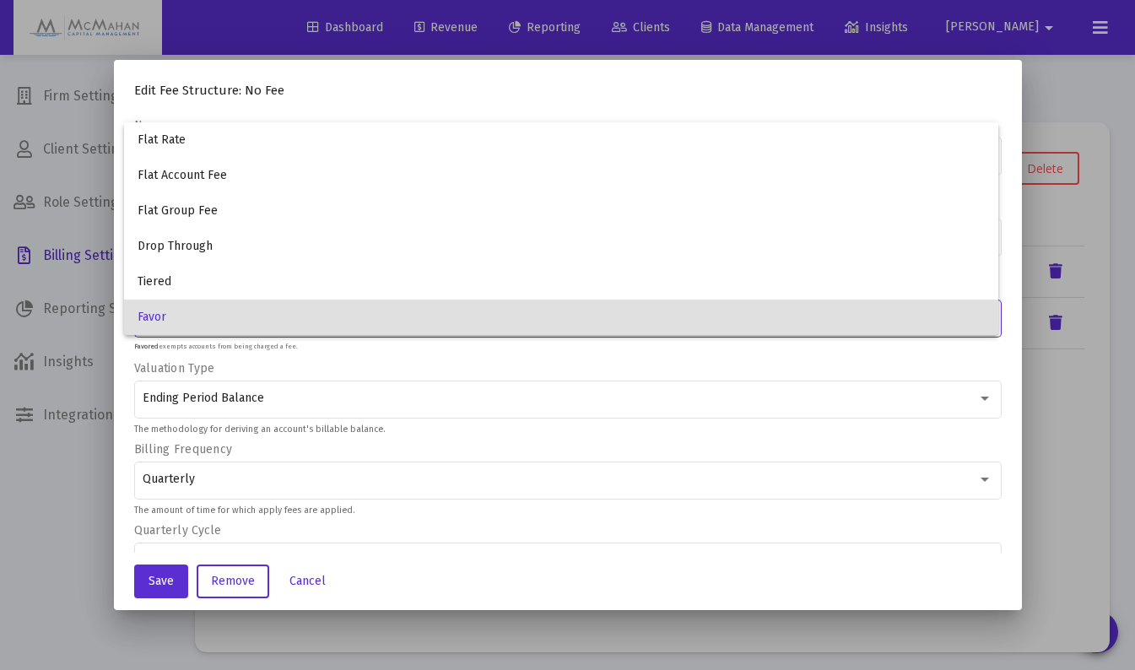
click at [69, 462] on div at bounding box center [567, 335] width 1135 height 670
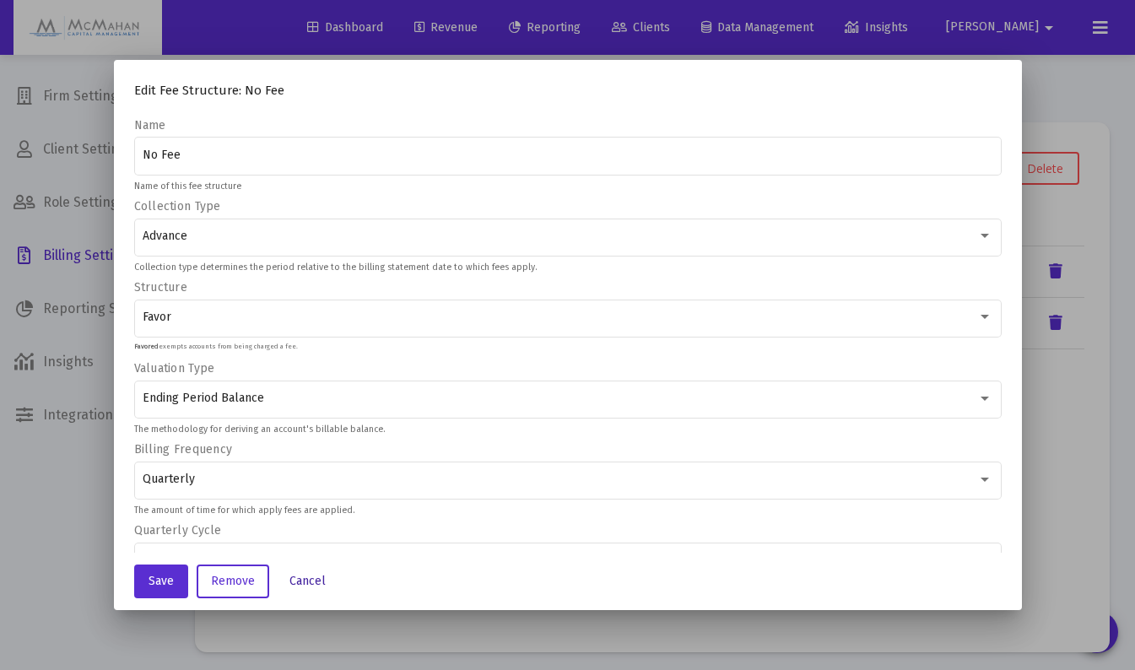
click at [297, 581] on span "Cancel" at bounding box center [307, 581] width 36 height 14
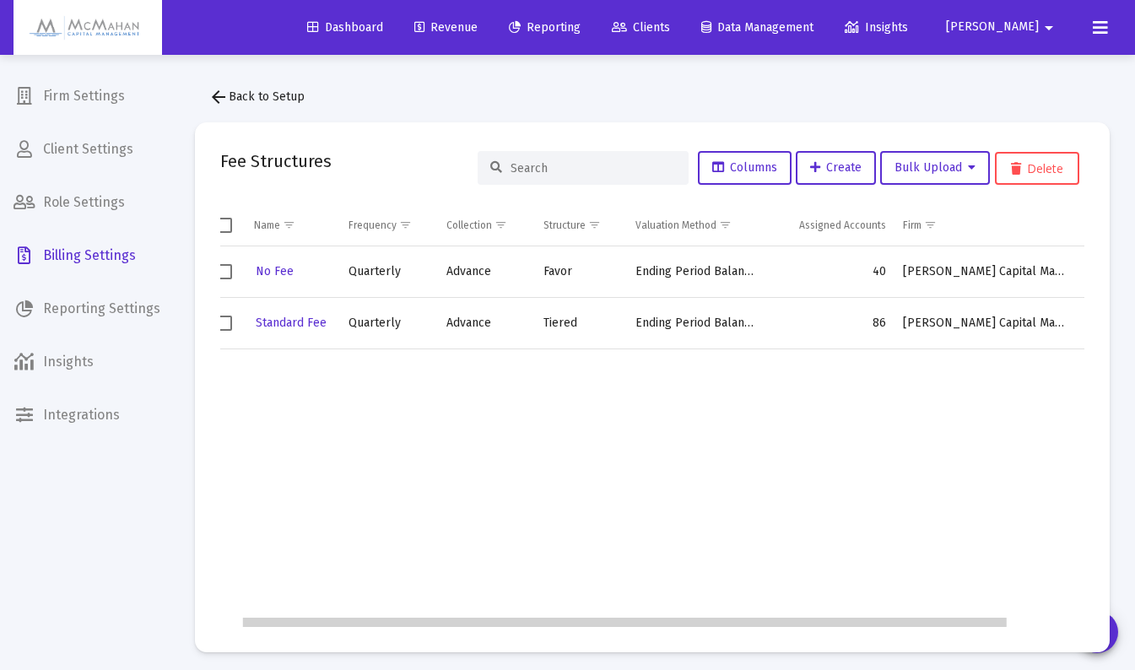
scroll to position [0, 0]
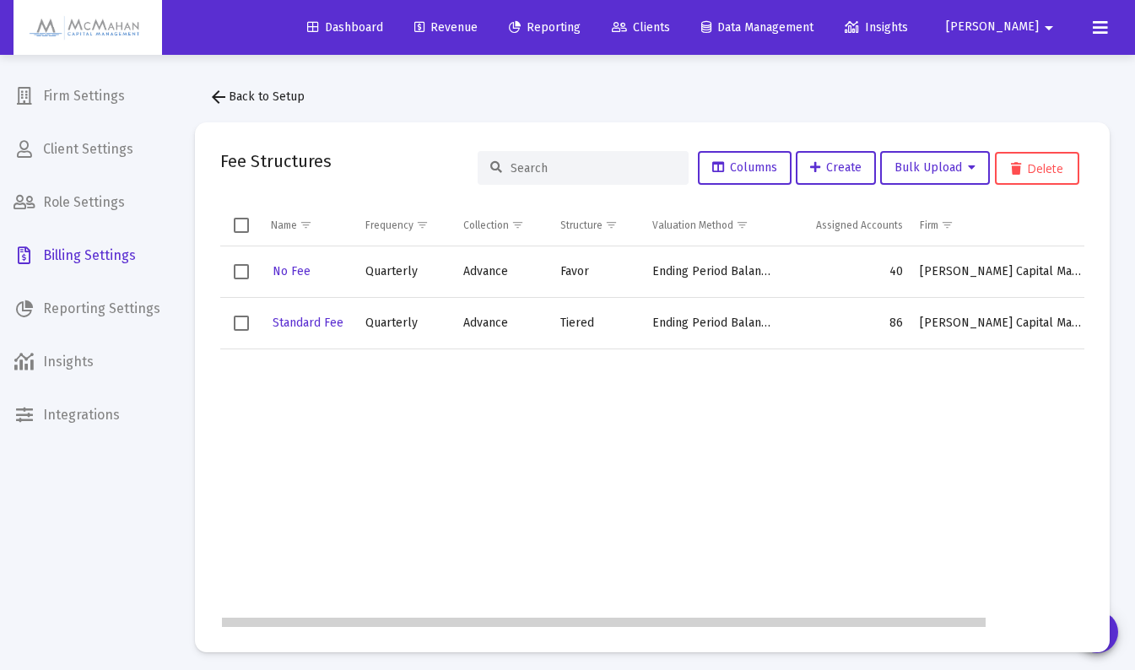
drag, startPoint x: 543, startPoint y: 626, endPoint x: 359, endPoint y: 622, distance: 184.0
click at [359, 622] on body "Dashboard Revenue Reporting Clients Data Management Insights [PERSON_NAME] Inte…" at bounding box center [567, 335] width 1135 height 670
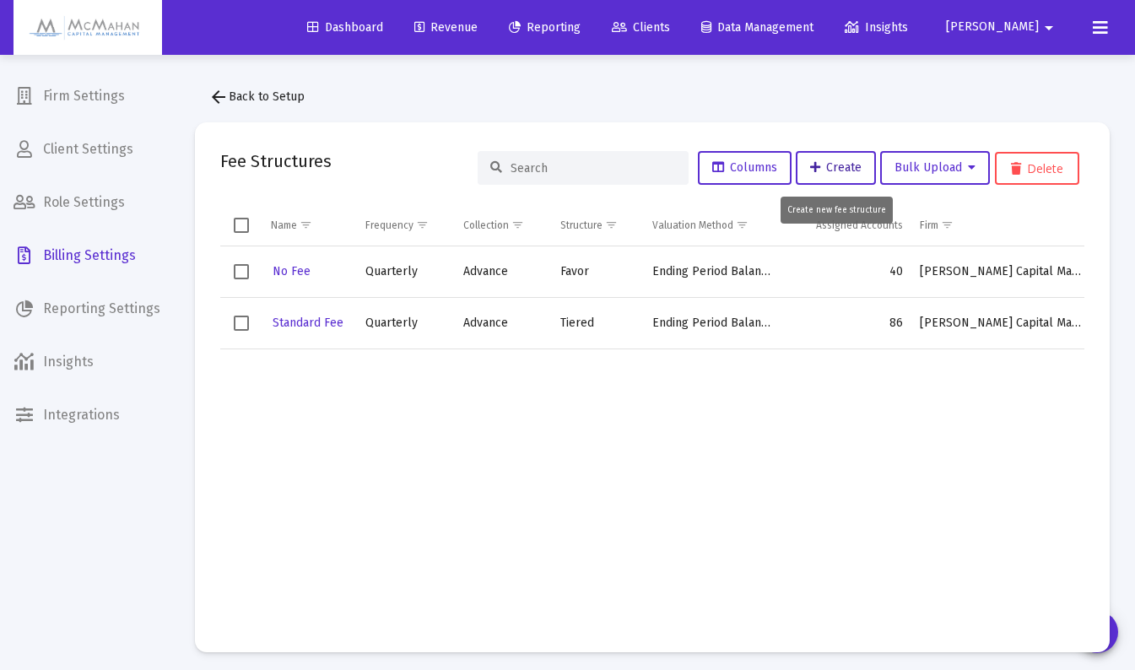
click at [820, 169] on span "Create" at bounding box center [835, 167] width 51 height 14
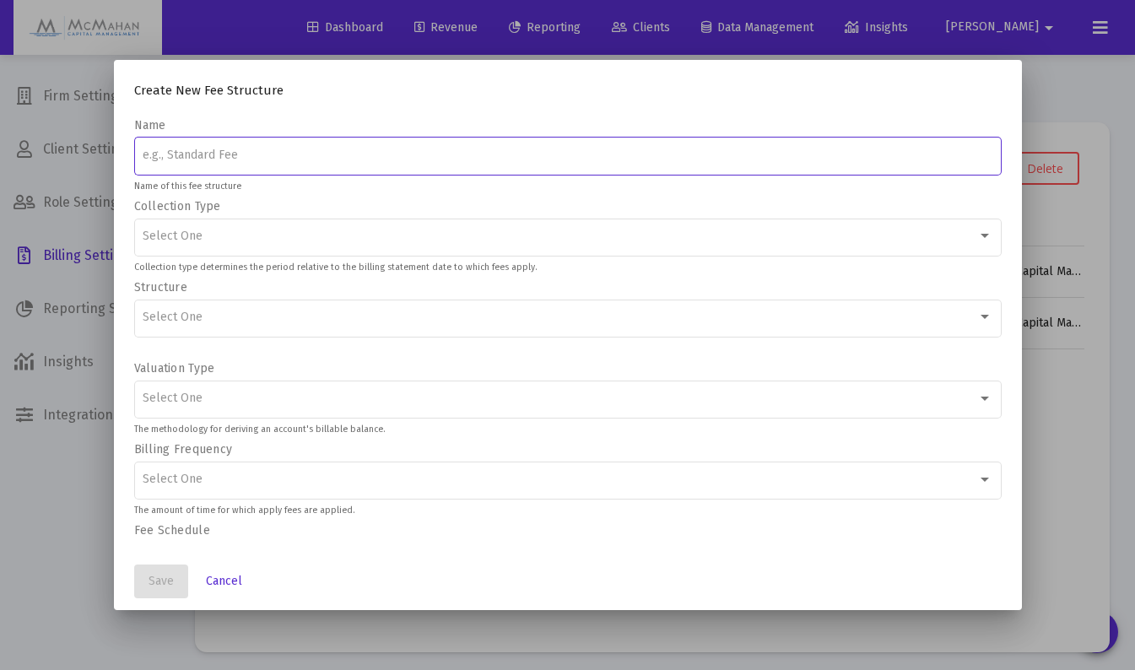
click at [981, 317] on div at bounding box center [985, 317] width 8 height 4
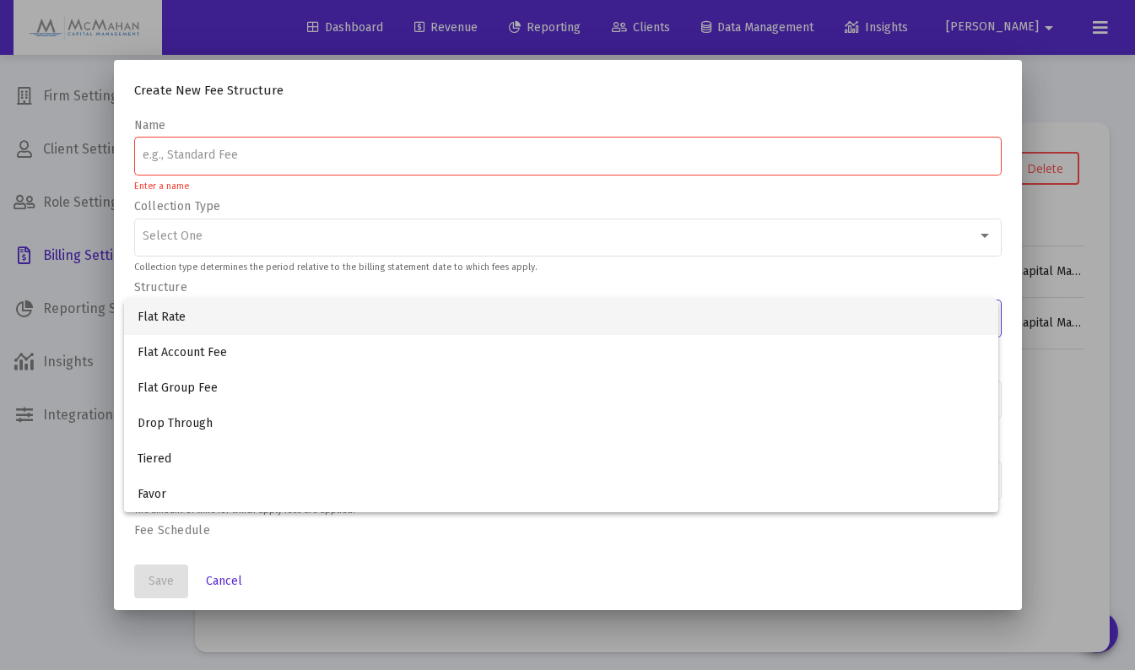
click at [69, 476] on div at bounding box center [567, 335] width 1135 height 670
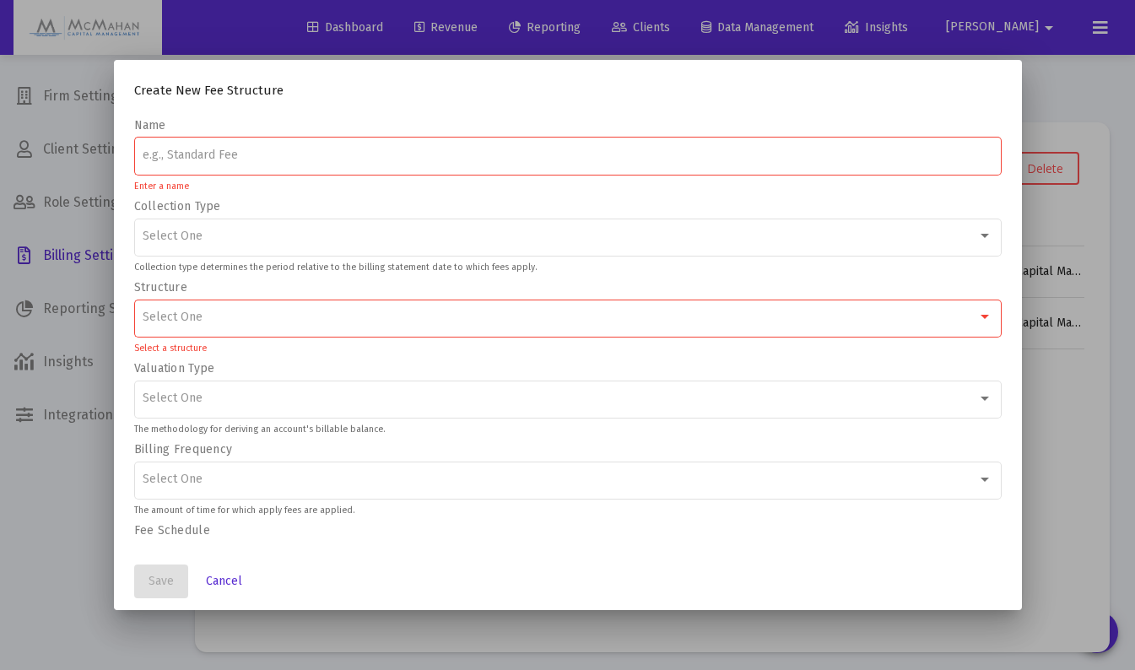
click at [258, 320] on div "Select One" at bounding box center [560, 318] width 835 height 14
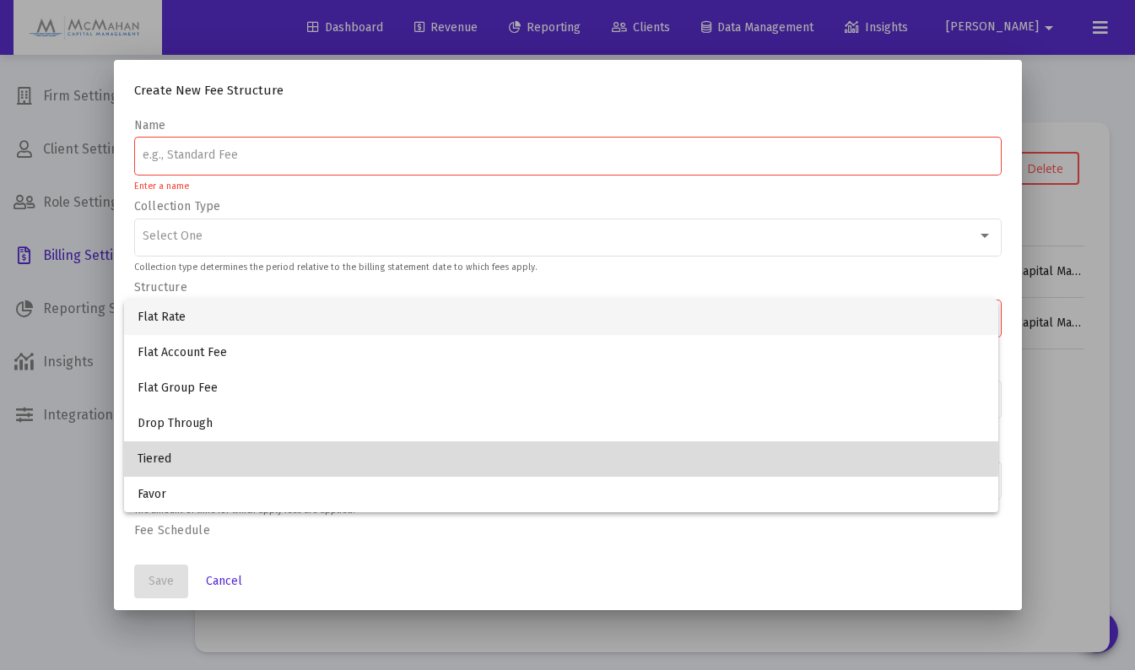
click at [158, 456] on span "Tiered" at bounding box center [561, 458] width 847 height 35
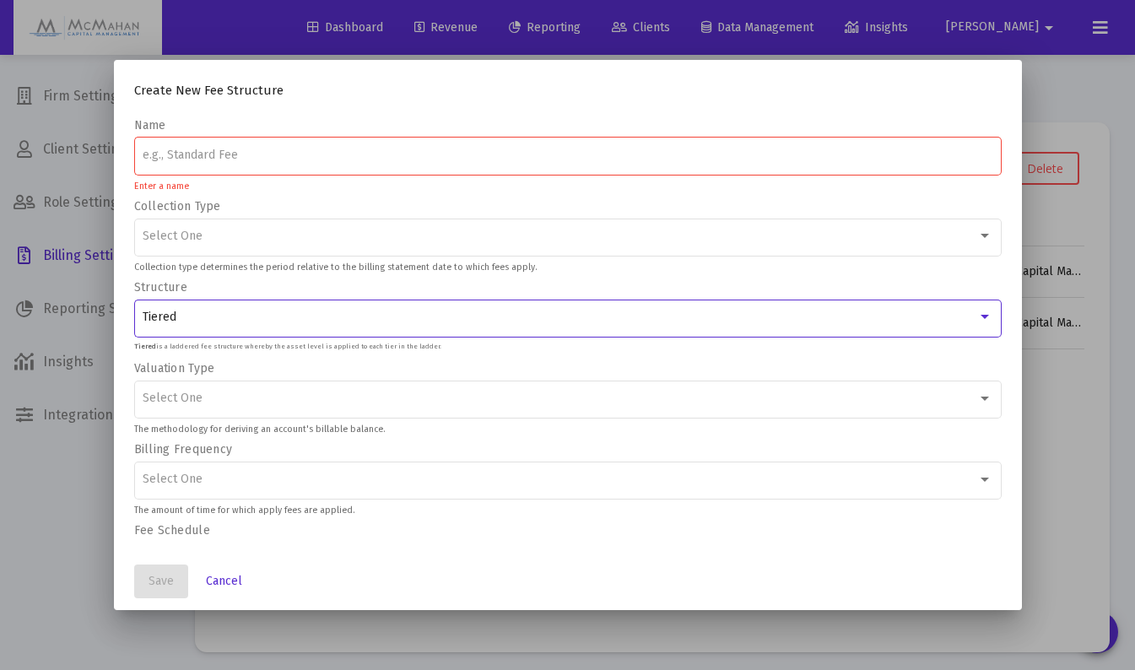
click at [229, 155] on input at bounding box center [568, 156] width 850 height 14
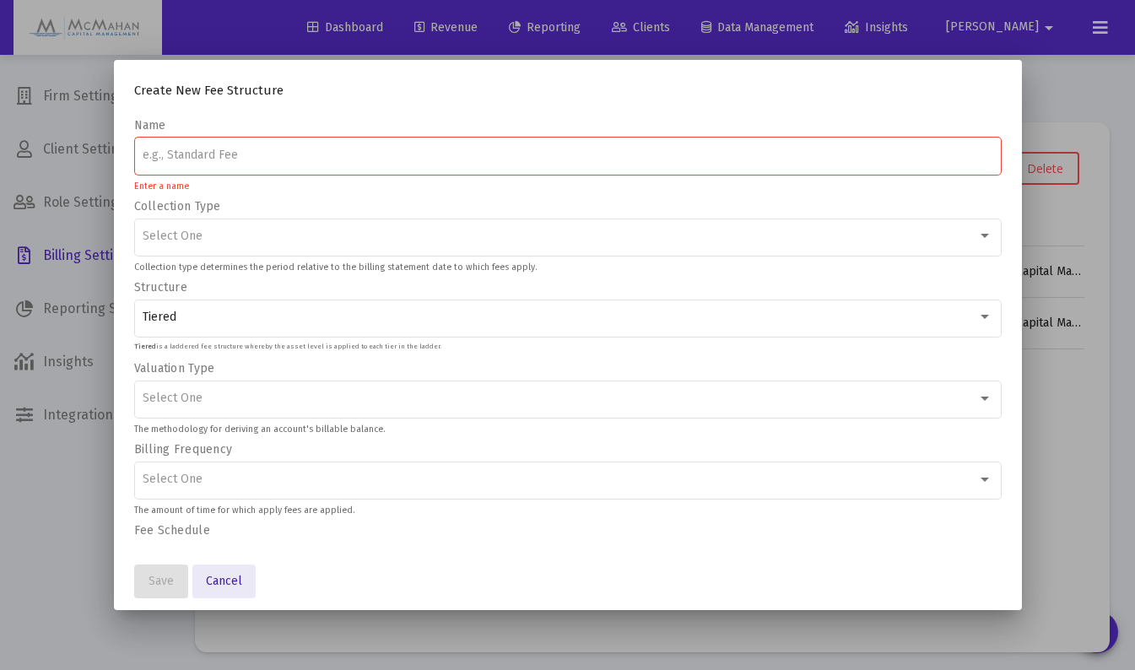
click at [229, 579] on span "Cancel" at bounding box center [224, 581] width 36 height 14
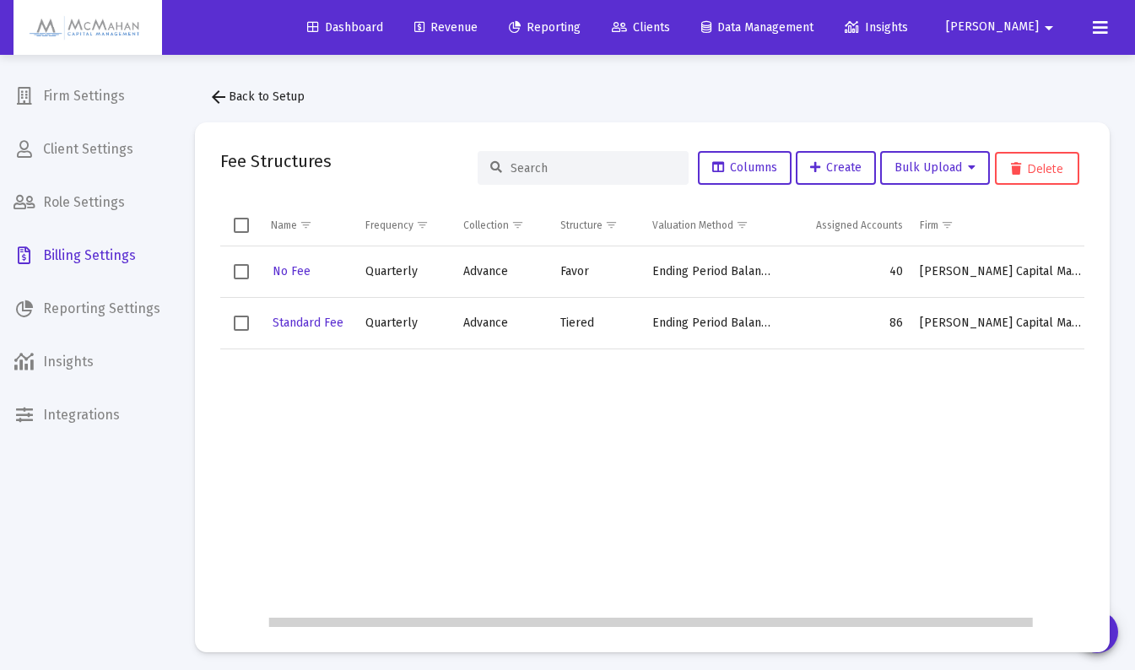
scroll to position [0, 110]
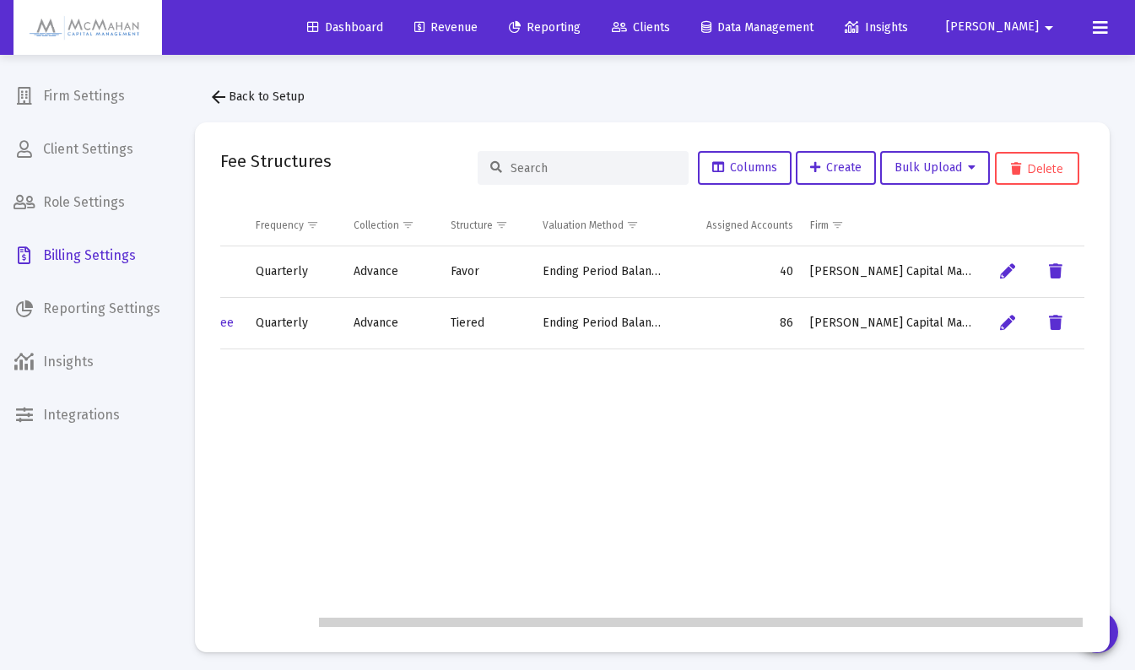
drag, startPoint x: 550, startPoint y: 625, endPoint x: 829, endPoint y: 592, distance: 280.3
click at [817, 600] on body "Dashboard Revenue Reporting Clients Data Management Insights [PERSON_NAME] Inte…" at bounding box center [567, 335] width 1135 height 670
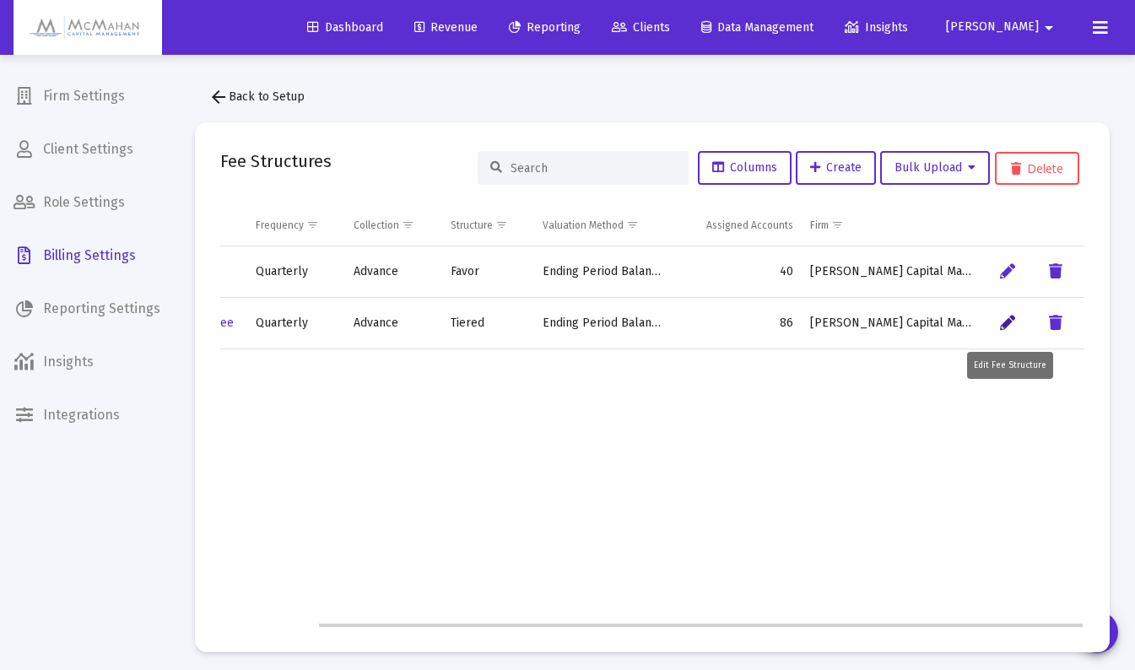
click at [1008, 324] on icon "Data grid" at bounding box center [1007, 323] width 15 height 20
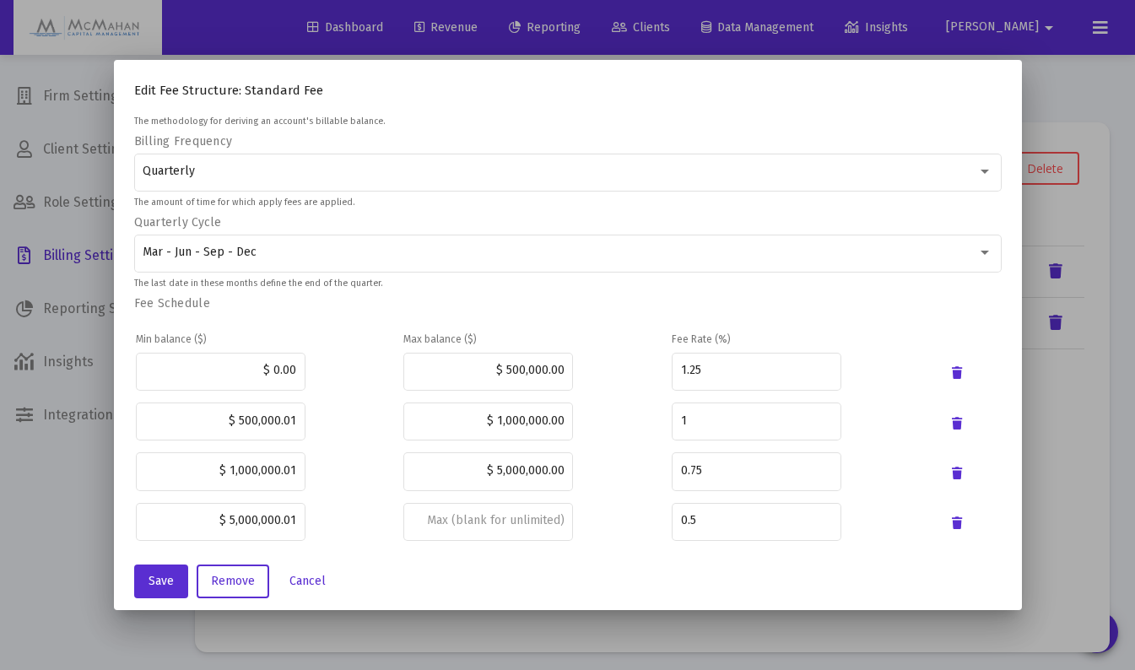
scroll to position [338, 0]
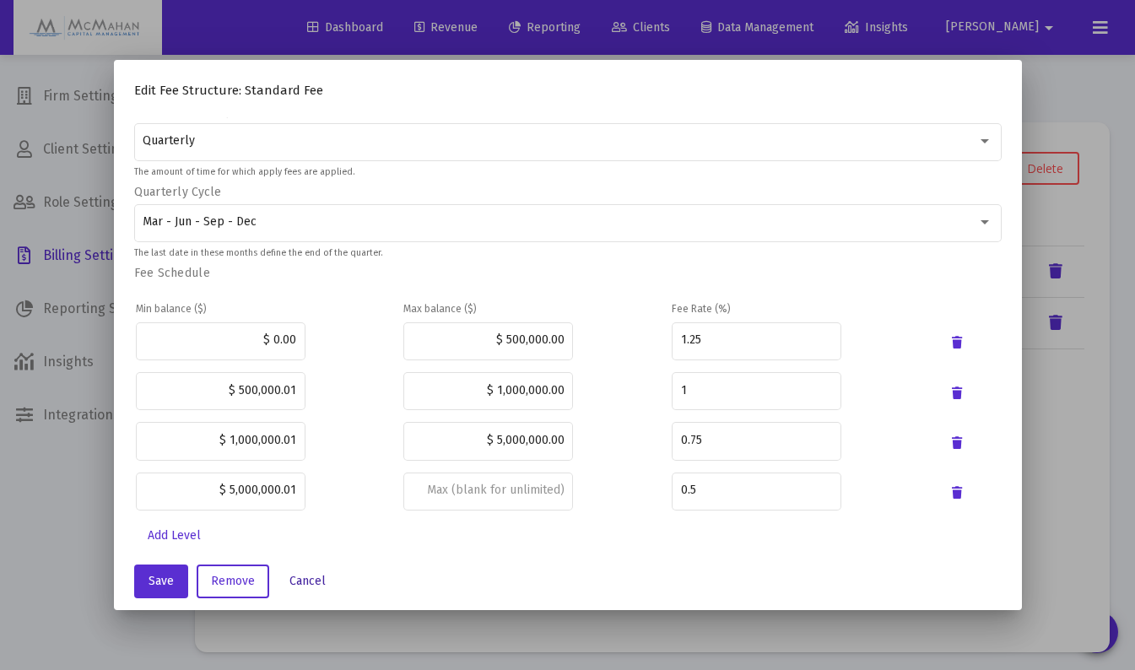
click at [299, 583] on span "Cancel" at bounding box center [307, 581] width 36 height 14
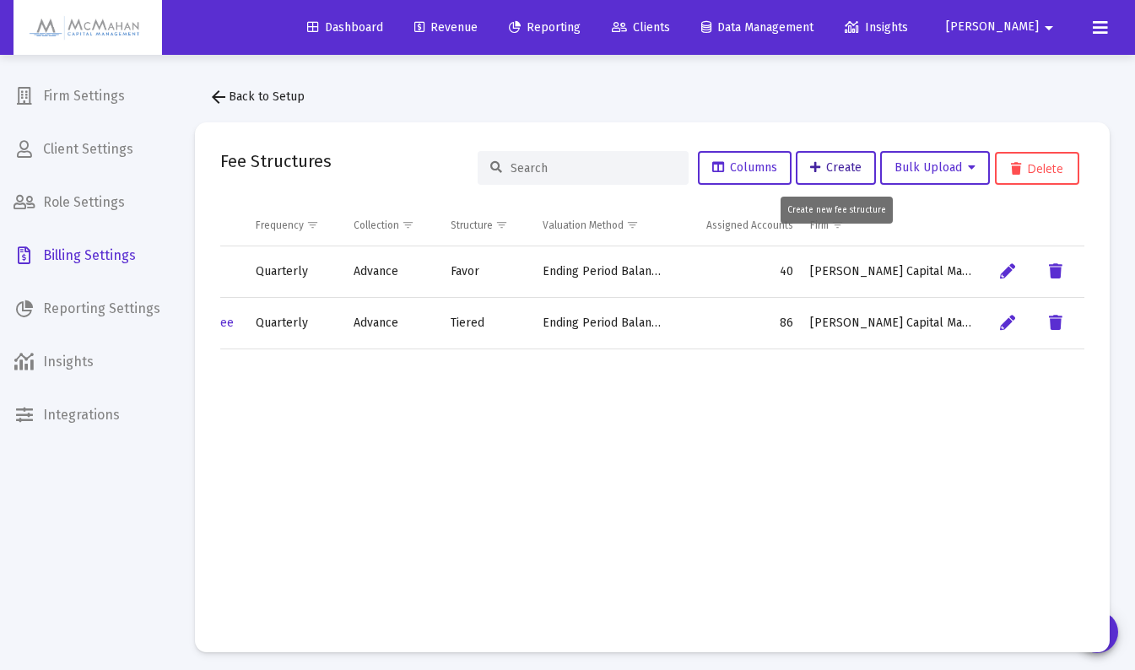
click at [843, 171] on span "Create" at bounding box center [835, 167] width 51 height 14
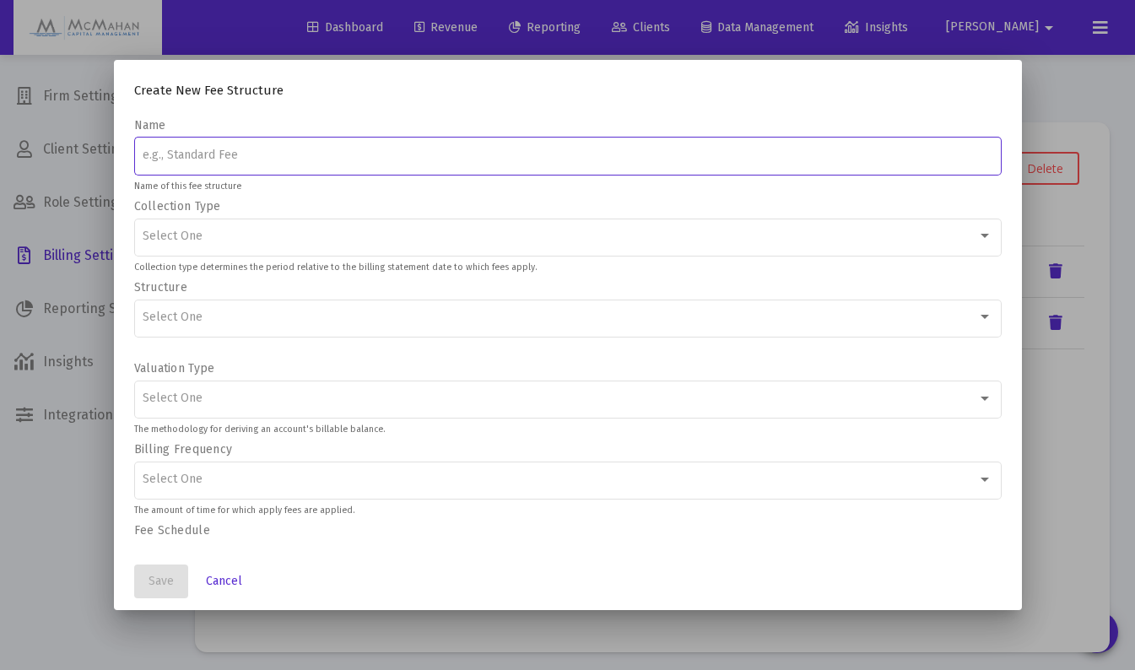
click at [273, 322] on div "Select One" at bounding box center [560, 318] width 835 height 14
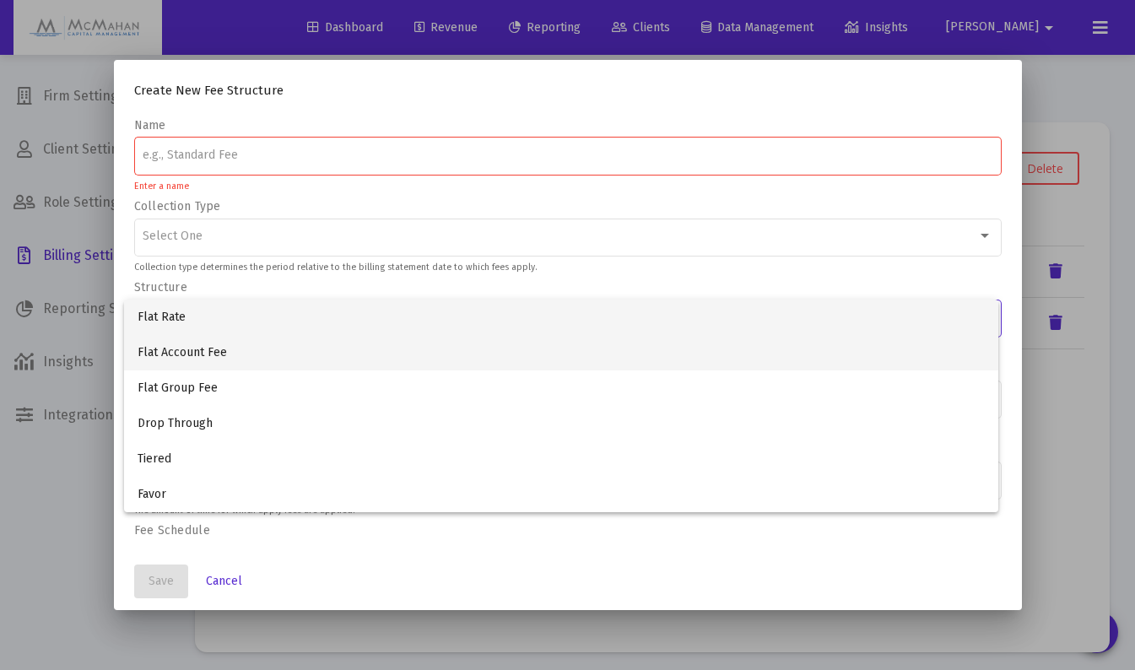
click at [228, 357] on span "Flat Account Fee" at bounding box center [561, 352] width 847 height 35
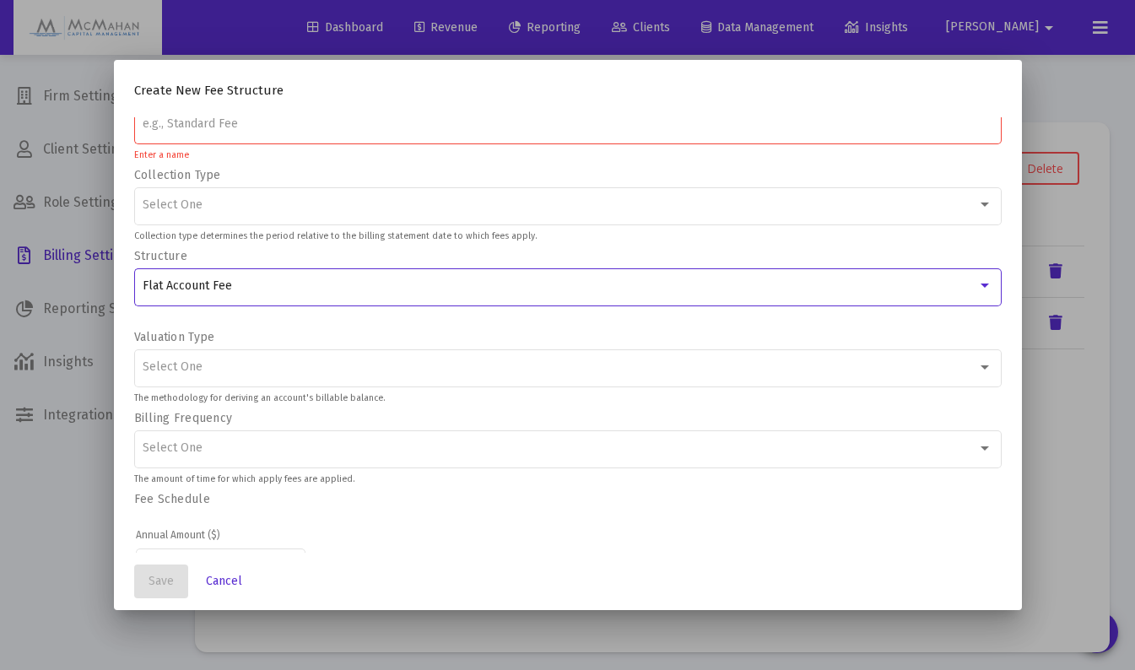
scroll to position [5, 0]
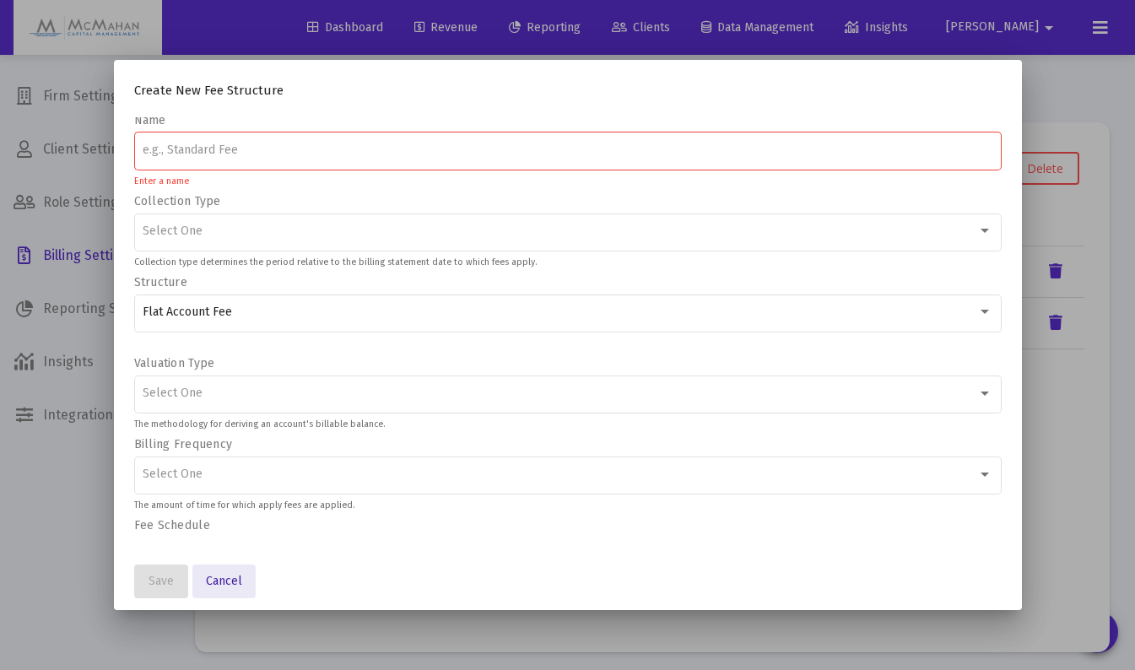
click at [230, 586] on span "Cancel" at bounding box center [224, 581] width 36 height 14
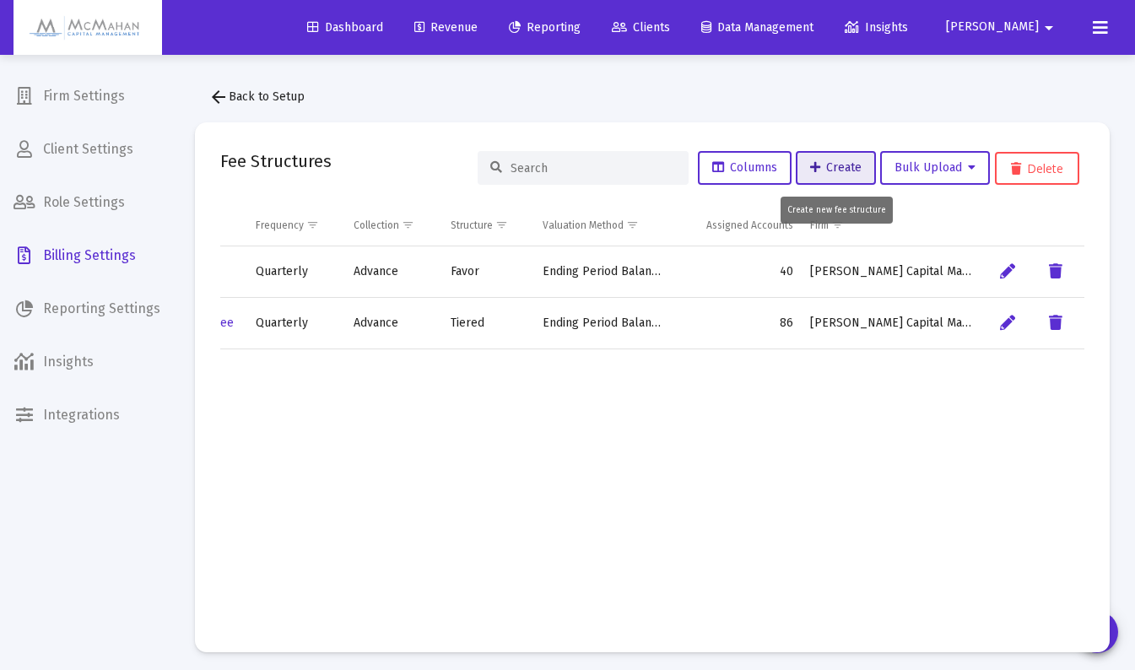
click at [855, 170] on span "Create" at bounding box center [835, 167] width 51 height 14
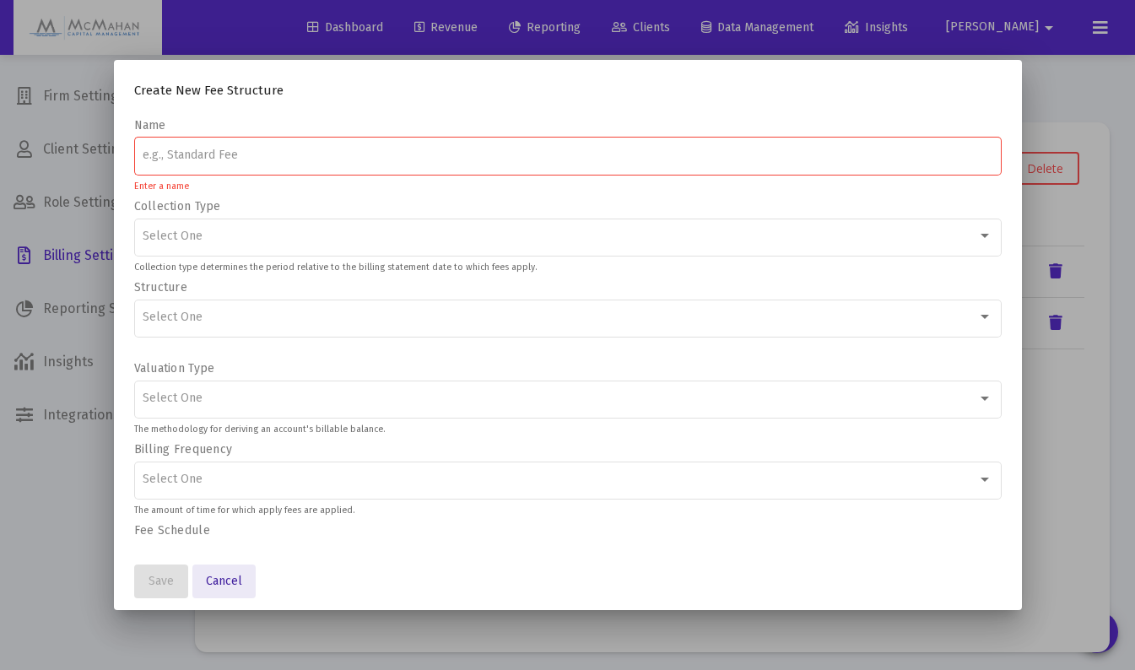
click at [225, 581] on span "Cancel" at bounding box center [224, 581] width 36 height 14
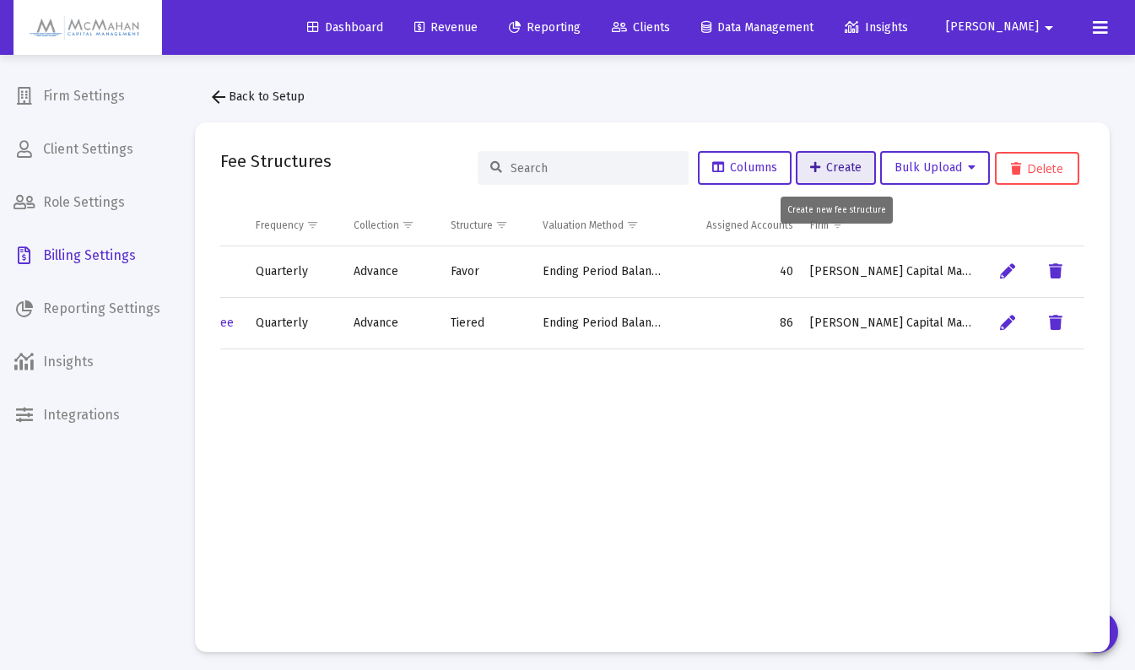
click at [822, 167] on span "Create" at bounding box center [835, 167] width 51 height 14
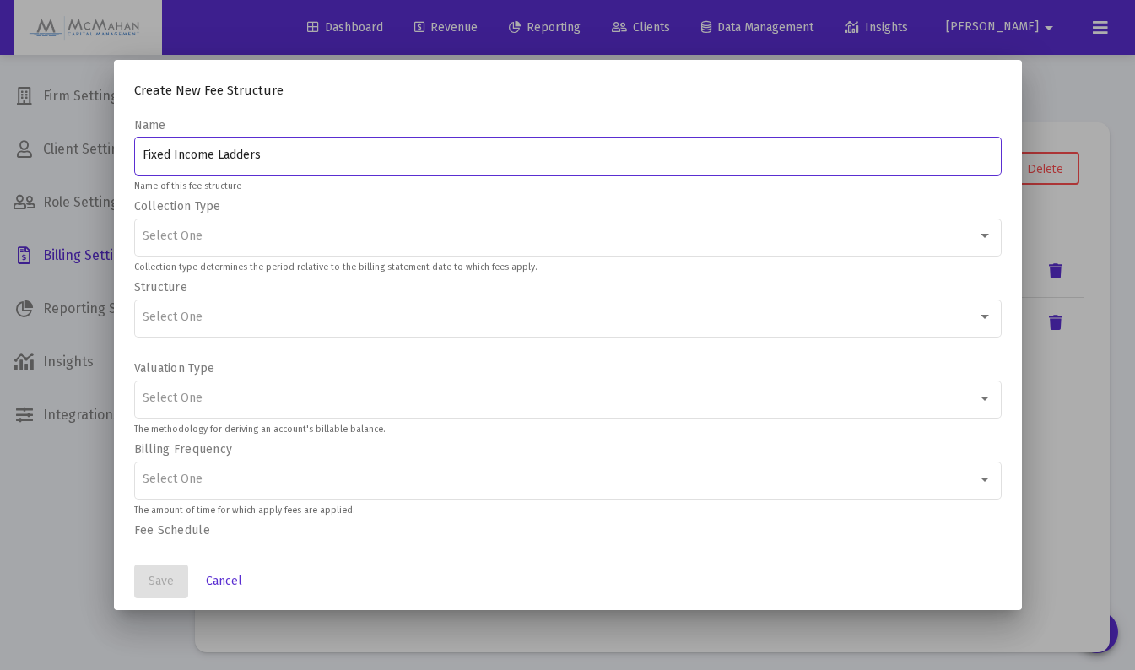
click at [237, 240] on div "Select One" at bounding box center [560, 237] width 835 height 14
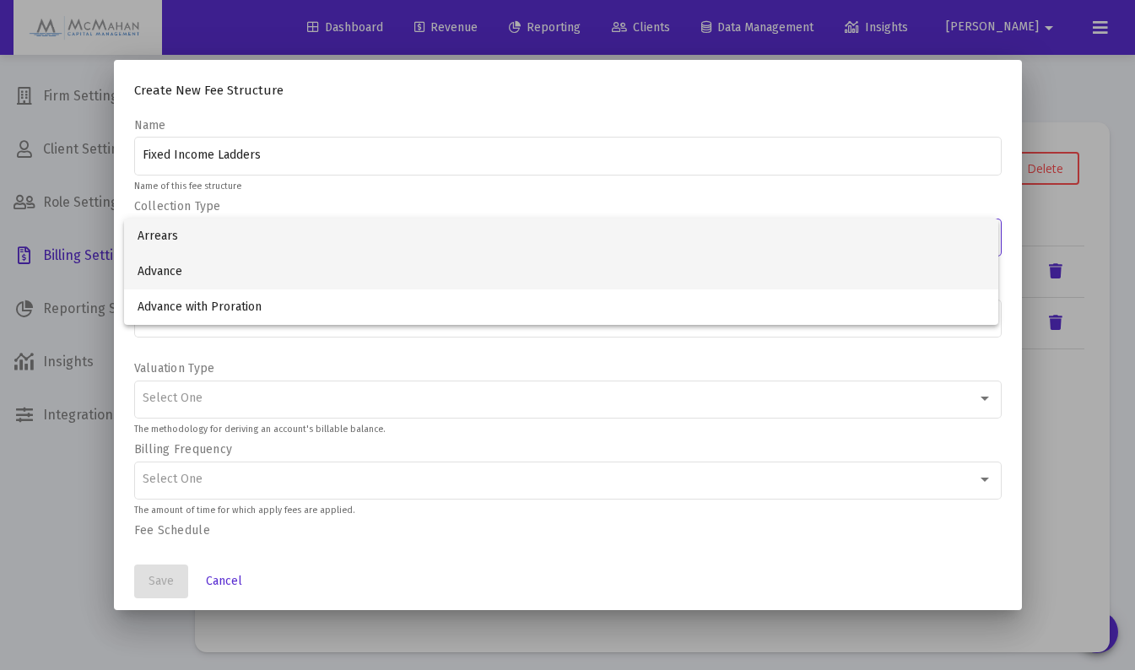
click at [187, 270] on span "Advance" at bounding box center [561, 271] width 847 height 35
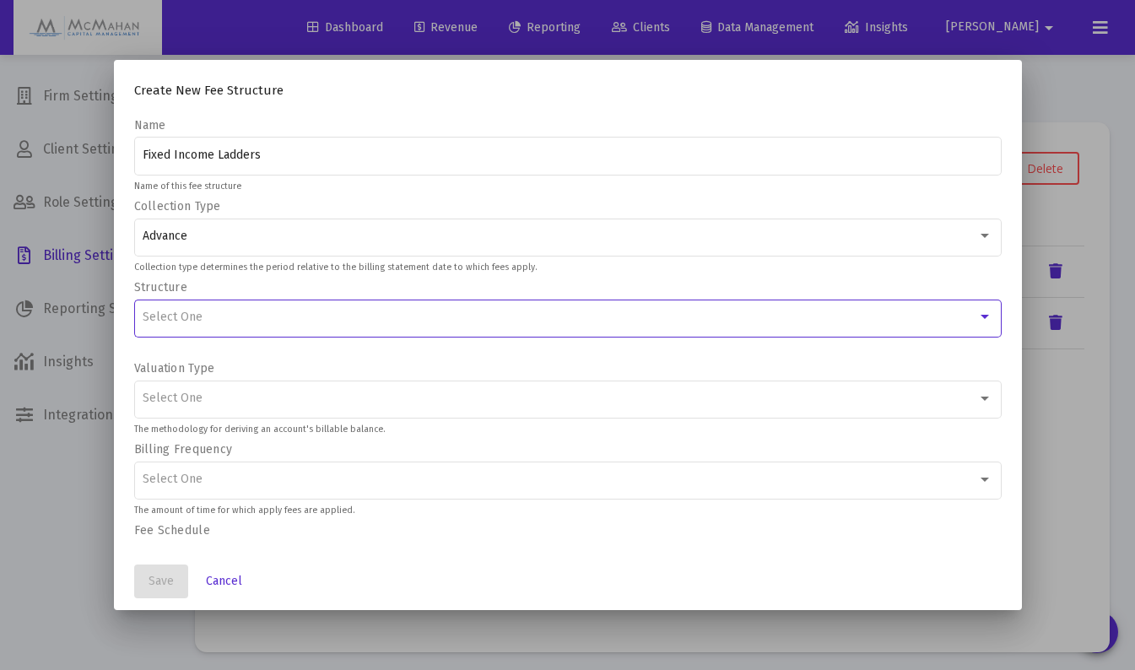
click at [214, 320] on div "Select One" at bounding box center [560, 318] width 835 height 14
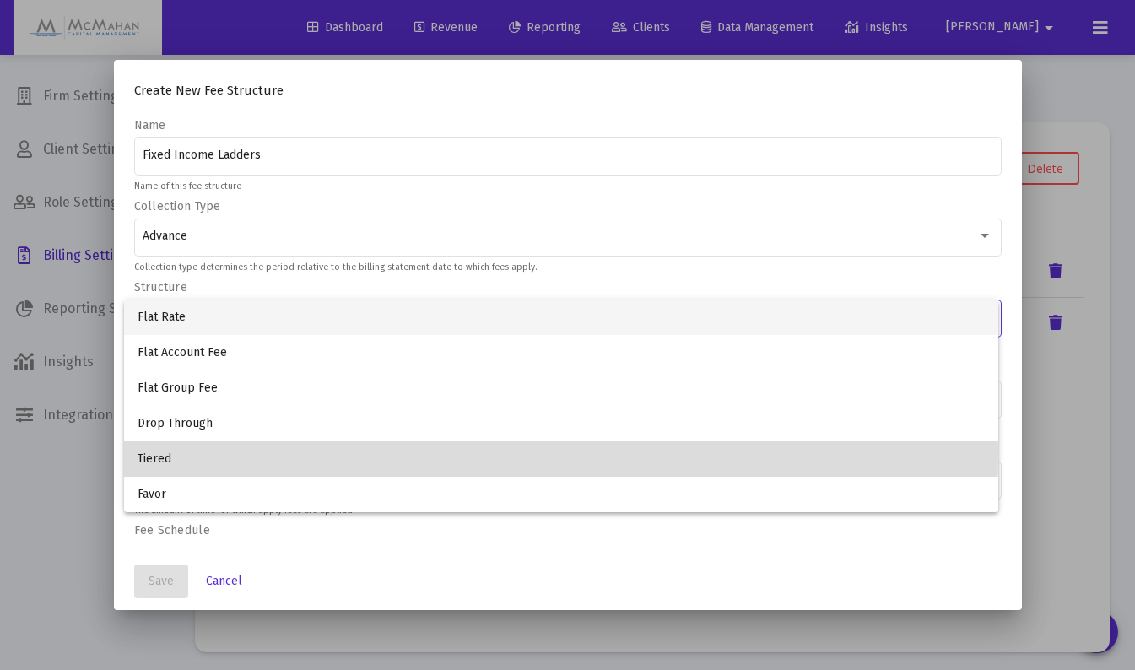
click at [159, 454] on span "Tiered" at bounding box center [561, 458] width 847 height 35
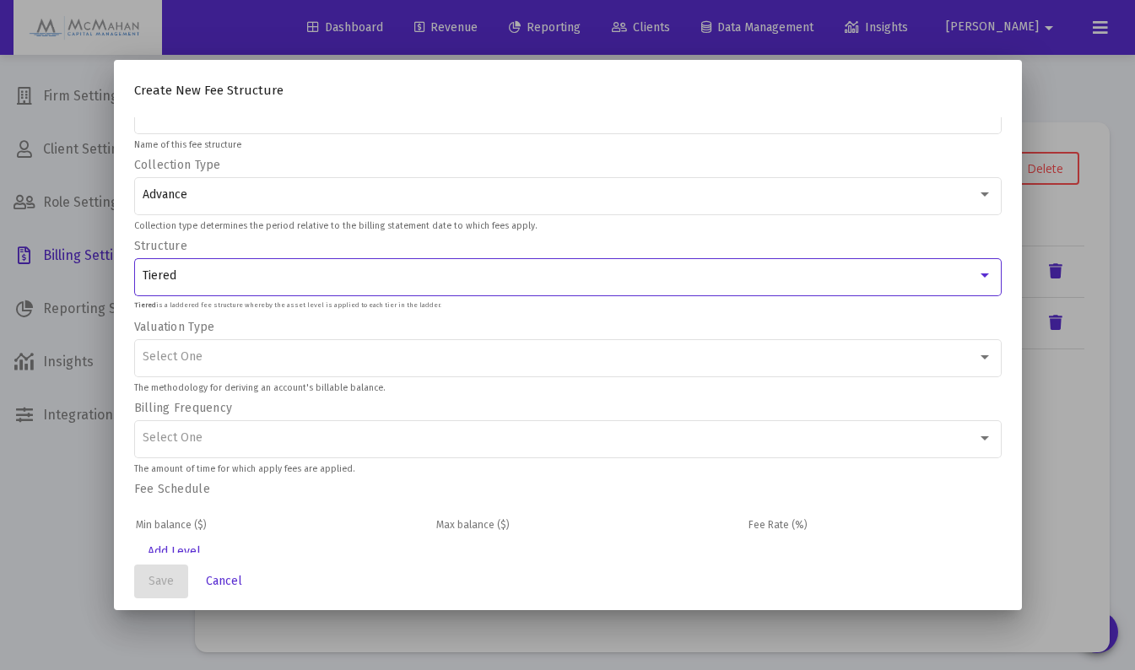
scroll to position [57, 0]
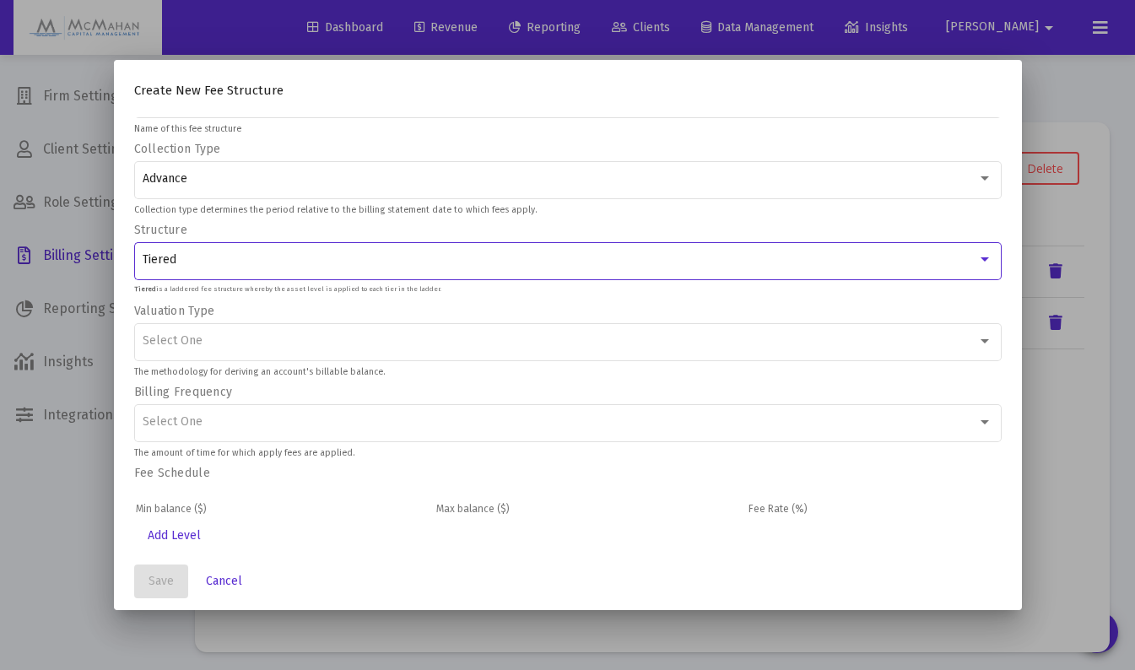
click at [290, 348] on div "Select One" at bounding box center [568, 340] width 850 height 41
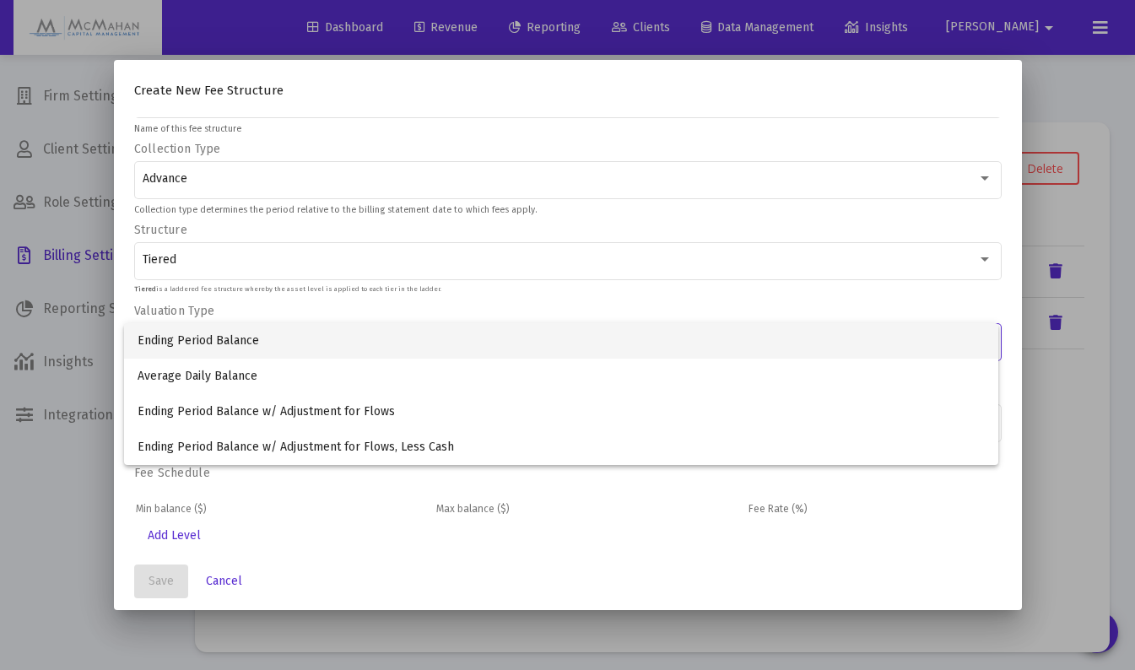
click at [274, 344] on span "Ending Period Balance" at bounding box center [561, 340] width 847 height 35
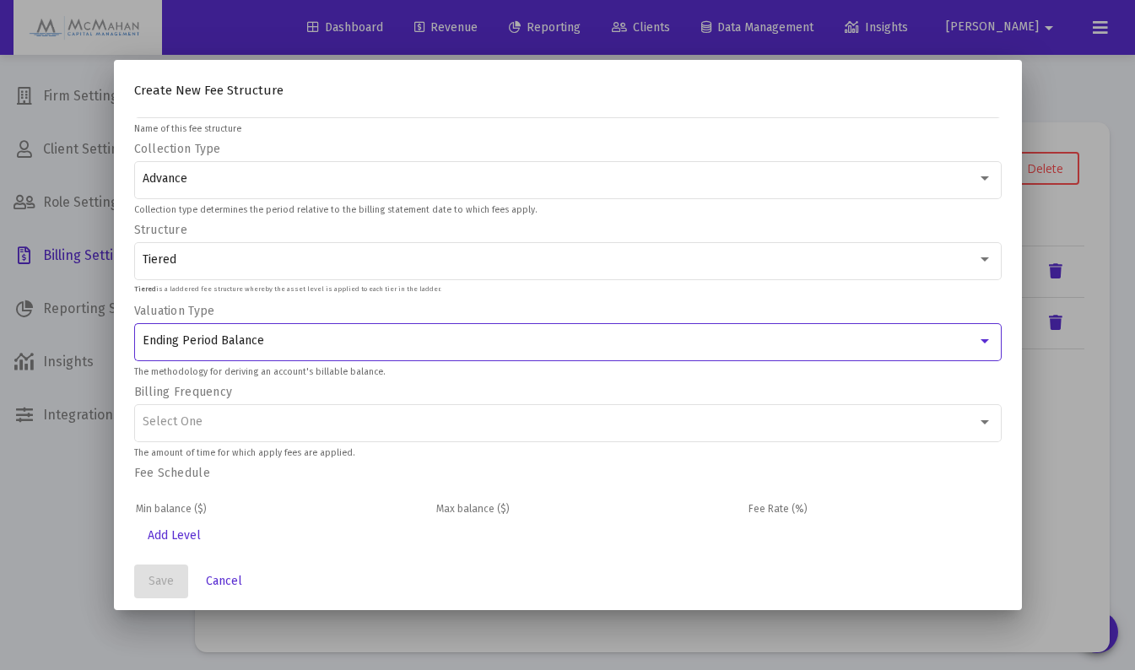
scroll to position [0, 0]
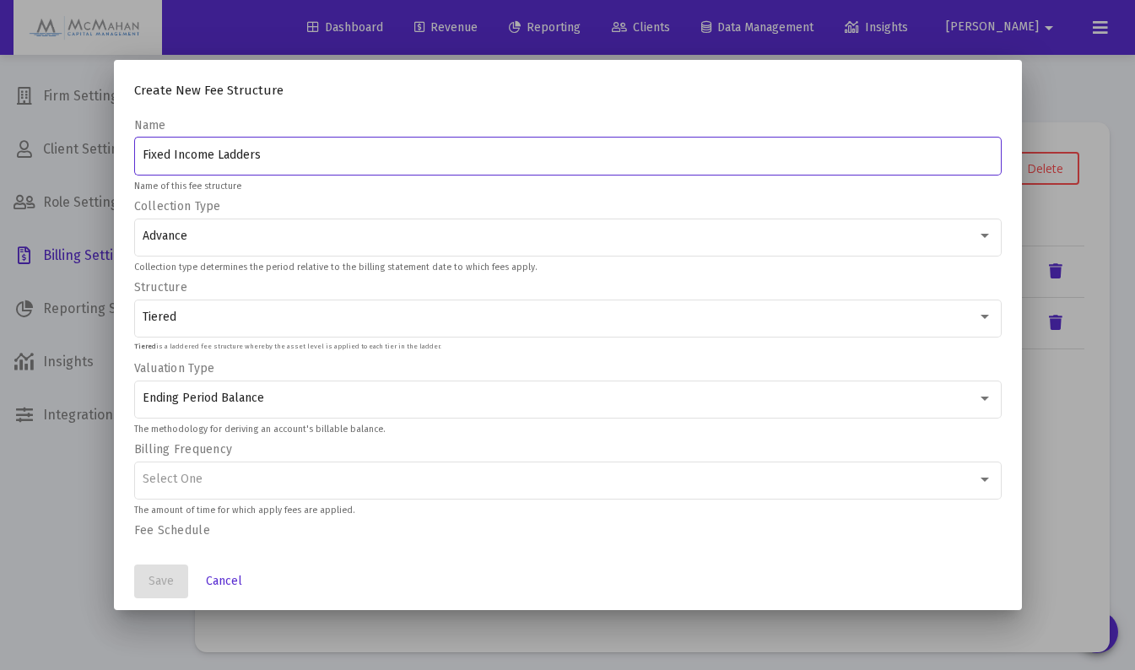
drag, startPoint x: 208, startPoint y: 158, endPoint x: 100, endPoint y: 160, distance: 108.1
click at [85, 170] on div "Create New Fee Structure Name Fixed Income Ladders Name of this fee structure C…" at bounding box center [567, 335] width 1135 height 670
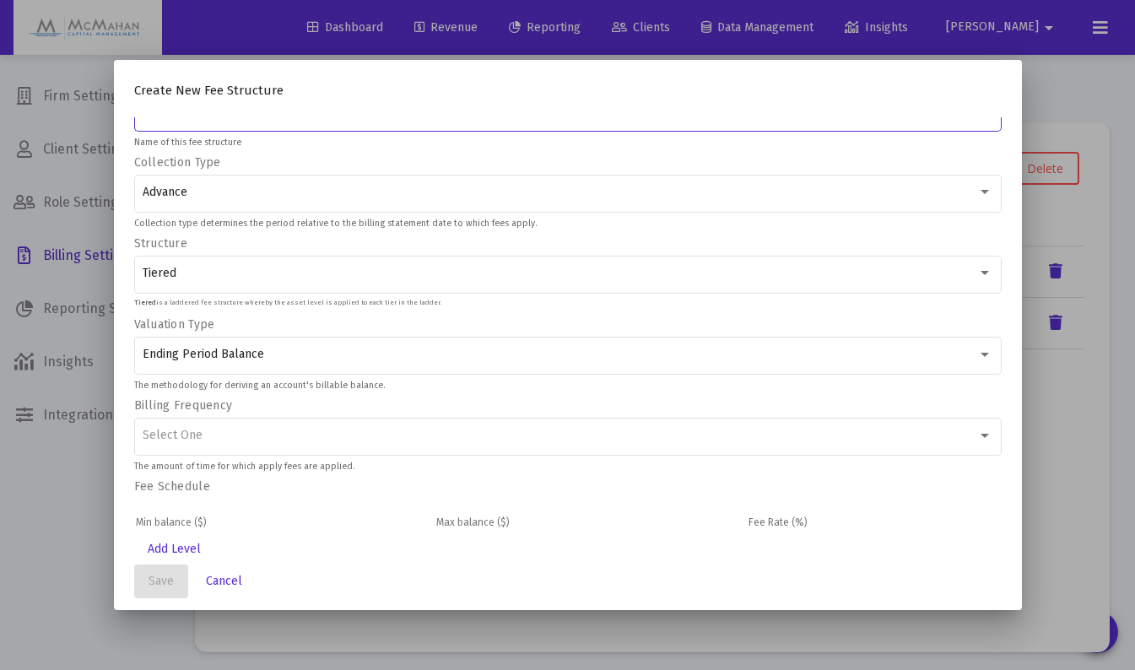
scroll to position [57, 0]
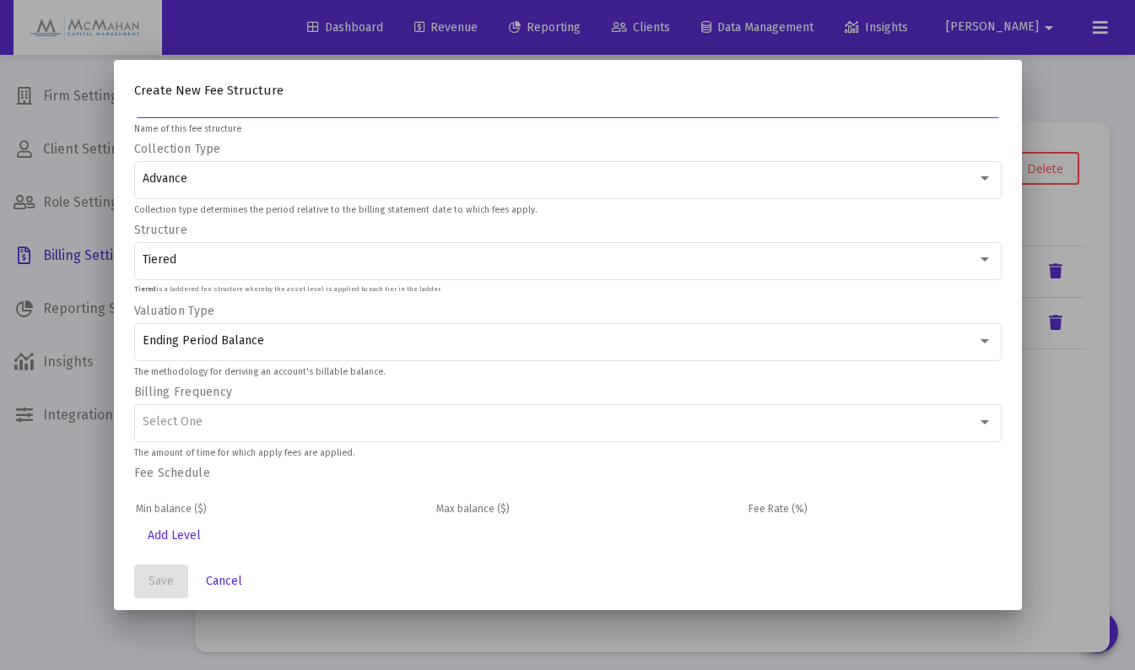
type input "Bond Ladders"
click at [221, 410] on div "Select One" at bounding box center [568, 421] width 850 height 41
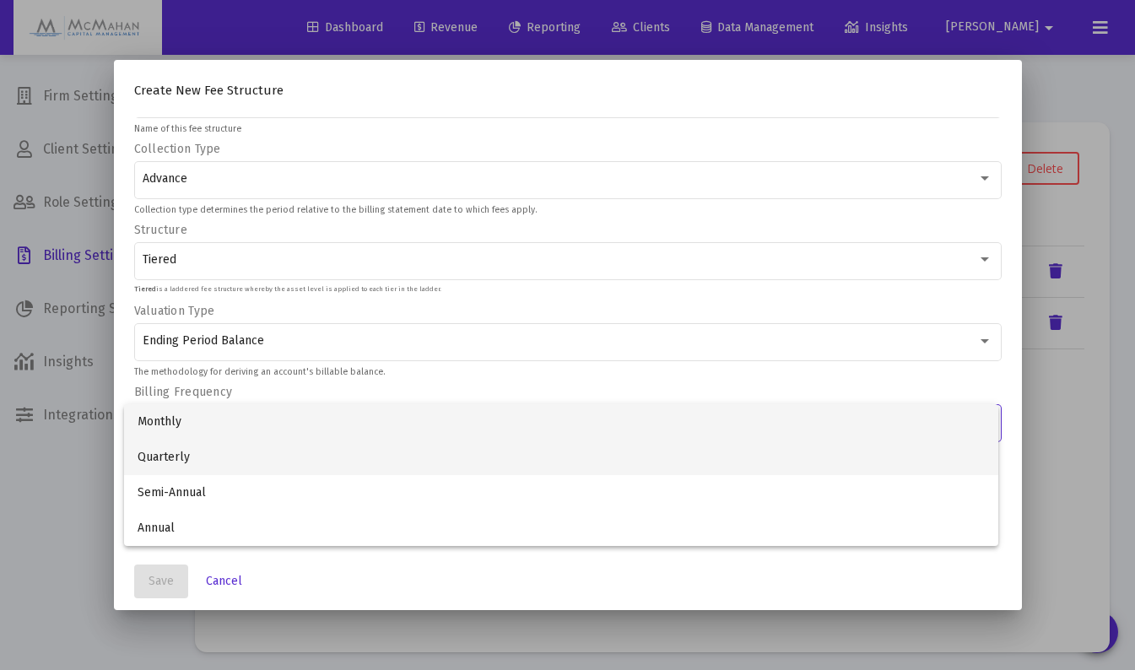
click at [192, 457] on span "Quarterly" at bounding box center [561, 457] width 847 height 35
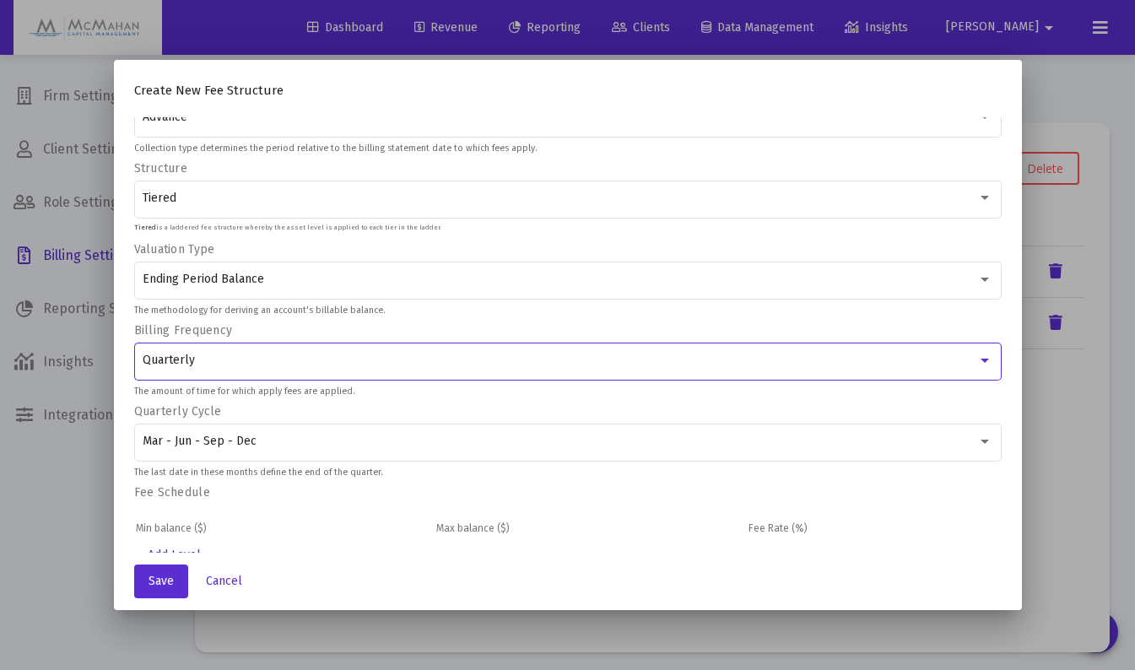
scroll to position [138, 0]
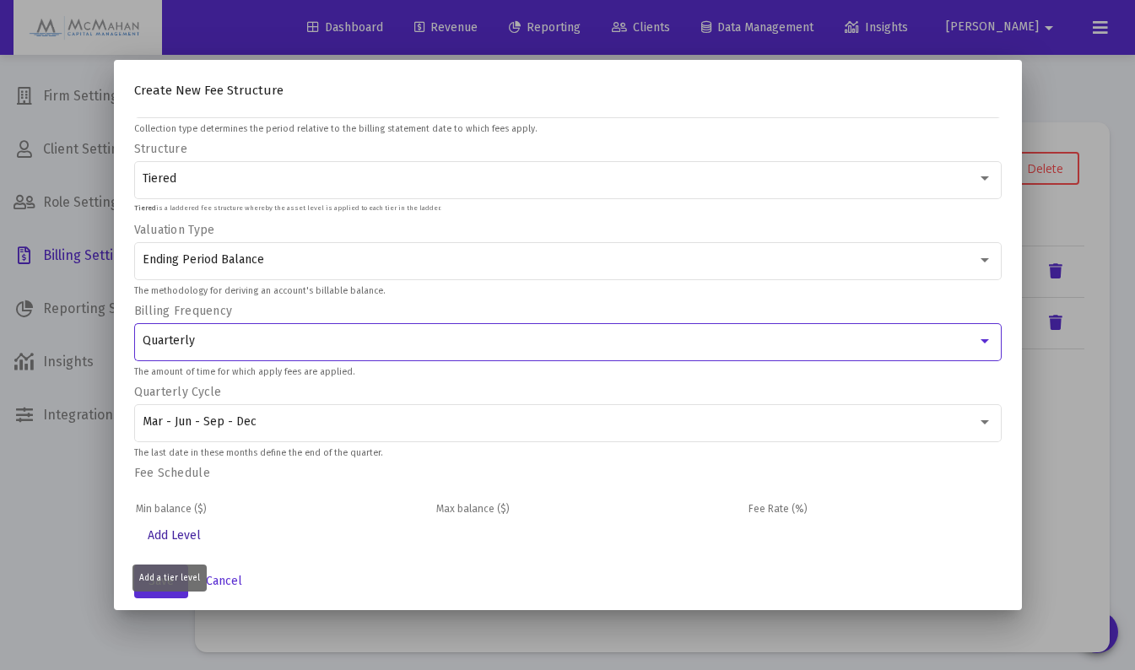
click at [177, 542] on span "Add Level" at bounding box center [174, 535] width 53 height 14
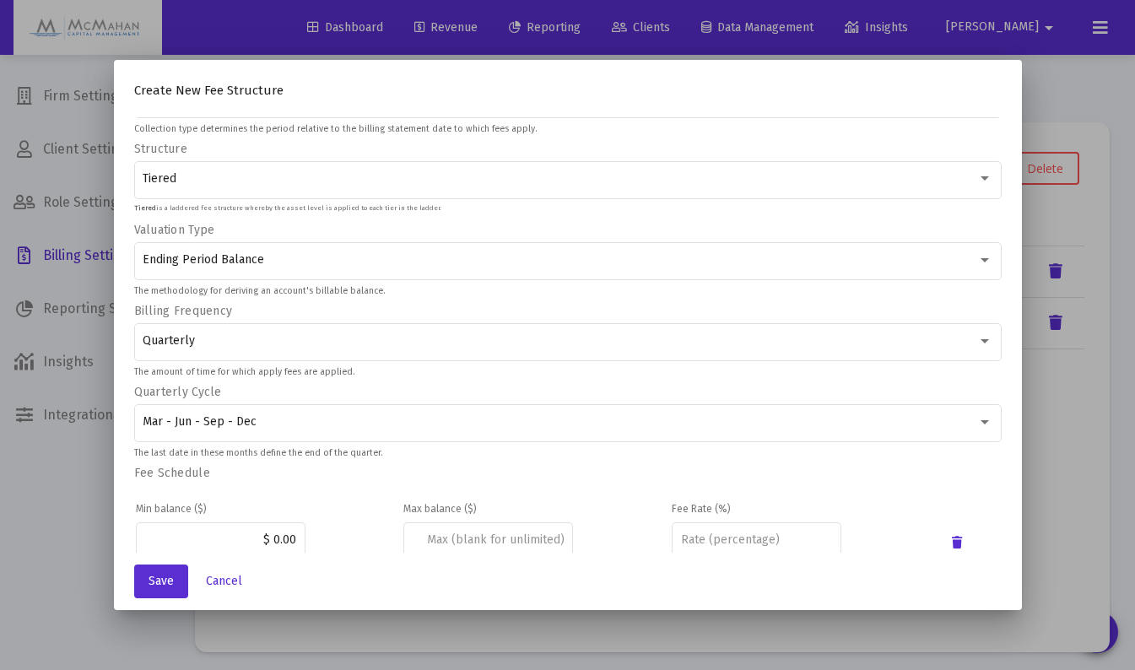
scroll to position [188, 0]
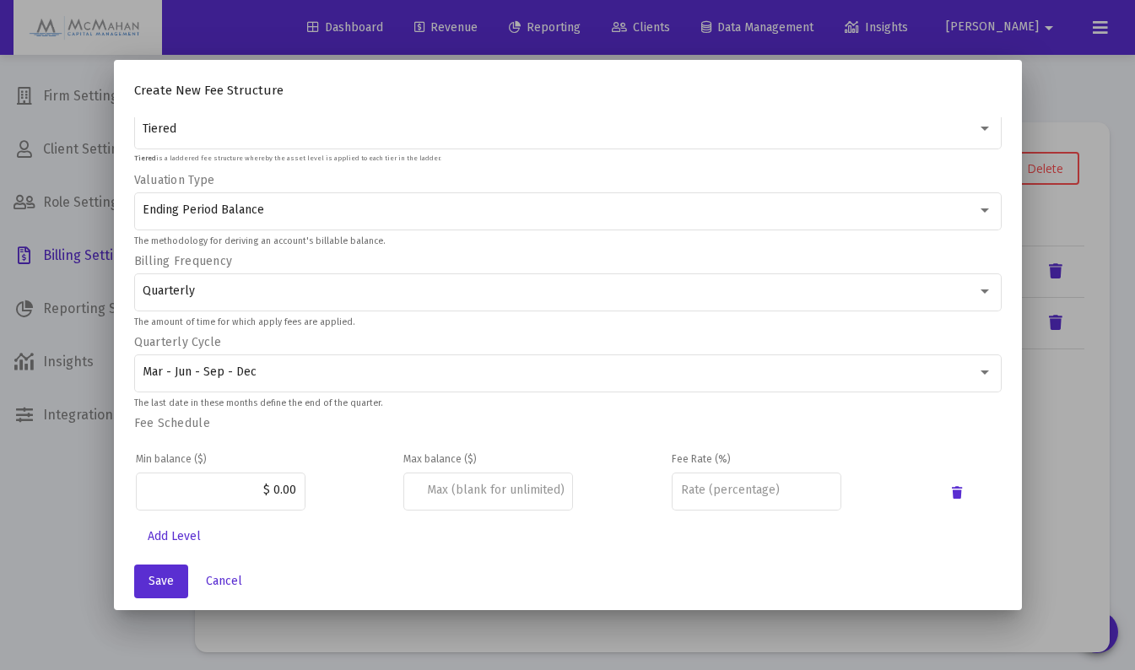
click at [695, 493] on input "number" at bounding box center [757, 491] width 152 height 14
click at [901, 497] on td ".5" at bounding box center [805, 493] width 267 height 48
click at [814, 496] on input "0" at bounding box center [757, 491] width 152 height 14
click at [819, 488] on input "1" at bounding box center [757, 491] width 152 height 14
click at [819, 488] on input "2" at bounding box center [757, 491] width 152 height 14
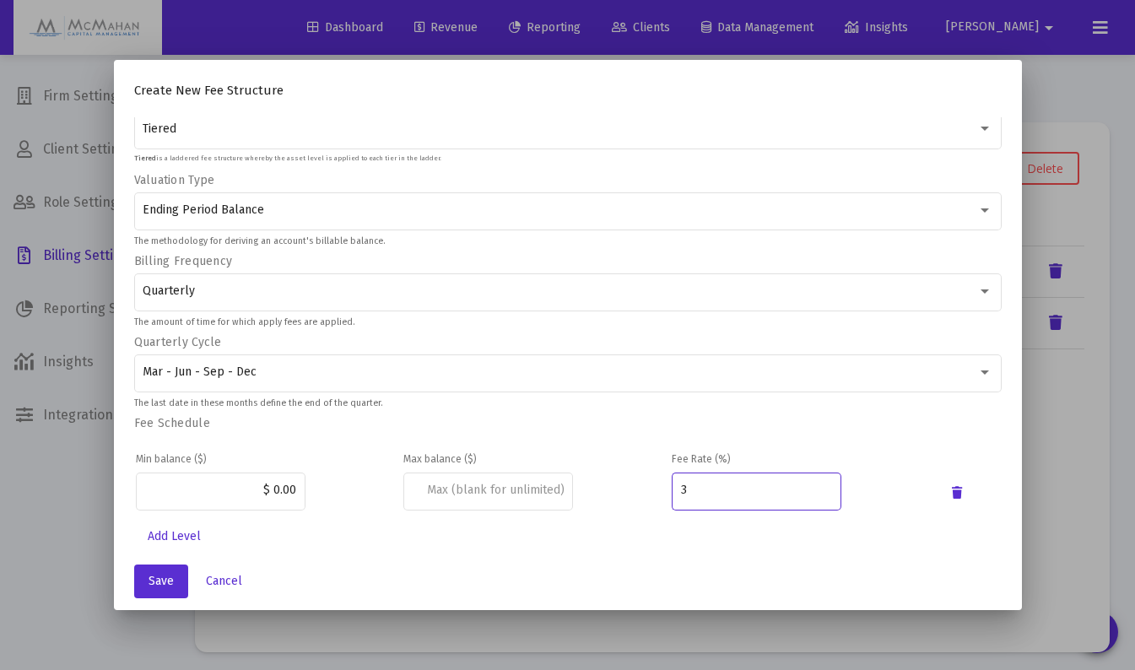
click at [819, 488] on input "3" at bounding box center [757, 491] width 152 height 14
click at [819, 488] on input "4" at bounding box center [757, 491] width 152 height 14
click at [819, 488] on input "5" at bounding box center [757, 491] width 152 height 14
click at [818, 492] on input "4" at bounding box center [757, 491] width 152 height 14
click at [818, 492] on input "3" at bounding box center [757, 491] width 152 height 14
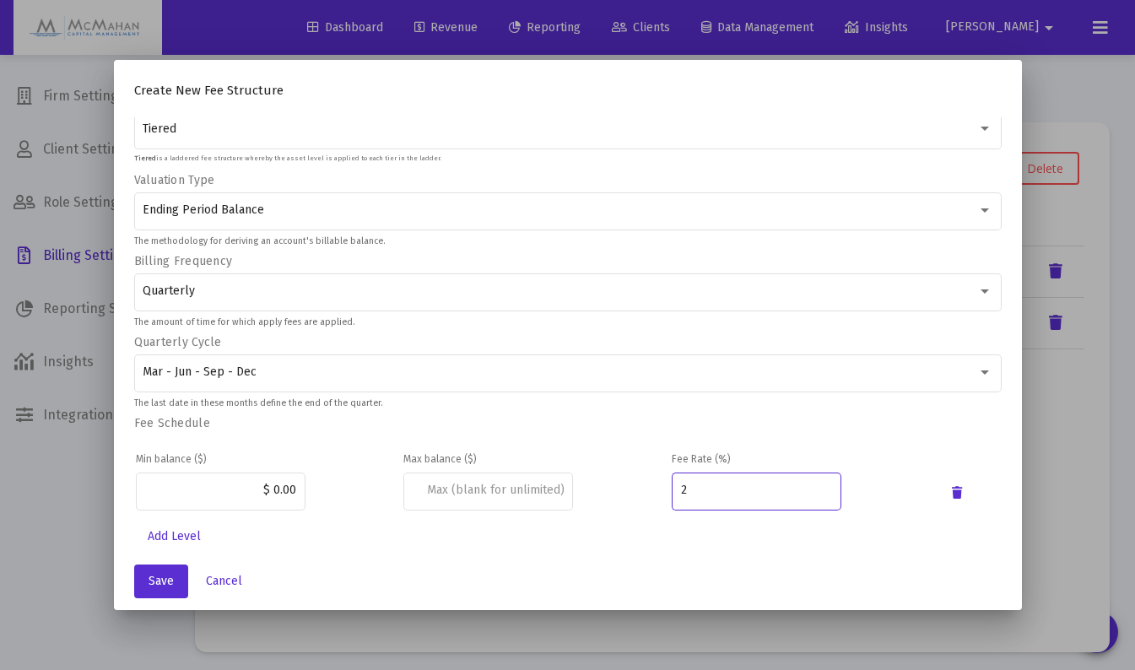
click at [818, 492] on input "2" at bounding box center [757, 491] width 152 height 14
click at [818, 492] on input "1" at bounding box center [757, 491] width 152 height 14
click at [818, 492] on input "0" at bounding box center [757, 491] width 152 height 14
click at [818, 492] on input "-1" at bounding box center [757, 491] width 152 height 14
click at [818, 492] on input "-2" at bounding box center [757, 491] width 152 height 14
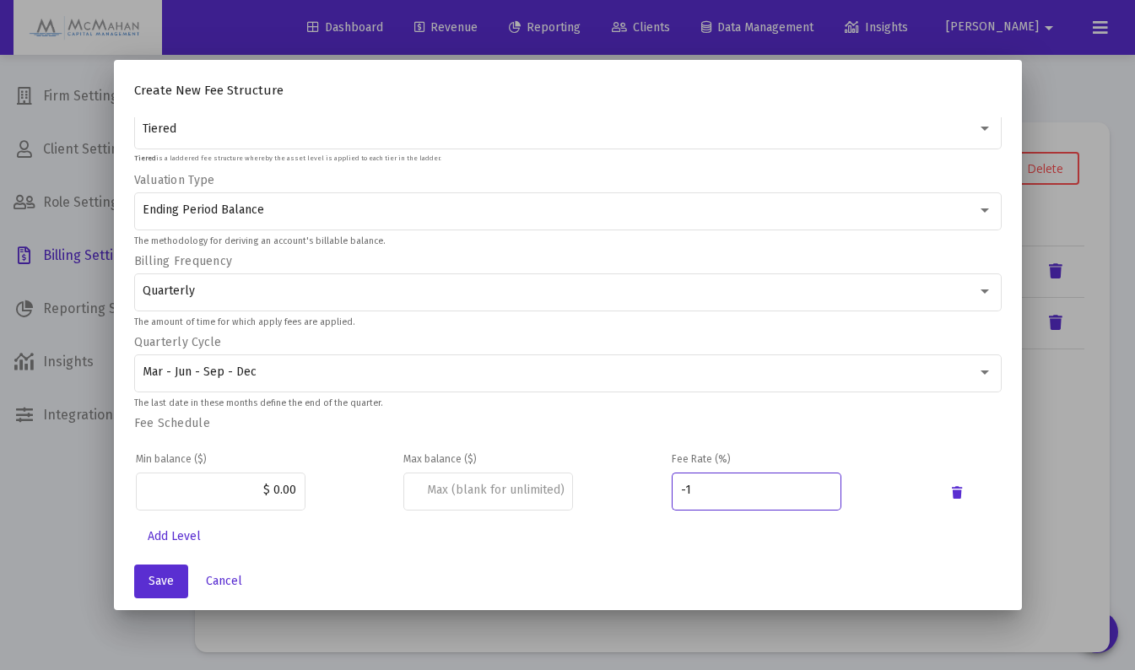
click at [816, 485] on input "-1" at bounding box center [757, 491] width 152 height 14
click at [818, 485] on input "0" at bounding box center [757, 491] width 152 height 14
click at [818, 485] on input "1" at bounding box center [757, 491] width 152 height 14
click at [820, 495] on input "0" at bounding box center [757, 491] width 152 height 14
click at [746, 525] on div "Add Level" at bounding box center [568, 537] width 868 height 34
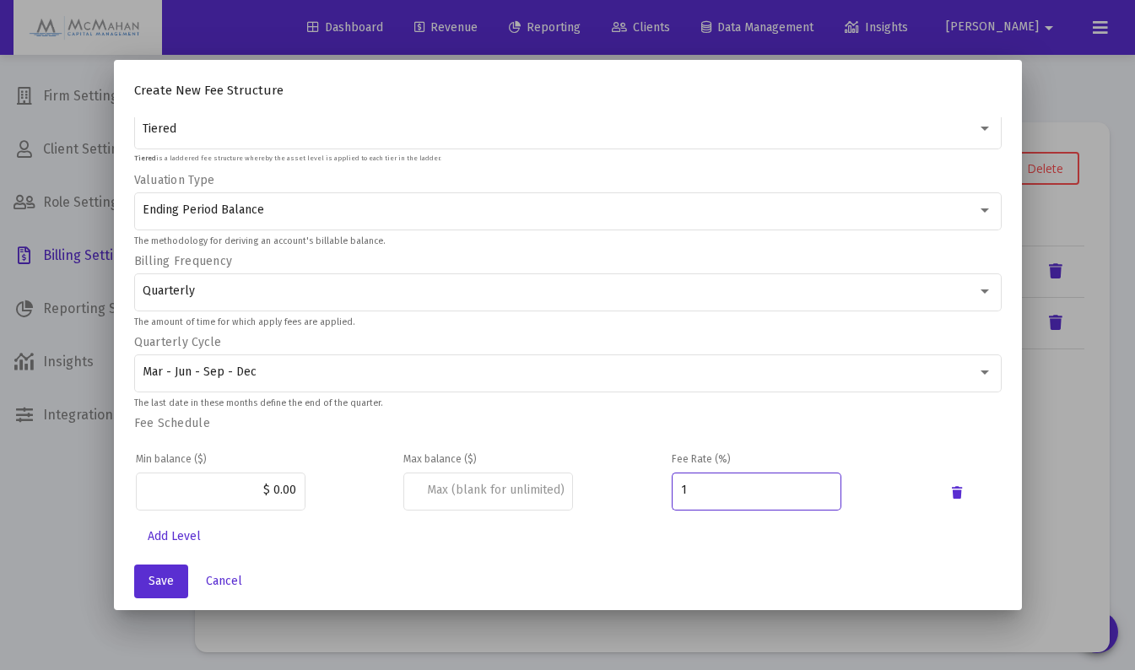
click at [820, 486] on input "1" at bounding box center [757, 491] width 152 height 14
drag, startPoint x: 680, startPoint y: 493, endPoint x: 671, endPoint y: 494, distance: 9.3
click at [672, 494] on div "1" at bounding box center [757, 489] width 170 height 41
click at [649, 498] on td at bounding box center [536, 493] width 267 height 48
click at [819, 487] on input "2" at bounding box center [757, 491] width 152 height 14
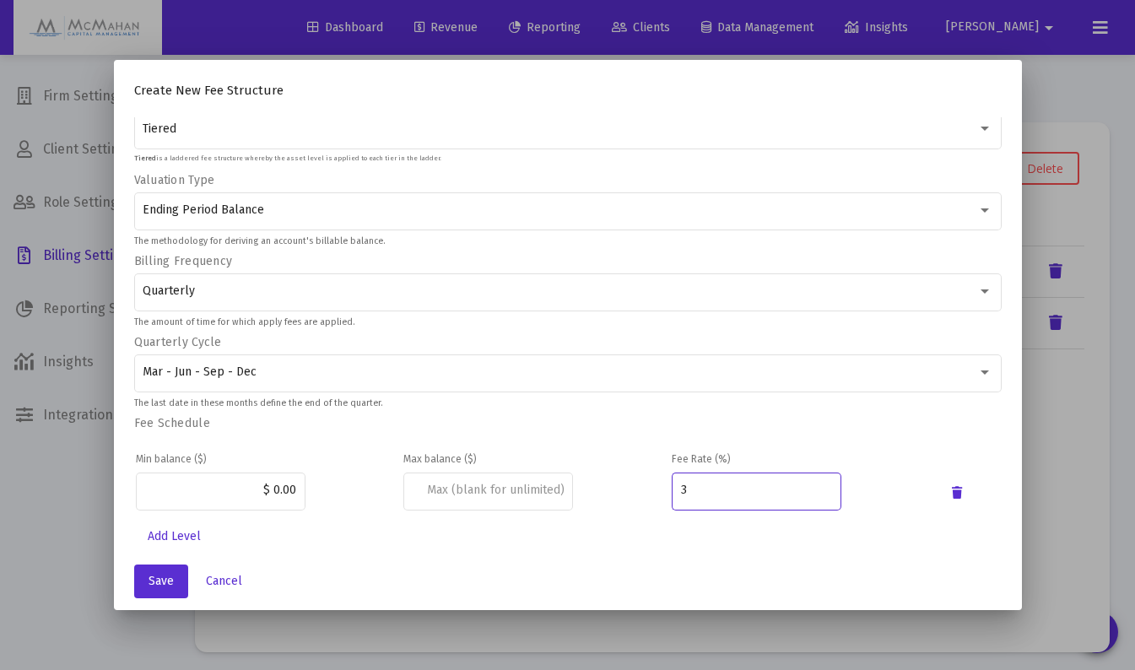
click at [817, 486] on input "3" at bounding box center [757, 491] width 152 height 14
click at [814, 484] on input "4" at bounding box center [757, 491] width 152 height 14
click at [814, 484] on input "5" at bounding box center [757, 491] width 152 height 14
click at [818, 485] on input "6" at bounding box center [757, 491] width 152 height 14
click at [818, 491] on input "5" at bounding box center [757, 491] width 152 height 14
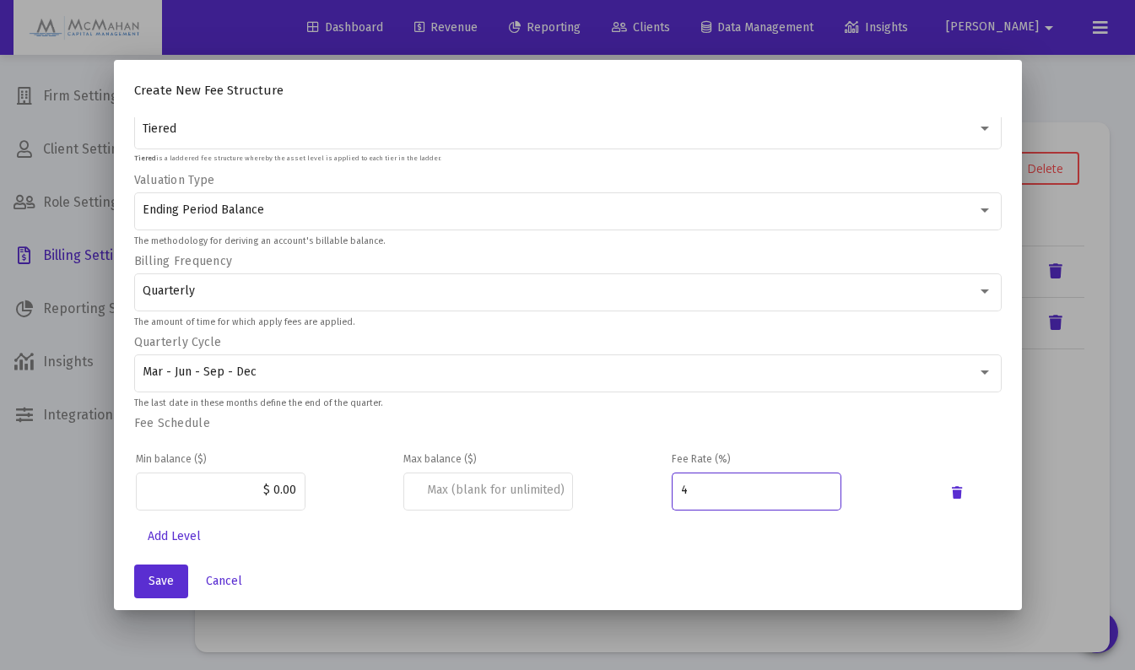
click at [818, 491] on input "4" at bounding box center [757, 491] width 152 height 14
type input "3"
click at [818, 491] on input "3" at bounding box center [757, 491] width 152 height 14
type input ".5"
click at [499, 567] on mat-dialog-actions "Save Cancel" at bounding box center [568, 581] width 868 height 57
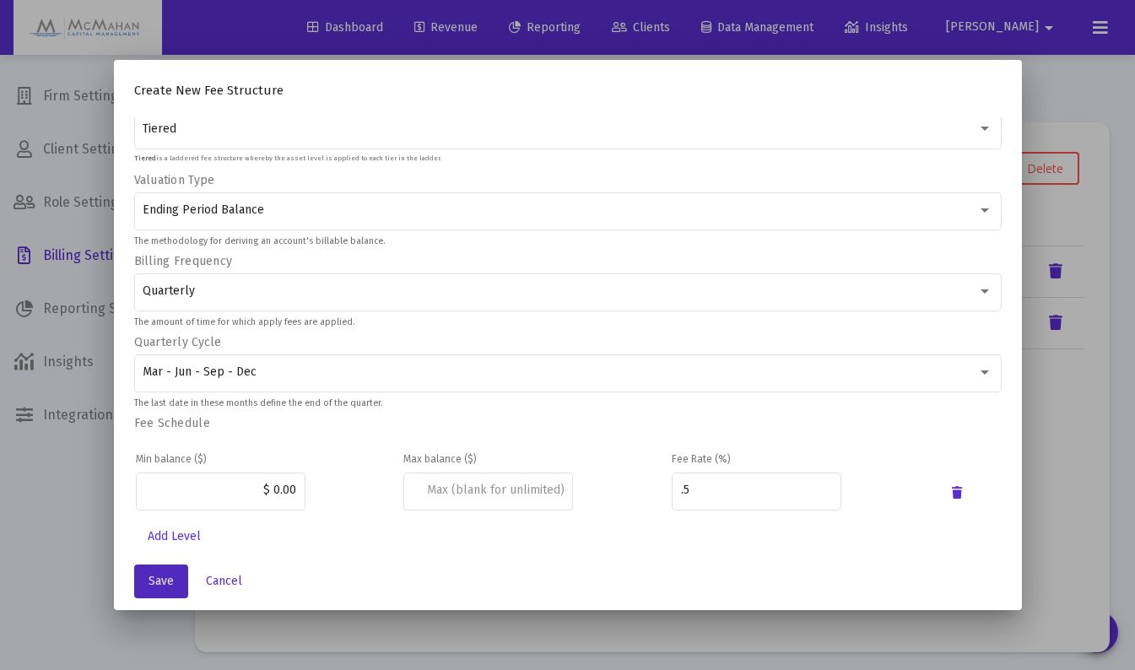
click at [165, 577] on span "Save" at bounding box center [161, 581] width 25 height 14
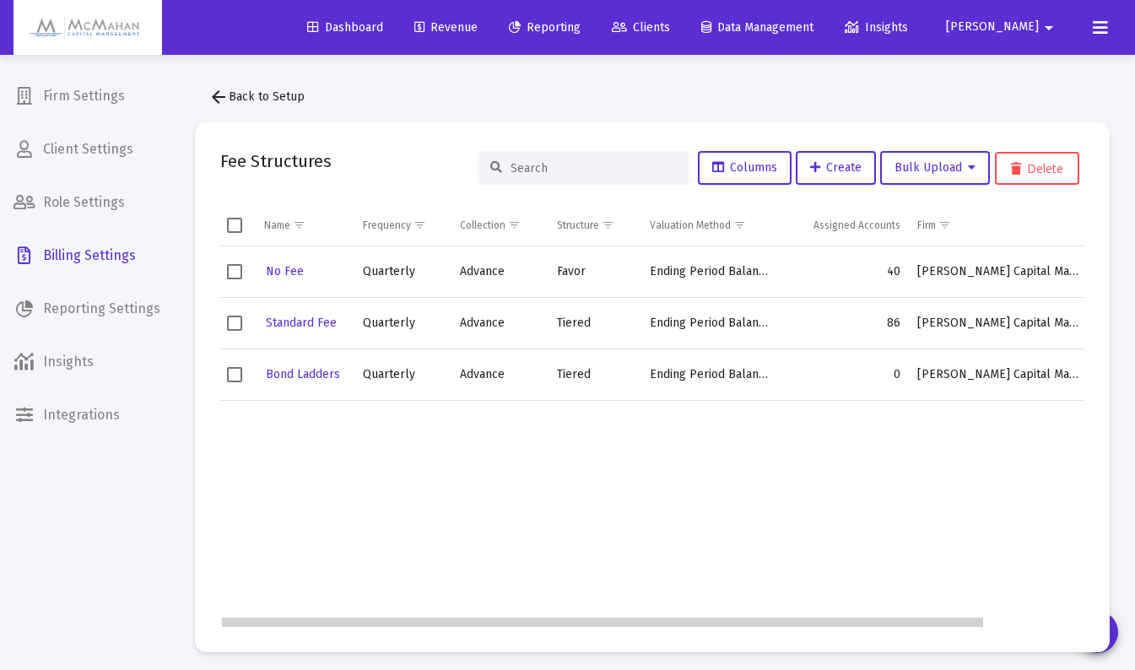
scroll to position [0, 0]
drag, startPoint x: 552, startPoint y: 625, endPoint x: 360, endPoint y: 623, distance: 191.6
click at [360, 623] on body "Dashboard Revenue Reporting Clients Data Management Insights [PERSON_NAME] Inte…" at bounding box center [567, 335] width 1135 height 670
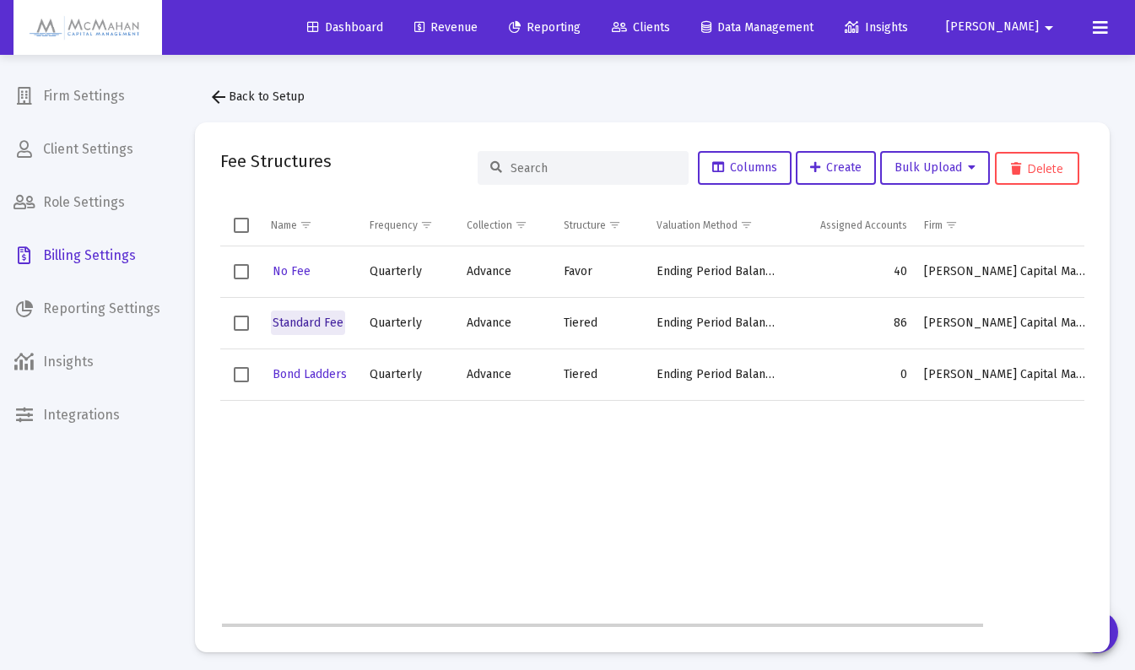
click at [310, 324] on span "Standard Fee" at bounding box center [308, 323] width 71 height 14
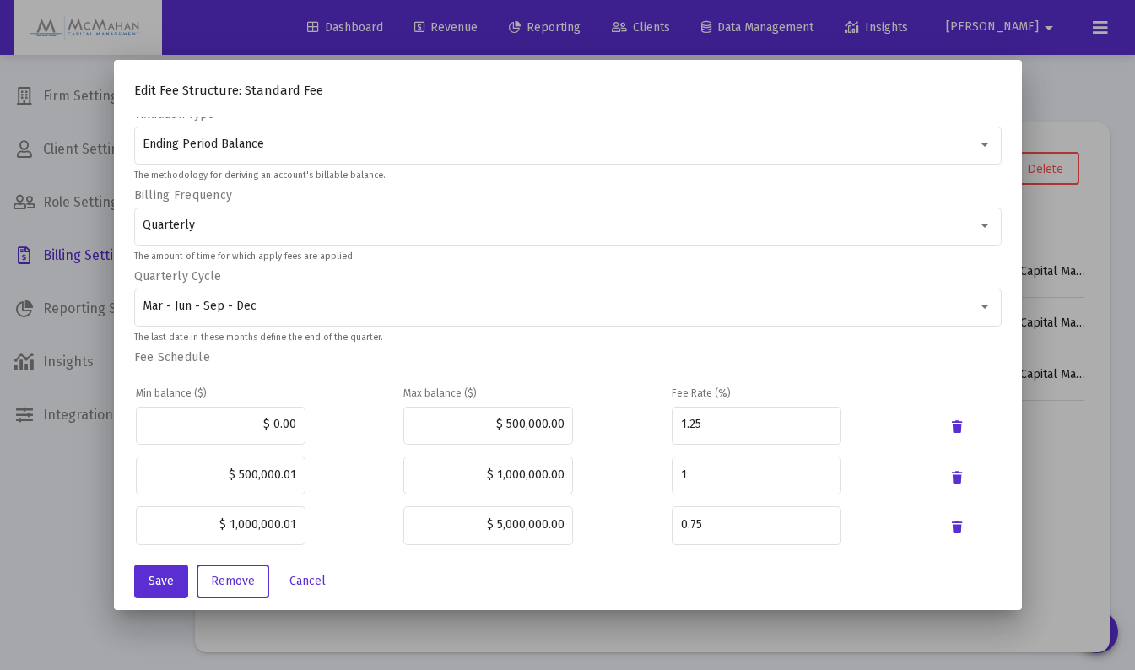
scroll to position [338, 0]
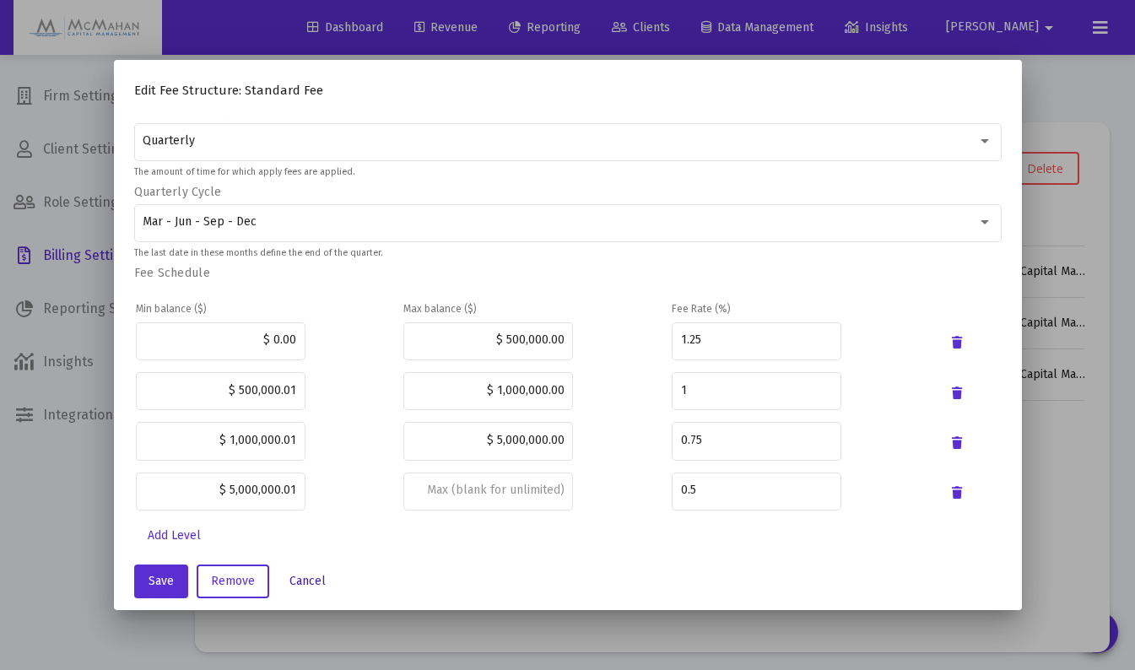
click at [303, 579] on span "Cancel" at bounding box center [307, 581] width 36 height 14
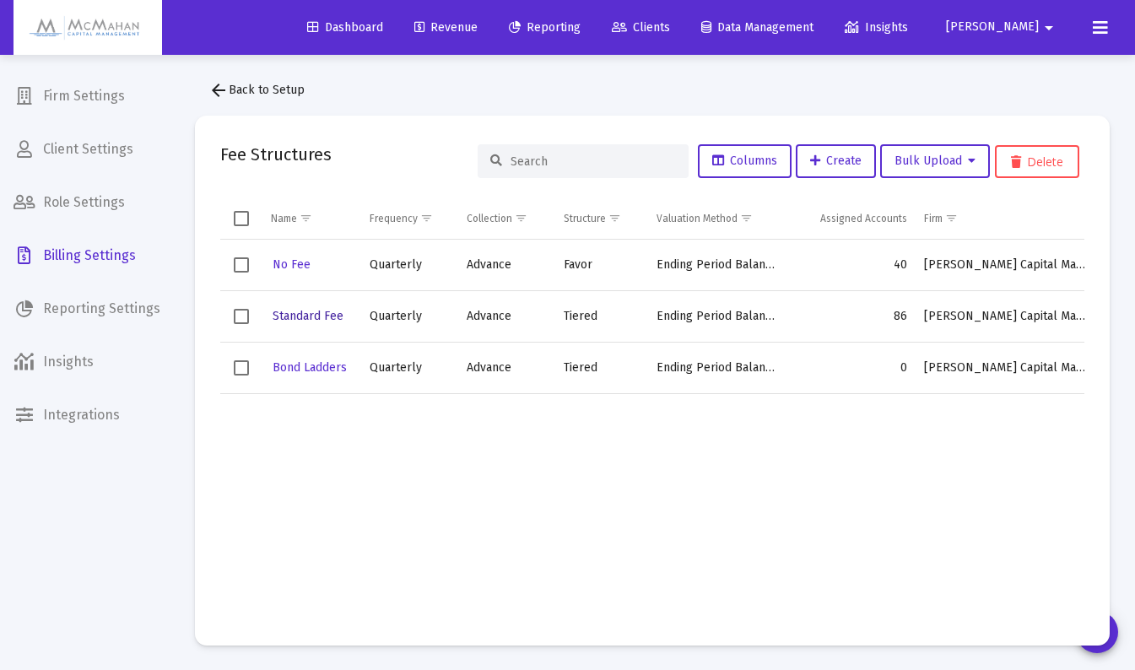
scroll to position [8, 0]
click at [312, 368] on span "Bond Ladders" at bounding box center [310, 367] width 74 height 14
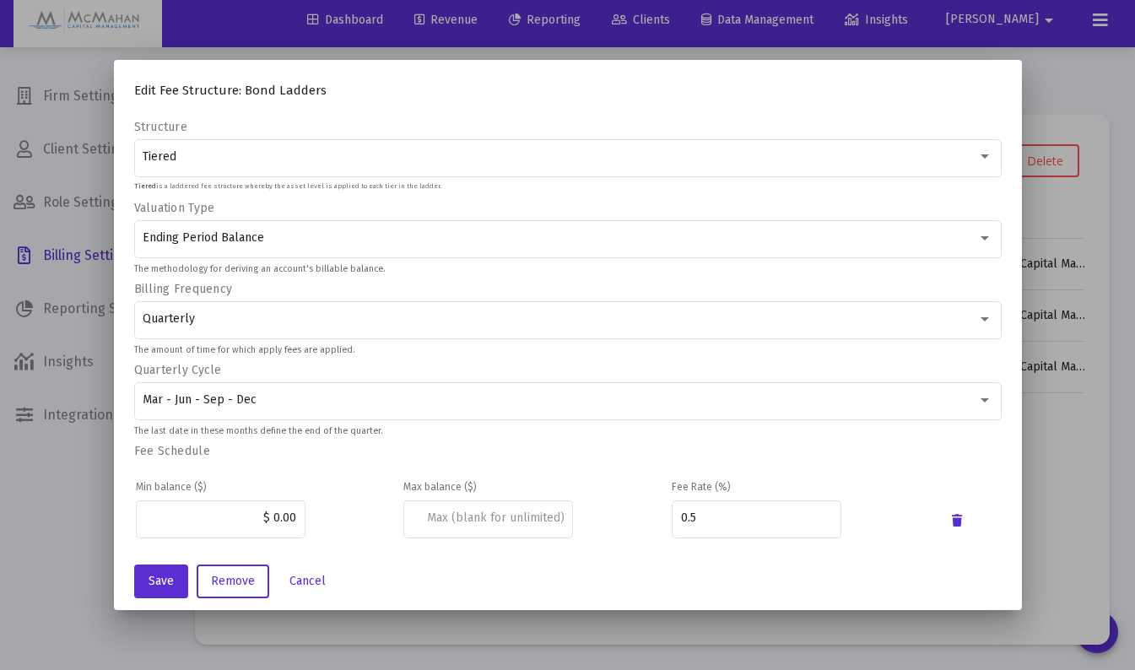
scroll to position [188, 0]
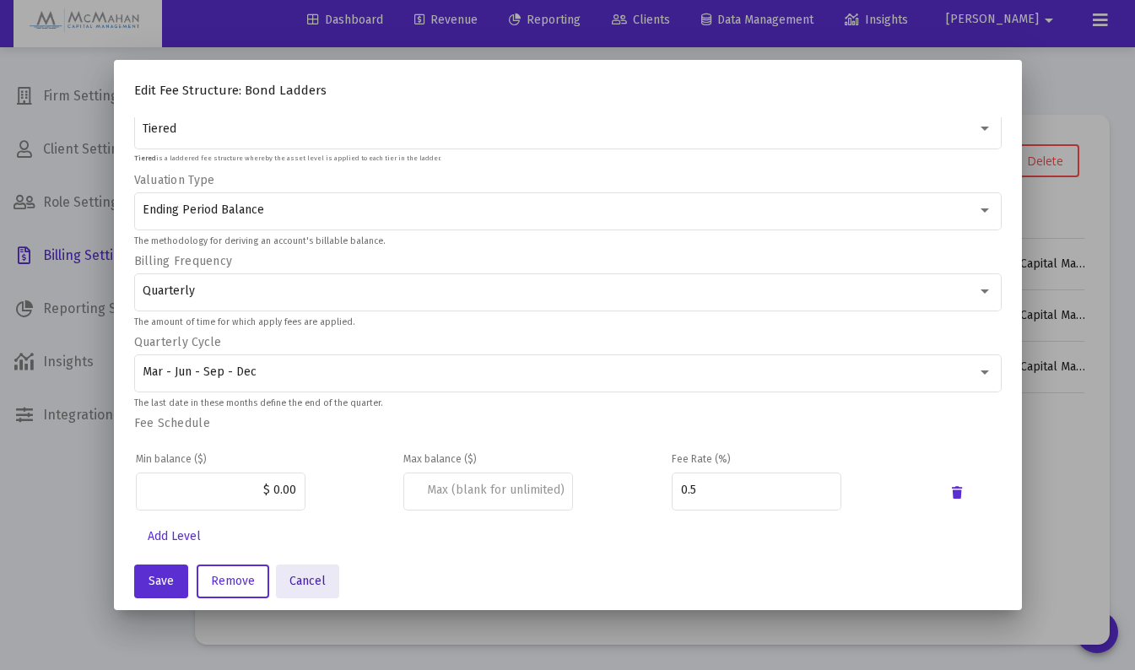
click at [316, 585] on span "Cancel" at bounding box center [307, 581] width 36 height 14
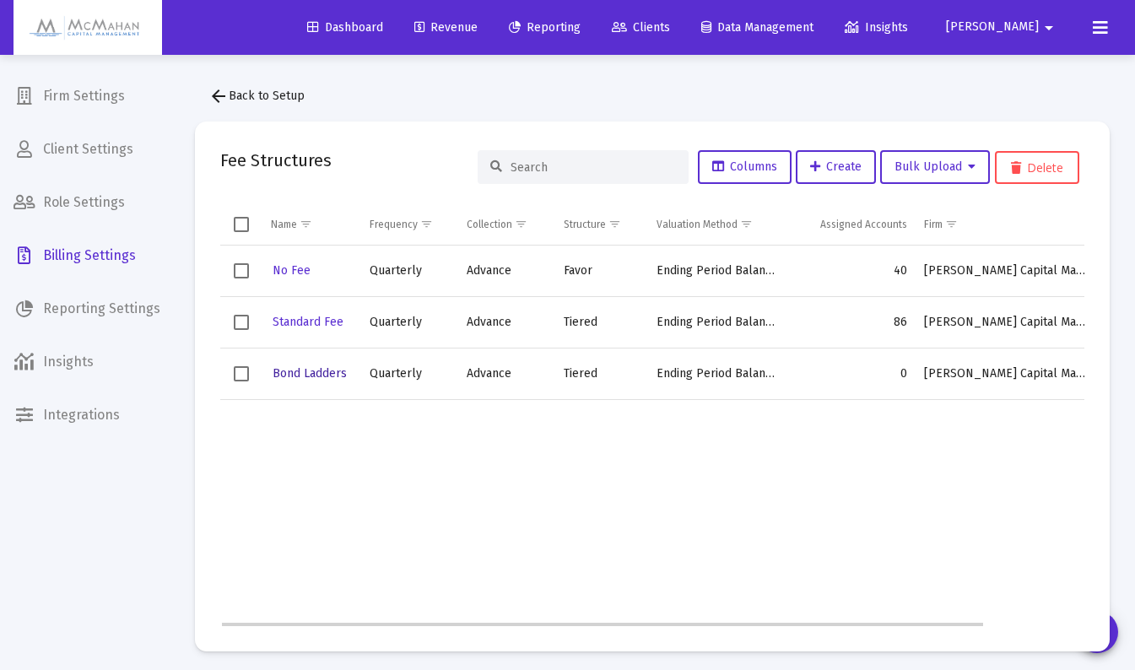
scroll to position [0, 0]
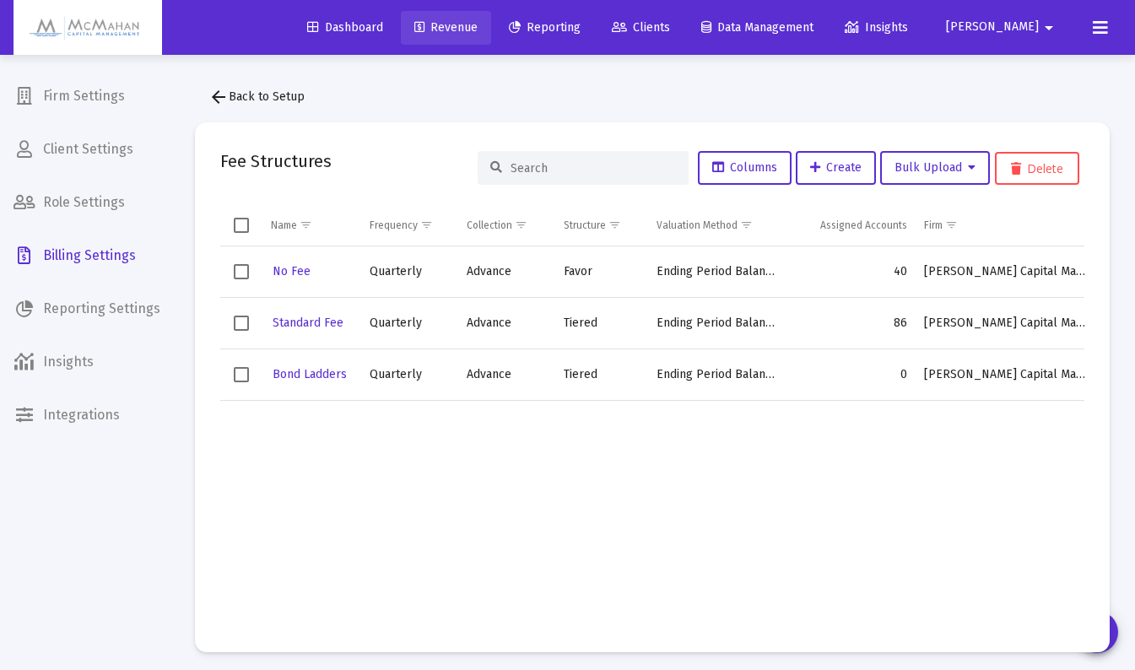
click at [478, 31] on span "Revenue" at bounding box center [445, 27] width 63 height 14
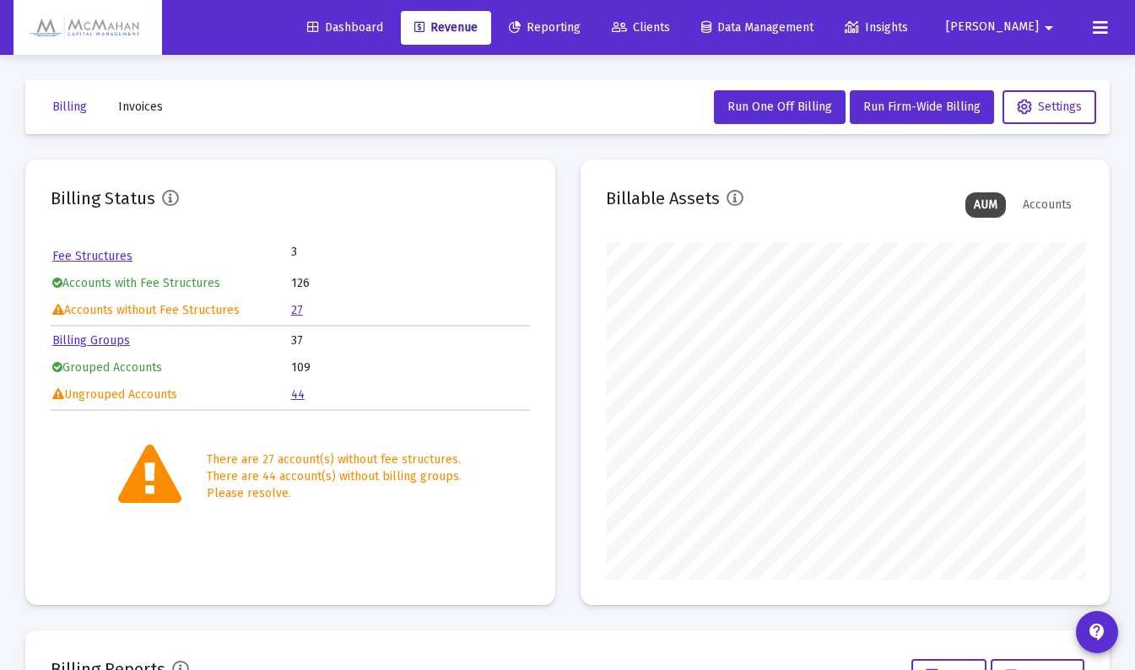
scroll to position [338, 479]
click at [105, 256] on link "Fee Structures" at bounding box center [92, 256] width 80 height 14
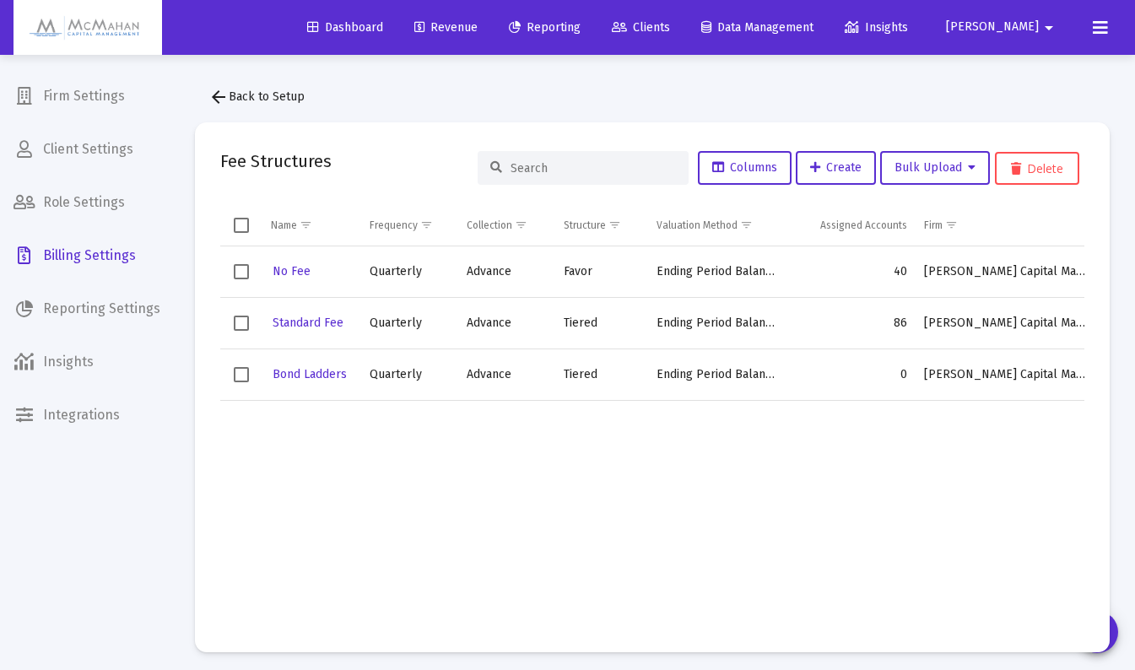
click at [670, 31] on span "Clients" at bounding box center [641, 27] width 58 height 14
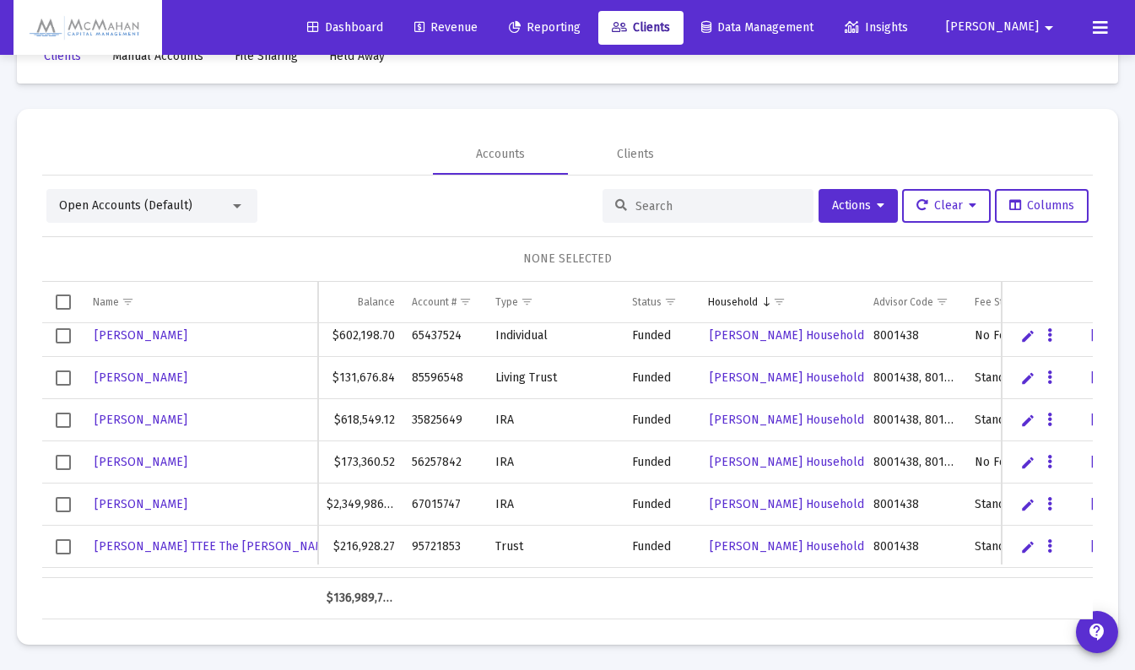
scroll to position [84, 0]
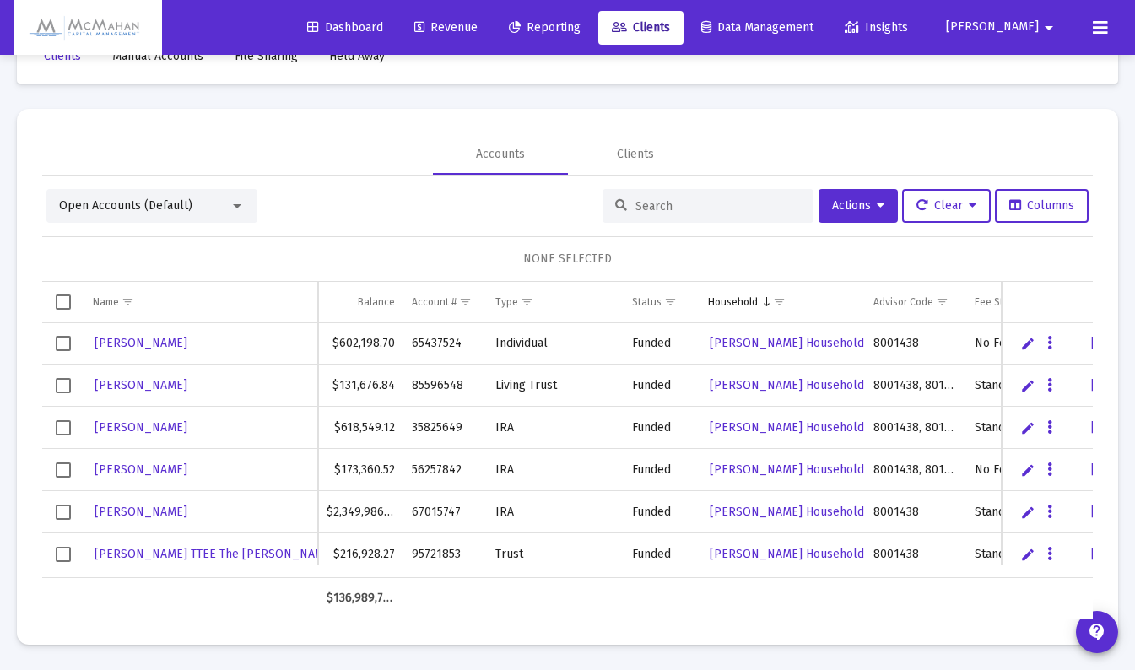
click at [702, 211] on input at bounding box center [717, 206] width 165 height 14
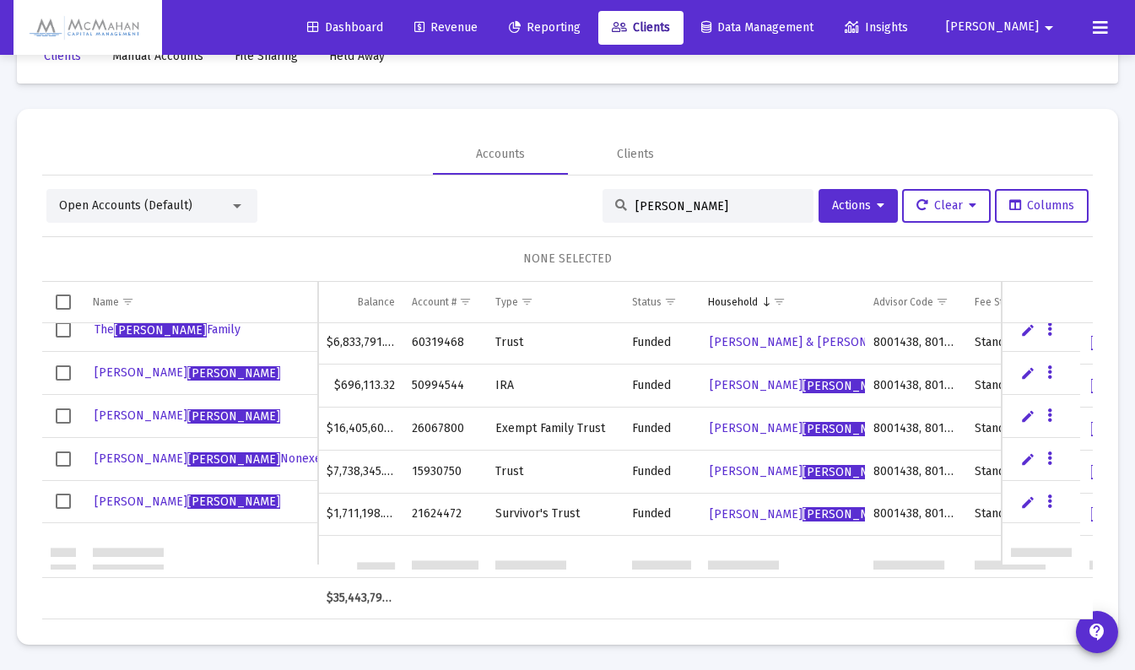
scroll to position [0, 0]
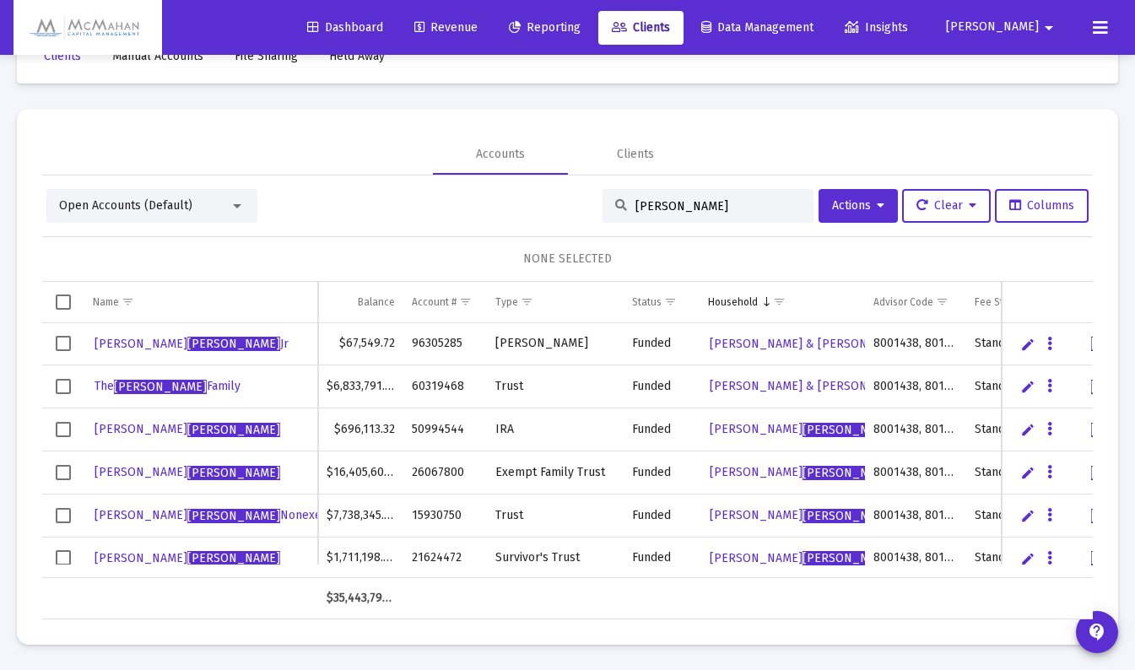
type input "[PERSON_NAME]"
click at [111, 389] on span "The [PERSON_NAME] Family" at bounding box center [168, 386] width 146 height 14
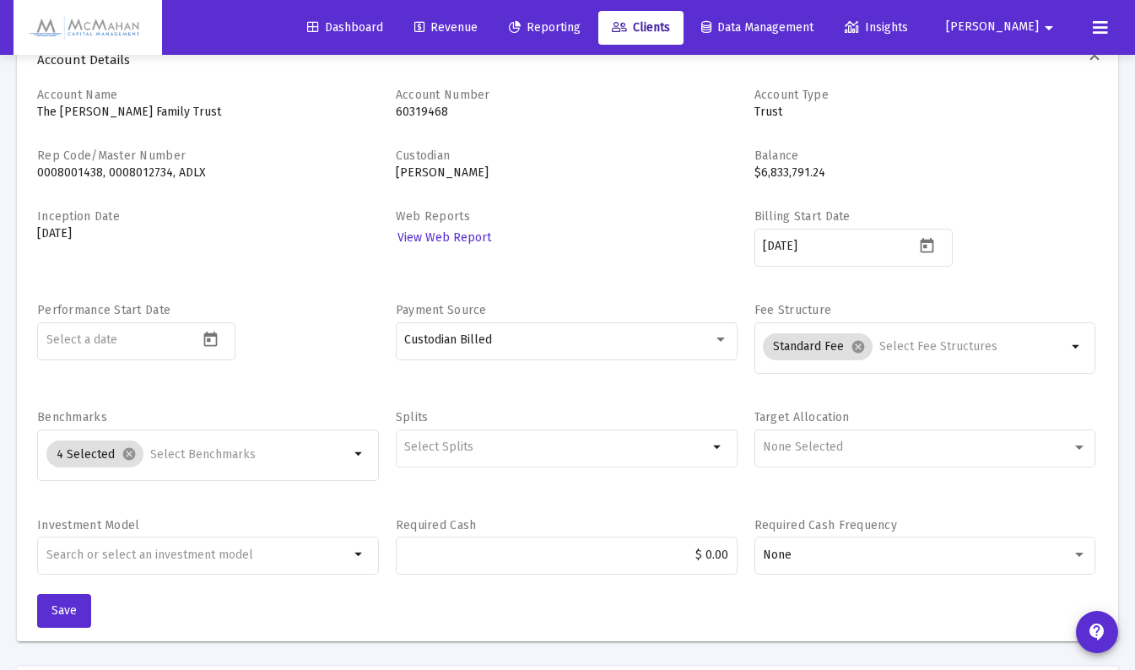
scroll to position [169, 0]
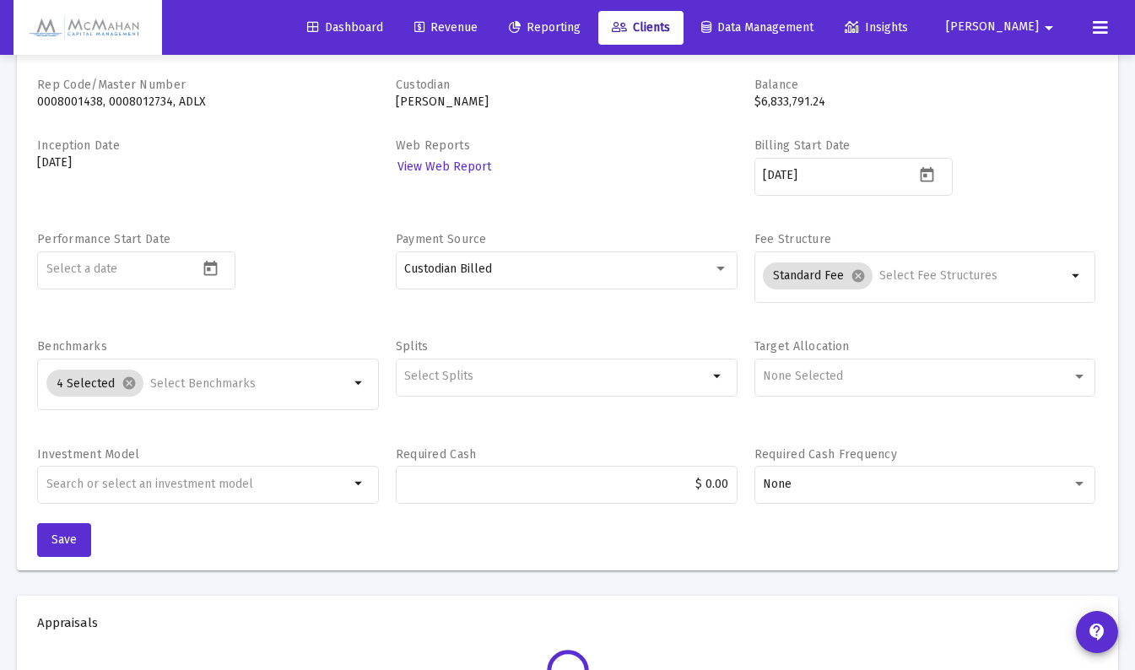
click at [715, 379] on mat-icon "arrow_drop_down" at bounding box center [718, 376] width 20 height 20
click at [717, 380] on mat-icon "arrow_drop_down" at bounding box center [718, 376] width 20 height 20
click at [535, 377] on input "Selection" at bounding box center [556, 377] width 304 height 14
click at [484, 384] on div "Selection" at bounding box center [556, 376] width 311 height 20
click at [1104, 631] on mat-icon "contact_support" at bounding box center [1097, 632] width 20 height 20
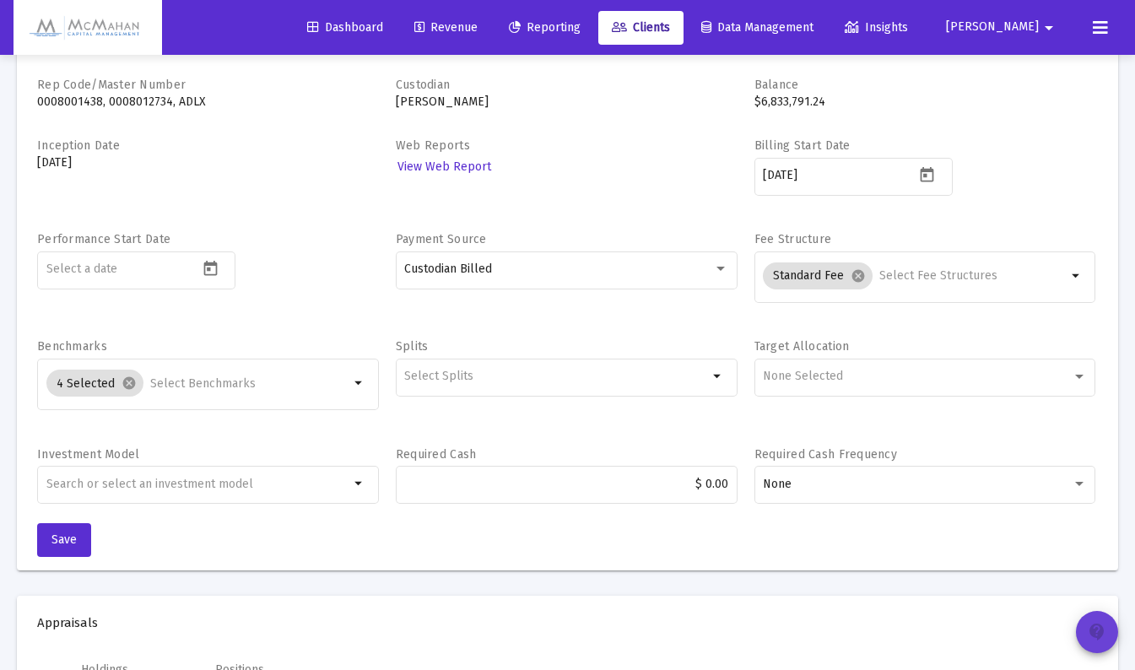
scroll to position [0, 0]
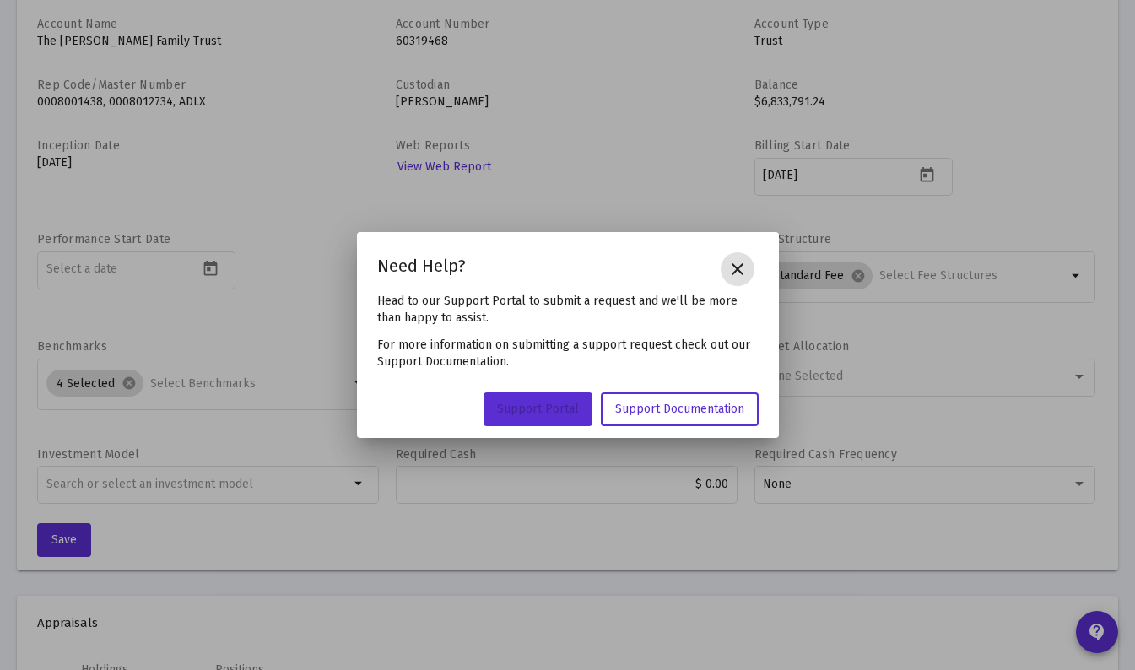
click at [549, 407] on span "Support Portal" at bounding box center [538, 409] width 82 height 14
